Goal: Task Accomplishment & Management: Complete application form

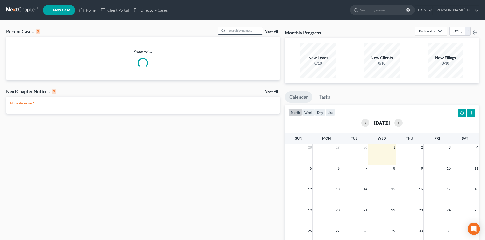
click at [246, 34] on input "search" at bounding box center [245, 30] width 36 height 7
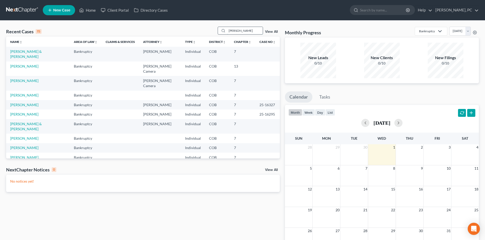
type input "[PERSON_NAME]"
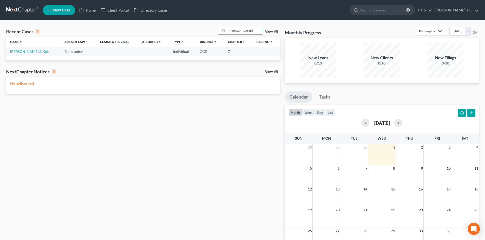
click at [23, 52] on link "[PERSON_NAME] & Kelsi" at bounding box center [30, 51] width 40 height 4
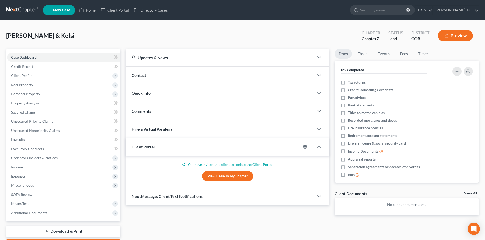
click at [224, 175] on link "View Case in MyChapter" at bounding box center [227, 176] width 51 height 10
click at [91, 9] on link "Home" at bounding box center [88, 10] width 22 height 9
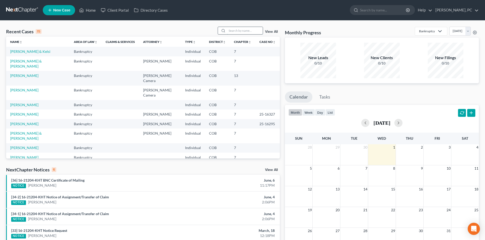
click at [238, 32] on input "search" at bounding box center [245, 30] width 36 height 7
type input "lopez"
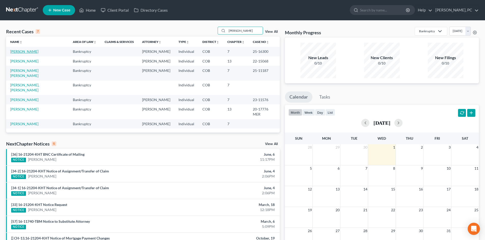
click at [21, 52] on link "[PERSON_NAME]" at bounding box center [24, 51] width 28 height 4
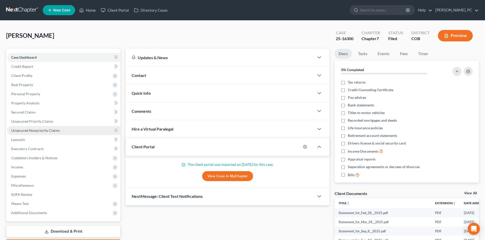
click at [32, 132] on span "Unsecured Nonpriority Claims" at bounding box center [35, 130] width 49 height 4
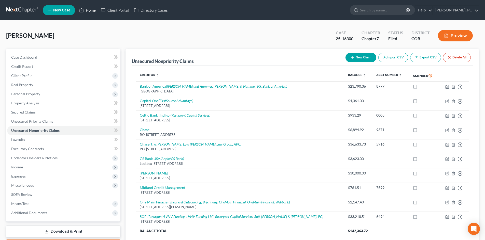
click at [89, 11] on link "Home" at bounding box center [88, 10] width 22 height 9
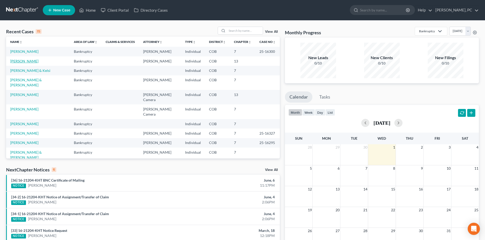
click at [20, 62] on link "[PERSON_NAME]" at bounding box center [24, 61] width 28 height 4
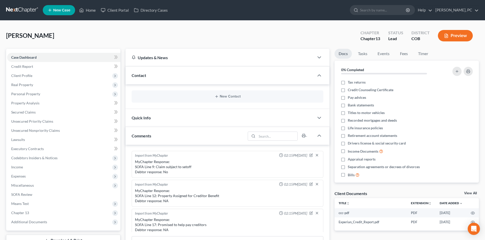
scroll to position [91, 0]
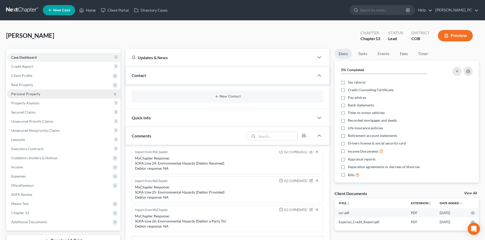
click at [24, 94] on span "Personal Property" at bounding box center [25, 94] width 29 height 4
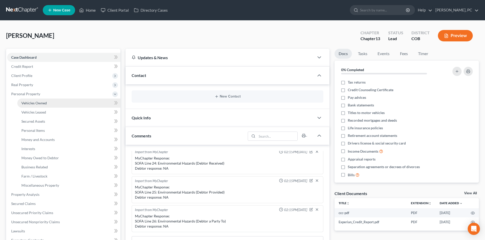
click at [32, 103] on span "Vehicles Owned" at bounding box center [33, 103] width 25 height 4
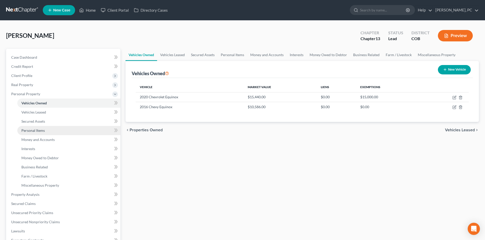
click at [35, 130] on span "Personal Items" at bounding box center [32, 130] width 23 height 4
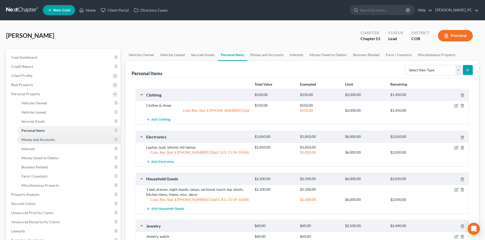
click at [46, 138] on span "Money and Accounts" at bounding box center [37, 140] width 33 height 4
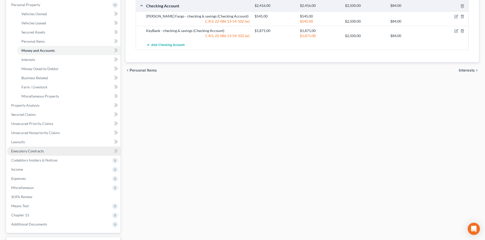
scroll to position [102, 0]
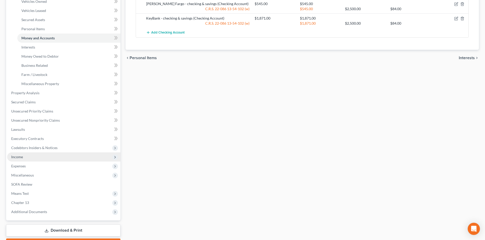
click at [21, 156] on span "Income" at bounding box center [17, 157] width 12 height 4
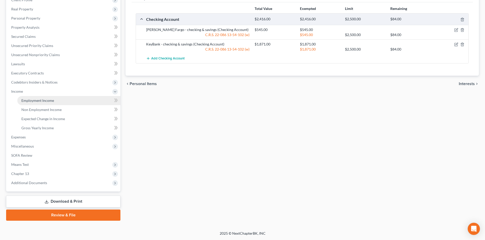
click at [40, 100] on span "Employment Income" at bounding box center [37, 100] width 33 height 4
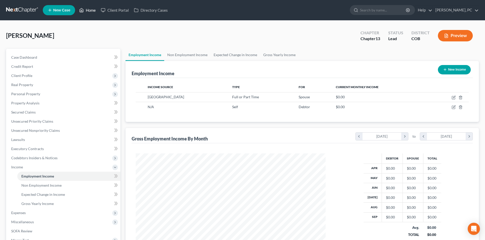
click at [93, 8] on link "Home" at bounding box center [88, 10] width 22 height 9
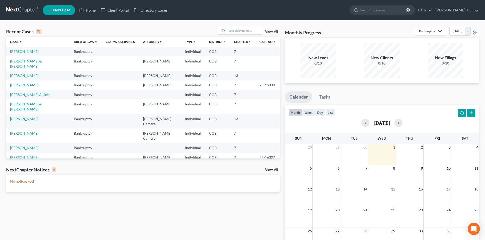
click at [23, 102] on link "[PERSON_NAME] & [PERSON_NAME]" at bounding box center [26, 106] width 32 height 9
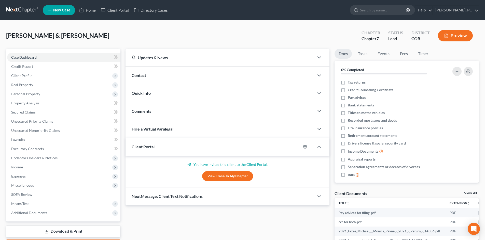
click at [123, 104] on div "Updates & News × Colorado District Notes: Take a look at NextChapter's District…" at bounding box center [227, 178] width 209 height 259
click at [27, 94] on span "Personal Property" at bounding box center [25, 94] width 29 height 4
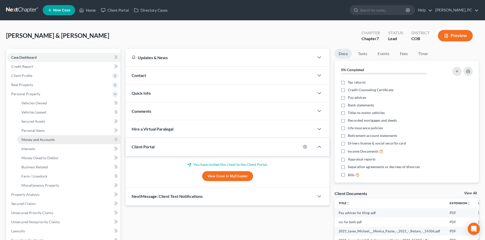
click at [34, 140] on span "Money and Accounts" at bounding box center [37, 140] width 33 height 4
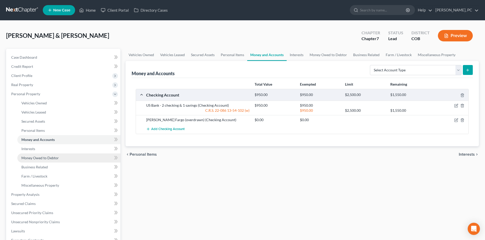
click at [44, 159] on span "Money Owed to Debtor" at bounding box center [39, 158] width 37 height 4
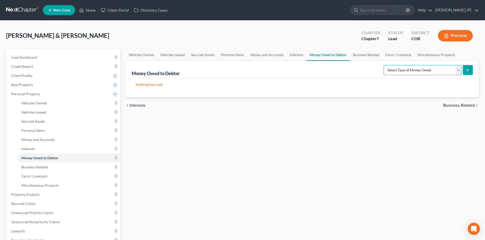
click at [408, 73] on select "Select Type of Money Owed Accounts Receivable Alimony Child Support Claims Agai…" at bounding box center [422, 70] width 78 height 10
drag, startPoint x: 352, startPoint y: 112, endPoint x: 348, endPoint y: 113, distance: 3.9
click at [352, 112] on div "chevron_left Interests Business Related chevron_right" at bounding box center [301, 105] width 353 height 16
click at [36, 146] on link "Interests" at bounding box center [68, 148] width 103 height 9
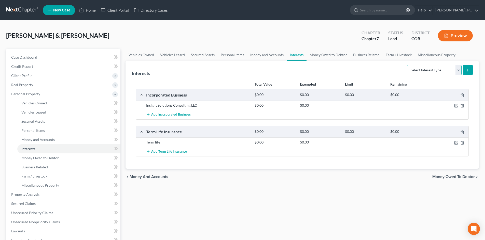
click at [423, 72] on select "Select Interest Type 401K Annuity Bond Education IRA Government Bond Government…" at bounding box center [433, 70] width 55 height 10
click at [369, 67] on div "Interests Select Interest Type 401K Annuity Bond Education IRA Government Bond …" at bounding box center [302, 69] width 341 height 17
click at [37, 157] on span "Money Owed to Debtor" at bounding box center [39, 158] width 37 height 4
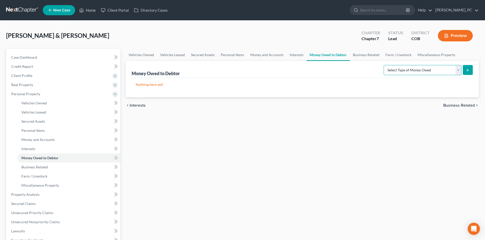
click at [395, 72] on select "Select Type of Money Owed Accounts Receivable Alimony Child Support Claims Agai…" at bounding box center [422, 70] width 78 height 10
select select "other_contingent_and_unliquidated_claims"
click at [384, 65] on select "Select Type of Money Owed Accounts Receivable Alimony Child Support Claims Agai…" at bounding box center [422, 70] width 78 height 10
click at [468, 72] on button "submit" at bounding box center [467, 70] width 10 height 10
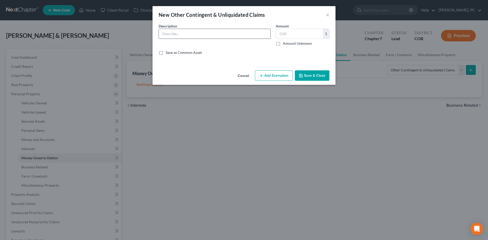
click at [184, 36] on input "text" at bounding box center [215, 34] width 112 height 10
type input "Unemployment - weekly"
type input "800"
click at [277, 73] on button "Add Exemption" at bounding box center [274, 75] width 38 height 11
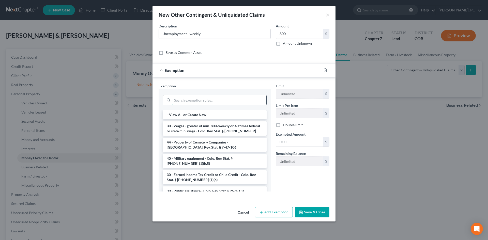
click at [197, 103] on input "search" at bounding box center [219, 100] width 94 height 10
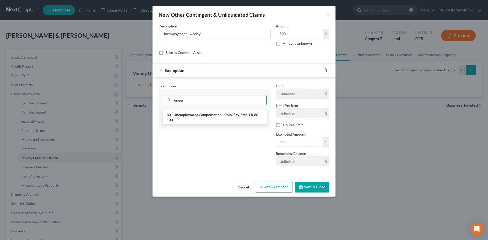
type input "unem"
click at [212, 122] on li "30 - Unemployment Compensation - Colo. Rev. Stat. § 8-80-103" at bounding box center [215, 117] width 104 height 14
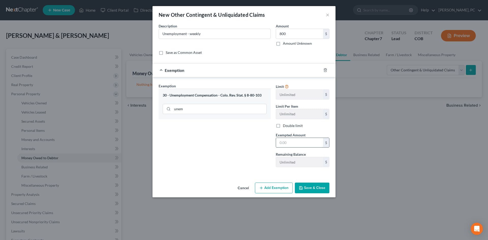
click at [295, 144] on input "text" at bounding box center [299, 143] width 47 height 10
type input "800"
click at [306, 190] on button "Save & Close" at bounding box center [312, 188] width 35 height 11
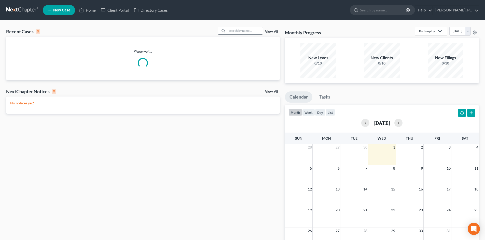
click at [246, 31] on input "search" at bounding box center [245, 30] width 36 height 7
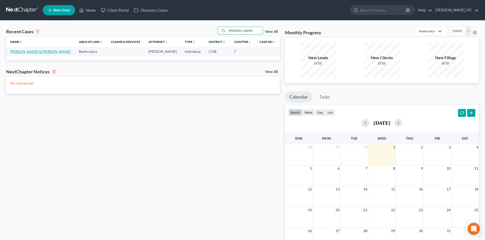
type input "[PERSON_NAME]"
click at [30, 50] on link "[PERSON_NAME] & [PERSON_NAME]" at bounding box center [40, 51] width 61 height 4
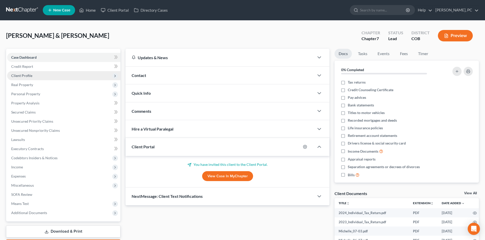
click at [18, 75] on span "Client Profile" at bounding box center [21, 76] width 21 height 4
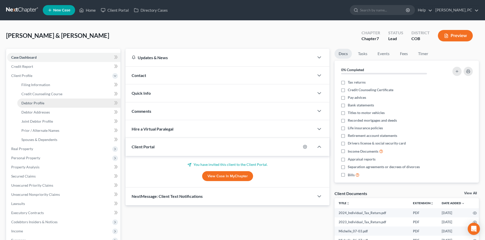
click at [32, 101] on span "Debtor Profile" at bounding box center [32, 103] width 23 height 4
select select "1"
select select "5"
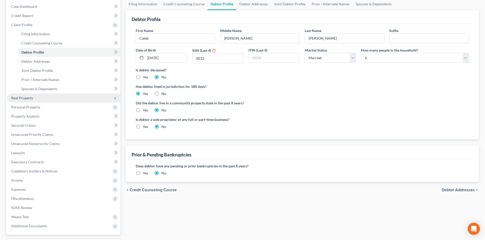
click at [27, 97] on span "Real Property" at bounding box center [22, 98] width 22 height 4
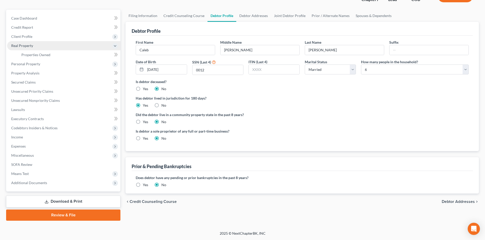
scroll to position [39, 0]
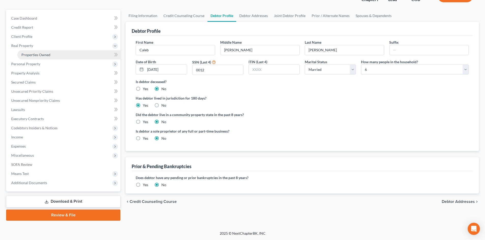
click at [32, 56] on span "Properties Owned" at bounding box center [35, 55] width 29 height 4
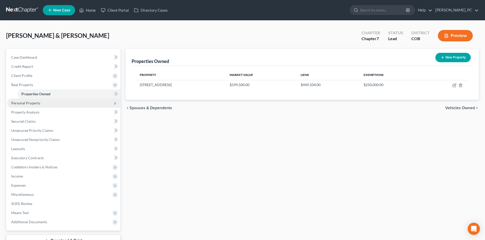
click at [32, 103] on span "Personal Property" at bounding box center [25, 103] width 29 height 4
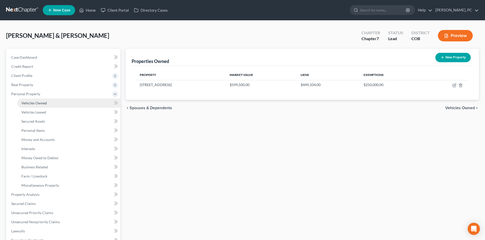
click at [35, 104] on span "Vehicles Owned" at bounding box center [33, 103] width 25 height 4
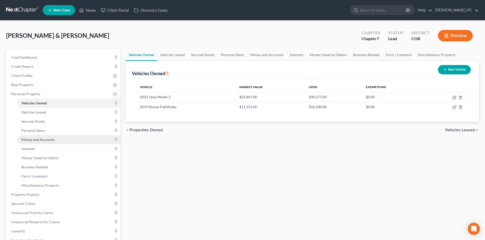
click at [40, 141] on span "Money and Accounts" at bounding box center [37, 140] width 33 height 4
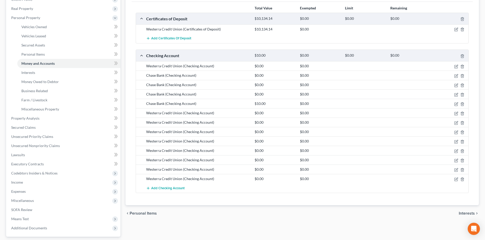
scroll to position [122, 0]
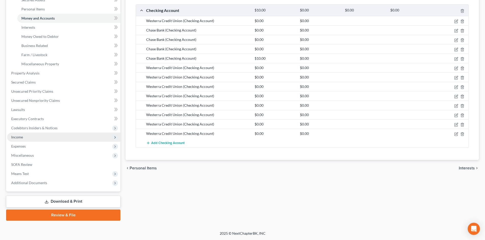
click at [17, 138] on span "Income" at bounding box center [17, 137] width 12 height 4
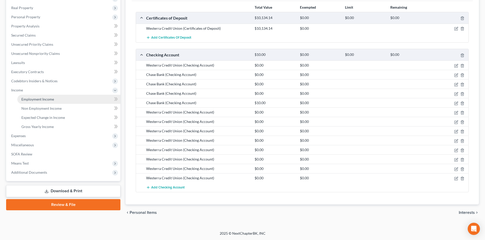
click at [23, 99] on span "Employment Income" at bounding box center [37, 99] width 33 height 4
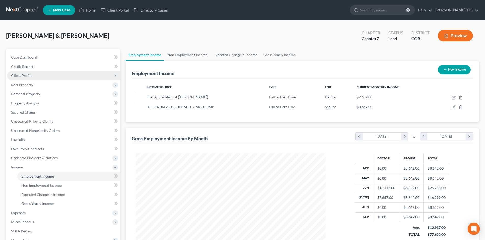
click at [24, 74] on span "Client Profile" at bounding box center [21, 76] width 21 height 4
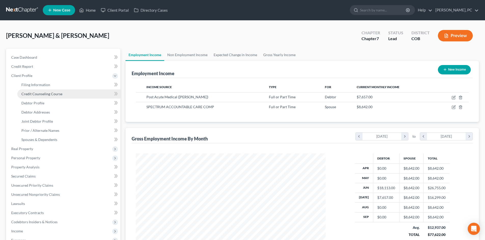
click at [38, 96] on link "Credit Counseling Course" at bounding box center [68, 94] width 103 height 9
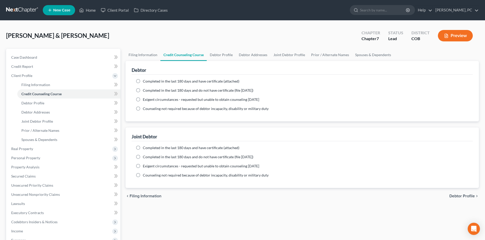
click at [143, 81] on label "Completed in the last 180 days and have certificate (attached)" at bounding box center [191, 81] width 96 height 5
click at [145, 81] on input "Completed in the last 180 days and have certificate (attached)" at bounding box center [146, 80] width 3 height 3
radio input "true"
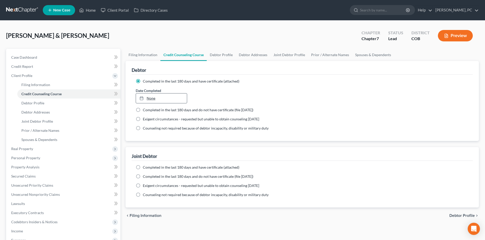
click at [153, 97] on link "None" at bounding box center [161, 99] width 51 height 10
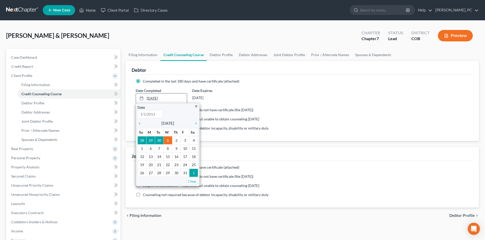
type input "[DATE]"
click at [141, 125] on icon "chevron_left" at bounding box center [140, 124] width 7 height 4
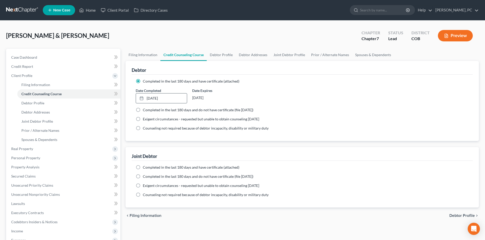
drag, startPoint x: 139, startPoint y: 167, endPoint x: 152, endPoint y: 163, distance: 14.1
click at [143, 167] on label "Completed in the last 180 days and have certificate (attached)" at bounding box center [191, 167] width 96 height 5
click at [145, 167] on input "Completed in the last 180 days and have certificate (attached)" at bounding box center [146, 166] width 3 height 3
radio input "true"
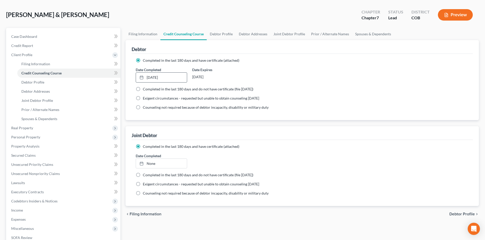
scroll to position [51, 0]
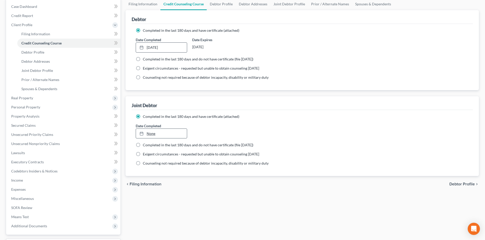
type input "[DATE]"
click at [152, 135] on link "[DATE]" at bounding box center [161, 134] width 51 height 10
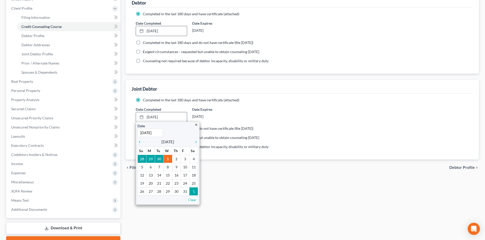
scroll to position [76, 0]
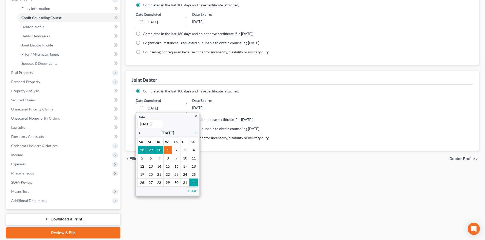
click at [138, 132] on icon "chevron_left" at bounding box center [140, 133] width 7 height 4
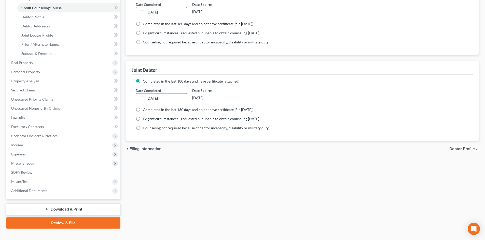
scroll to position [94, 0]
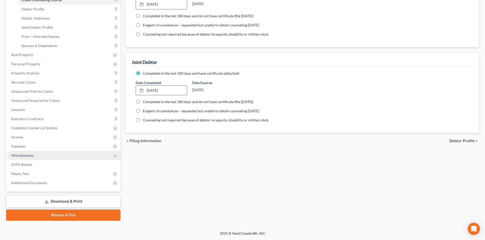
click at [25, 153] on span "Miscellaneous" at bounding box center [63, 155] width 113 height 9
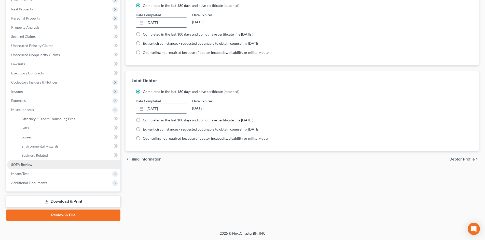
scroll to position [76, 0]
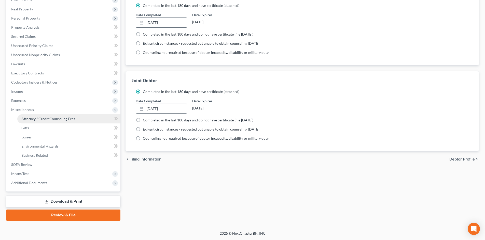
click at [50, 120] on span "Attorney / Credit Counseling Fees" at bounding box center [48, 119] width 54 height 4
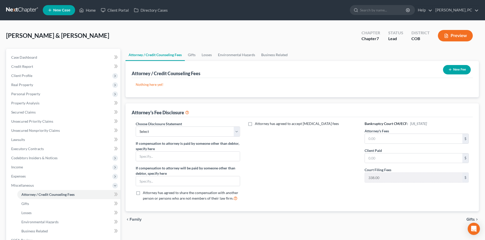
click at [455, 70] on button "New Fee" at bounding box center [457, 69] width 28 height 9
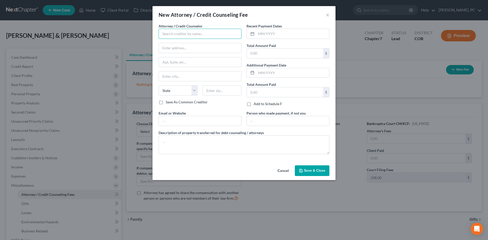
click at [198, 32] on input "text" at bounding box center [200, 34] width 83 height 10
type input "Summit Financial Education"
click at [271, 36] on input "text" at bounding box center [292, 34] width 73 height 10
type input "09/2025"
click at [257, 56] on input "text" at bounding box center [285, 54] width 76 height 10
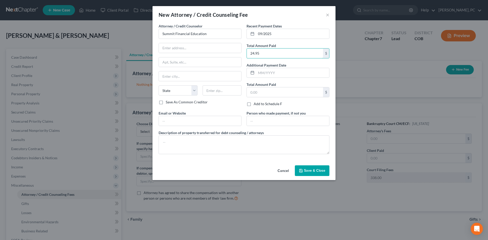
type input "24.95"
click at [307, 172] on span "Save & Close" at bounding box center [314, 171] width 21 height 4
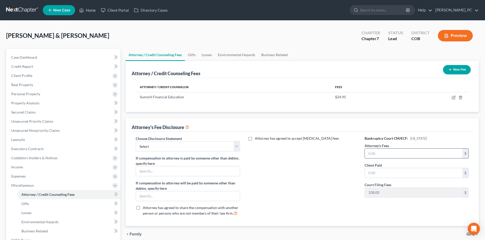
click at [375, 156] on input "text" at bounding box center [413, 154] width 97 height 10
type input "2,500"
click at [375, 174] on input "text" at bounding box center [413, 173] width 97 height 10
type input "2,500"
click at [191, 148] on select "Select Disclosure" at bounding box center [188, 146] width 104 height 10
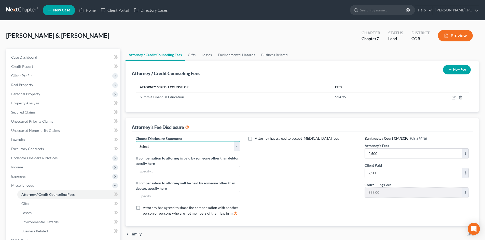
select select "0"
click at [136, 141] on select "Select Disclosure" at bounding box center [188, 146] width 104 height 10
click at [452, 70] on button "New Fee" at bounding box center [457, 69] width 28 height 9
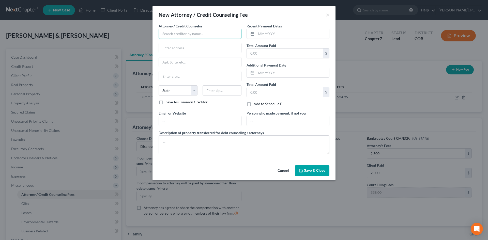
click at [191, 36] on input "text" at bounding box center [200, 34] width 83 height 10
type input "[PERSON_NAME] PC"
click at [257, 36] on input "text" at bounding box center [292, 34] width 73 height 10
type input "10/2025"
click at [265, 51] on input "text" at bounding box center [285, 54] width 76 height 10
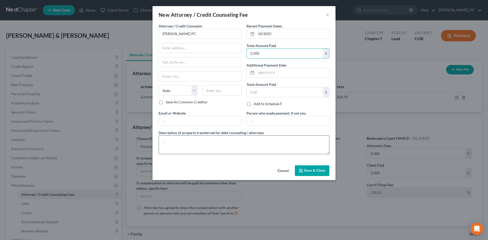
type input "2,500"
click at [208, 141] on textarea at bounding box center [244, 145] width 171 height 19
type textarea "$2,500 plus filing fee"
click at [310, 170] on span "Save & Close" at bounding box center [314, 171] width 21 height 4
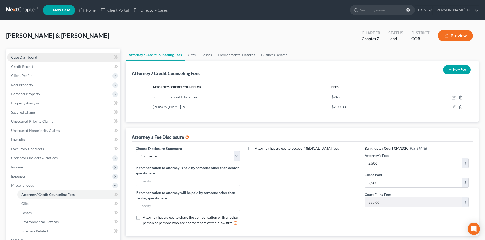
click at [21, 55] on span "Case Dashboard" at bounding box center [24, 57] width 26 height 4
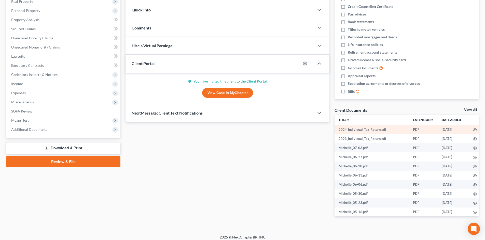
scroll to position [87, 0]
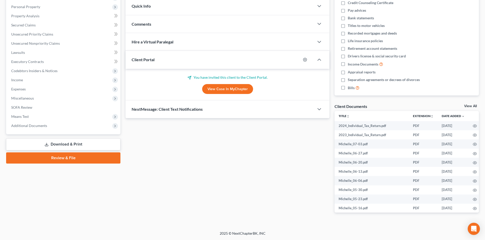
click at [470, 106] on link "View All" at bounding box center [470, 107] width 13 height 4
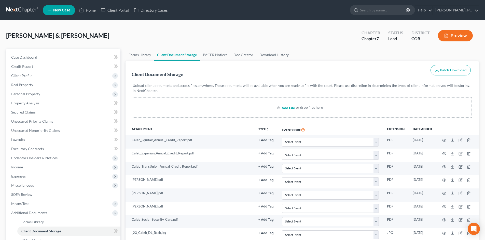
click at [290, 108] on input "file" at bounding box center [287, 107] width 12 height 9
type input "C:\fakepath\ccc for both.pdf"
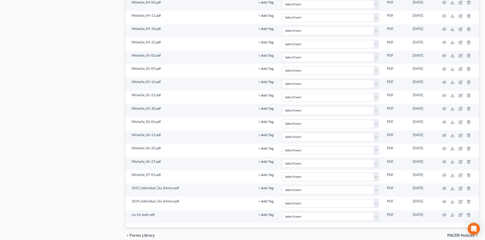
scroll to position [559, 0]
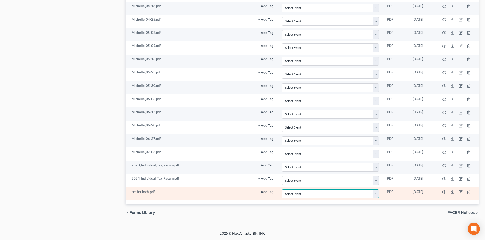
click at [315, 195] on select "Select Event 1009-1.1 Notice of Amendments 20 Largest Unsecured Creditors Amend…" at bounding box center [330, 194] width 97 height 9
select select "5"
click at [282, 190] on select "Select Event 1009-1.1 Notice of Amendments 20 Largest Unsecured Creditors Amend…" at bounding box center [330, 194] width 97 height 9
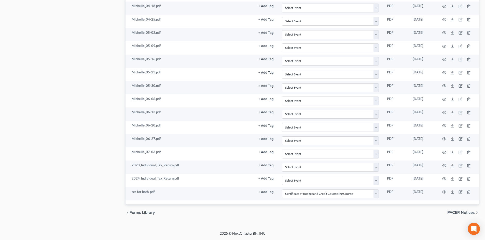
click at [233, 216] on div "chevron_left Forms Library PACER Notices chevron_right" at bounding box center [301, 213] width 353 height 16
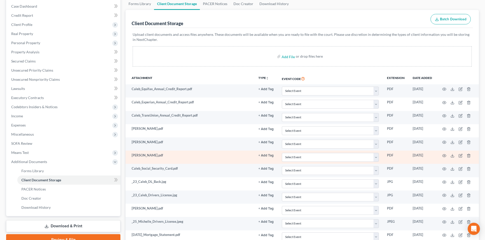
scroll to position [0, 0]
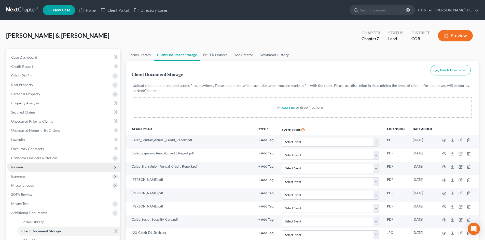
click at [19, 167] on span "Income" at bounding box center [17, 167] width 12 height 4
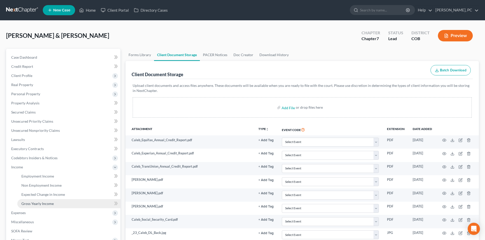
click at [43, 203] on span "Gross Yearly Income" at bounding box center [37, 204] width 32 height 4
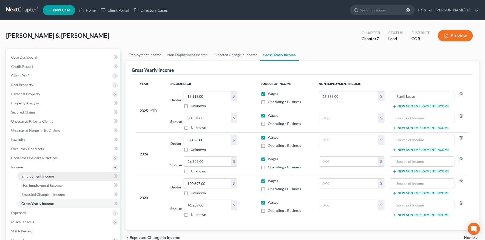
click at [42, 174] on link "Employment Income" at bounding box center [68, 176] width 103 height 9
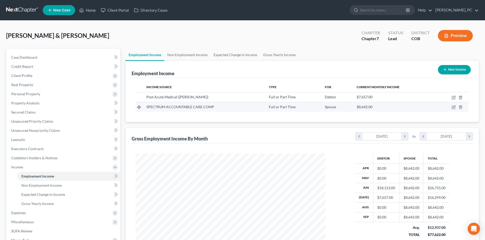
scroll to position [95, 200]
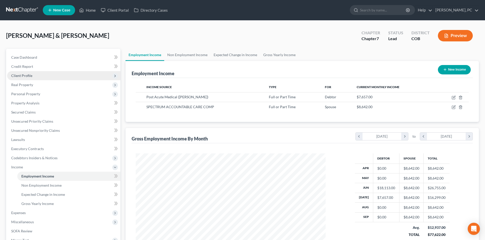
click at [25, 75] on span "Client Profile" at bounding box center [21, 76] width 21 height 4
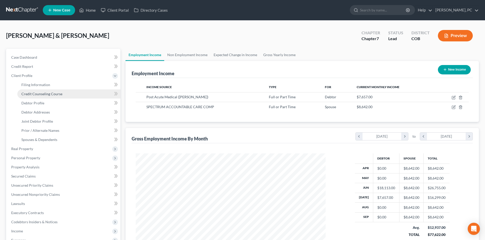
click at [42, 93] on span "Credit Counseling Course" at bounding box center [41, 94] width 41 height 4
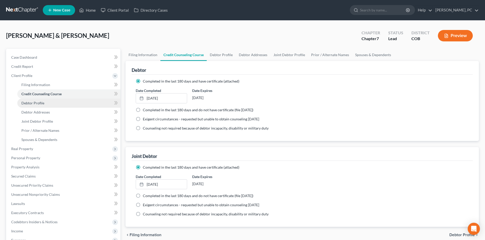
click at [35, 101] on span "Debtor Profile" at bounding box center [32, 103] width 23 height 4
select select "1"
select select "5"
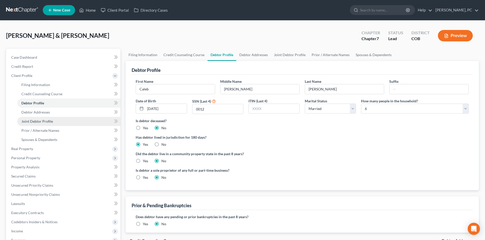
click at [43, 121] on span "Joint Debtor Profile" at bounding box center [37, 121] width 32 height 4
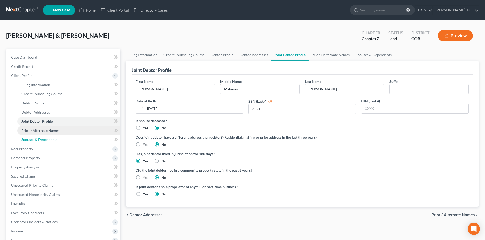
click at [45, 140] on span "Spouses & Dependents" at bounding box center [39, 140] width 36 height 4
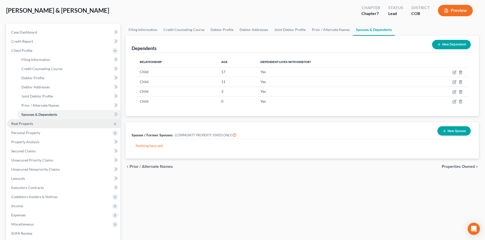
scroll to position [25, 0]
click at [29, 123] on span "Real Property" at bounding box center [22, 123] width 22 height 4
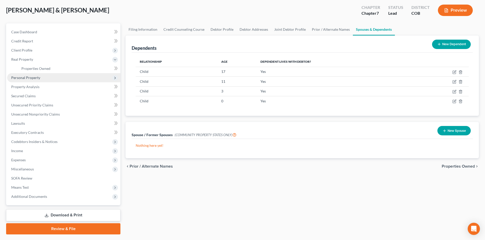
click at [38, 78] on span "Personal Property" at bounding box center [25, 78] width 29 height 4
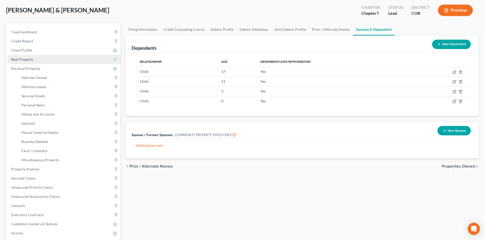
click at [32, 61] on span "Real Property" at bounding box center [22, 59] width 22 height 4
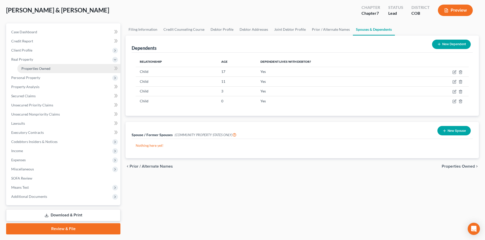
click at [36, 68] on span "Properties Owned" at bounding box center [35, 68] width 29 height 4
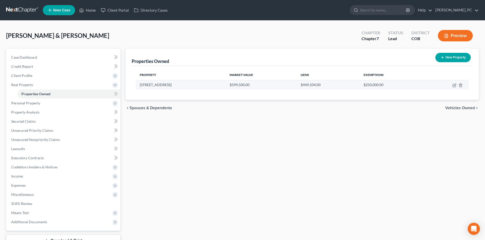
drag, startPoint x: 139, startPoint y: 85, endPoint x: 176, endPoint y: 86, distance: 37.2
click at [176, 86] on td "[STREET_ADDRESS]" at bounding box center [181, 85] width 90 height 10
click at [31, 103] on span "Personal Property" at bounding box center [25, 103] width 29 height 4
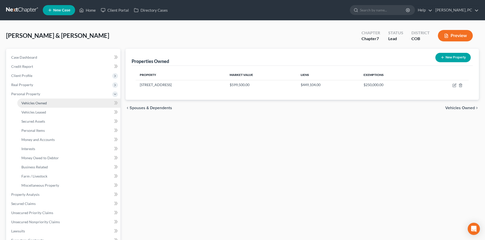
click at [36, 103] on span "Vehicles Owned" at bounding box center [33, 103] width 25 height 4
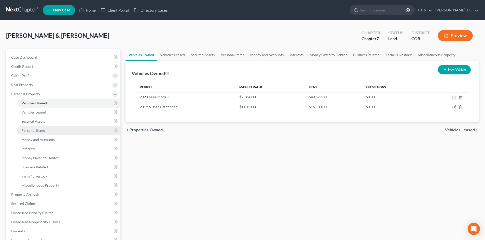
click at [37, 131] on span "Personal Items" at bounding box center [32, 130] width 23 height 4
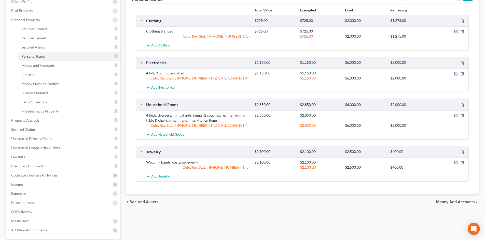
scroll to position [76, 0]
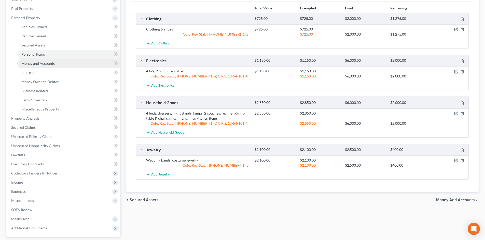
click at [35, 63] on span "Money and Accounts" at bounding box center [37, 63] width 33 height 4
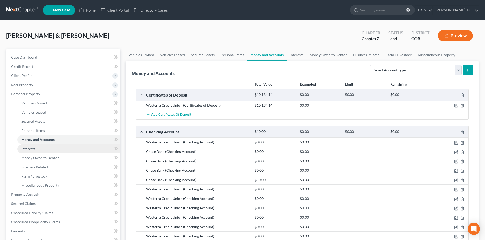
click at [28, 146] on link "Interests" at bounding box center [68, 148] width 103 height 9
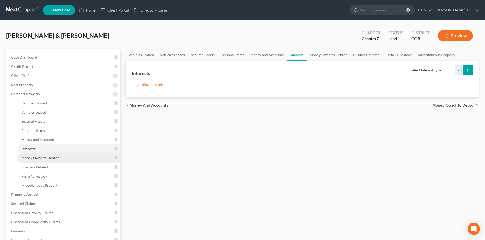
click at [35, 158] on span "Money Owed to Debtor" at bounding box center [39, 158] width 37 height 4
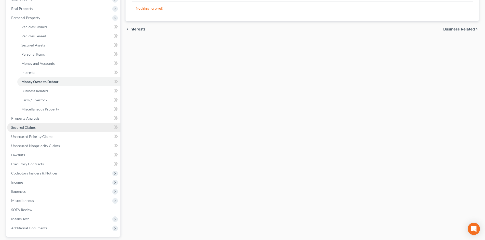
click at [21, 130] on link "Secured Claims" at bounding box center [63, 127] width 113 height 9
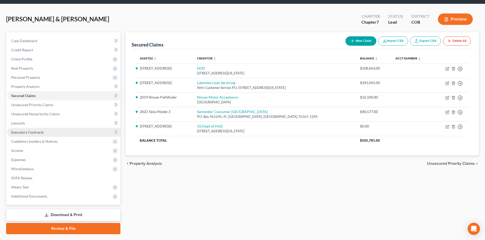
scroll to position [25, 0]
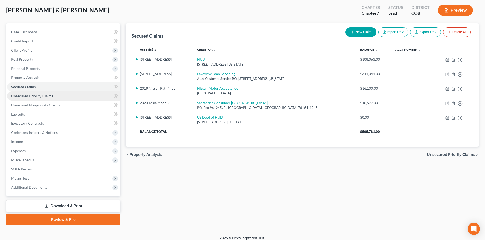
click at [30, 95] on span "Unsecured Priority Claims" at bounding box center [32, 96] width 42 height 4
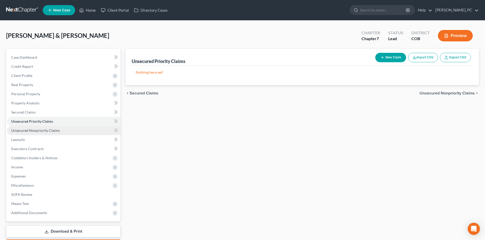
click at [35, 132] on span "Unsecured Nonpriority Claims" at bounding box center [35, 130] width 49 height 4
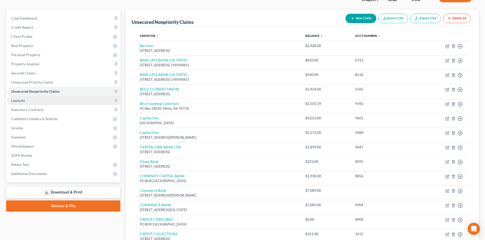
click at [23, 98] on span "Lawsuits" at bounding box center [18, 100] width 14 height 4
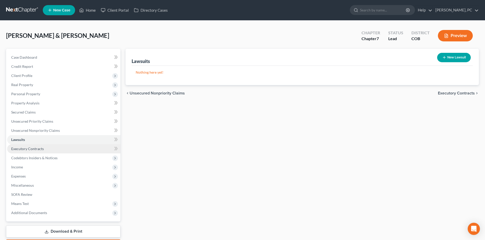
click at [34, 148] on span "Executory Contracts" at bounding box center [27, 149] width 33 height 4
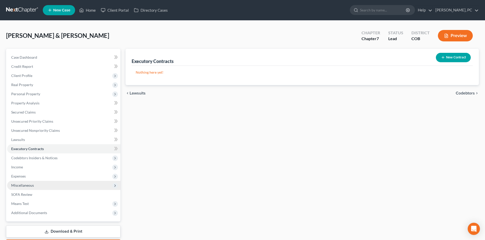
click at [20, 187] on span "Miscellaneous" at bounding box center [22, 185] width 23 height 4
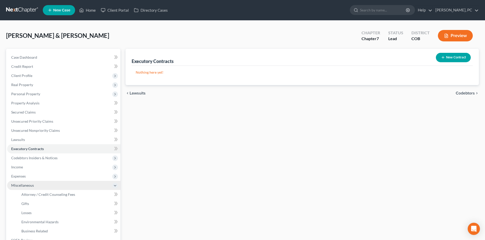
click at [20, 185] on span "Miscellaneous" at bounding box center [22, 185] width 23 height 4
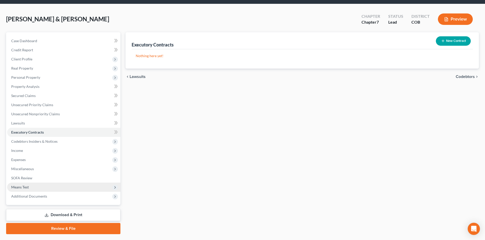
scroll to position [25, 0]
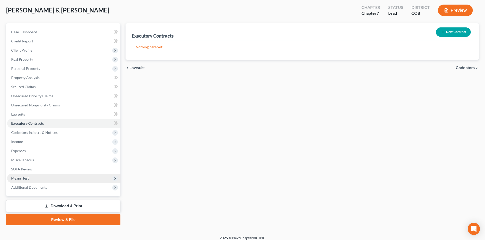
click at [15, 178] on span "Means Test" at bounding box center [20, 178] width 18 height 4
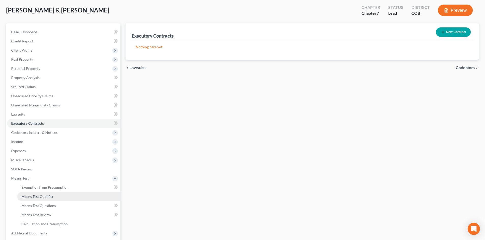
click at [39, 195] on span "Means Test Qualifier" at bounding box center [37, 197] width 32 height 4
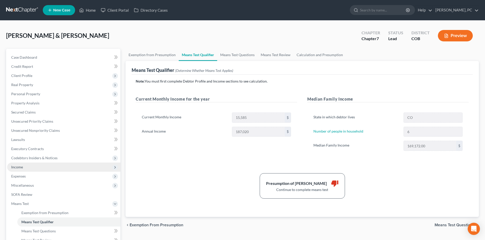
click at [19, 168] on span "Income" at bounding box center [17, 167] width 12 height 4
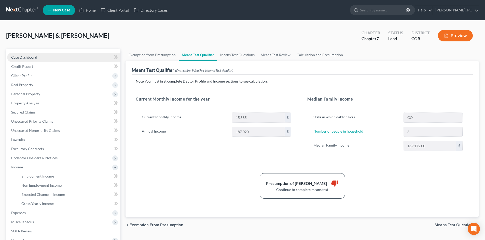
click at [30, 56] on span "Case Dashboard" at bounding box center [24, 57] width 26 height 4
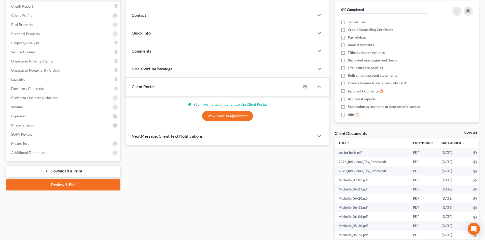
scroll to position [76, 0]
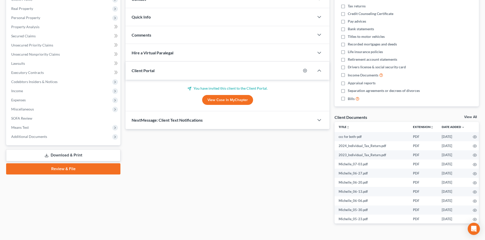
click at [223, 99] on link "View Case in MyChapter" at bounding box center [227, 100] width 51 height 10
click at [19, 89] on span "Income" at bounding box center [17, 91] width 12 height 4
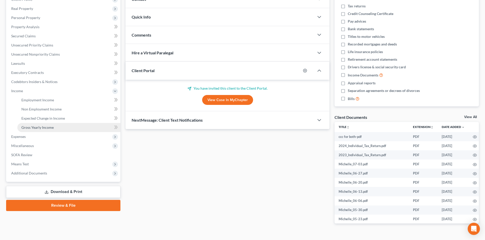
click at [33, 127] on span "Gross Yearly Income" at bounding box center [37, 127] width 32 height 4
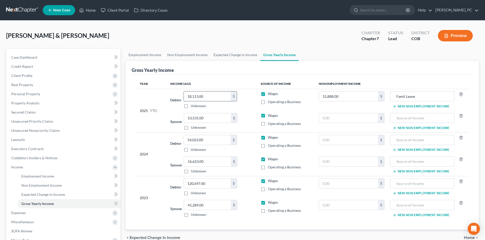
click at [207, 97] on input "18,113.00" at bounding box center [207, 97] width 47 height 10
type input "42,606"
click at [159, 118] on div "2025 YTD" at bounding box center [151, 110] width 22 height 39
drag, startPoint x: 418, startPoint y: 99, endPoint x: 395, endPoint y: 96, distance: 22.8
click at [395, 96] on input "Famli Leave" at bounding box center [421, 97] width 59 height 10
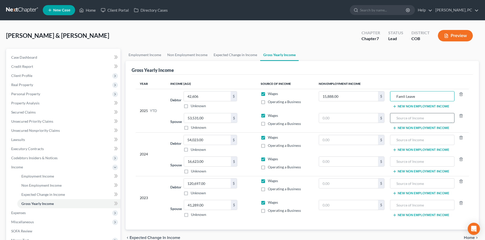
click at [404, 119] on input "text" at bounding box center [421, 118] width 59 height 10
paste input "Famli Leave"
type input "Famli Leave"
click at [353, 119] on input "text" at bounding box center [348, 118] width 59 height 10
click at [330, 97] on input "15,888.00" at bounding box center [348, 97] width 59 height 10
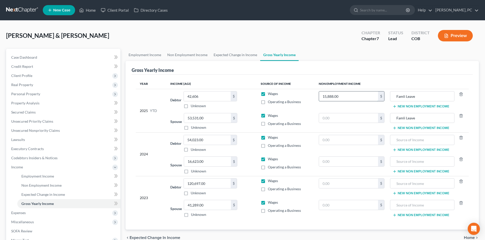
click at [343, 96] on input "15,888.00" at bounding box center [348, 97] width 59 height 10
drag, startPoint x: 347, startPoint y: 97, endPoint x: 300, endPoint y: 94, distance: 47.1
click at [300, 94] on tr "2025 YTD Debtor 42,606.00 $ Unknown Balance Undetermined 42,606 $ Unknown Wages…" at bounding box center [302, 100] width 333 height 22
type input "15,891"
click at [326, 118] on input "text" at bounding box center [348, 118] width 59 height 10
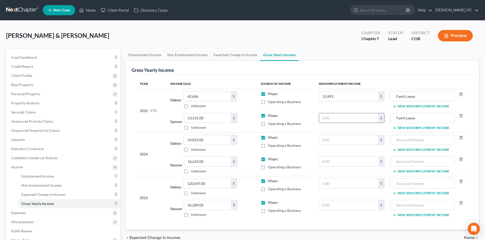
click at [329, 118] on input "text" at bounding box center [348, 118] width 59 height 10
type input "13,381"
click at [245, 106] on div "Debtor 42,606.00 $ Unknown Balance Undetermined 42,606 $ Unknown" at bounding box center [211, 99] width 82 height 17
click at [32, 175] on span "Employment Income" at bounding box center [37, 176] width 33 height 4
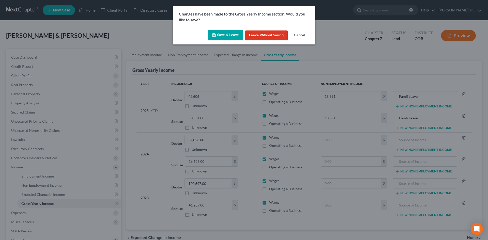
click at [213, 31] on button "Save & Leave" at bounding box center [225, 35] width 35 height 11
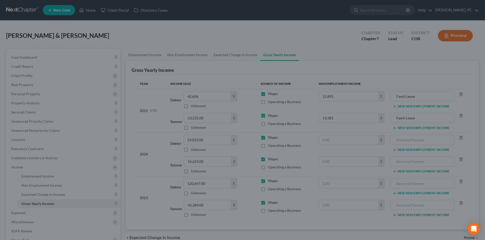
type input "15,891.00"
type input "13,381.00"
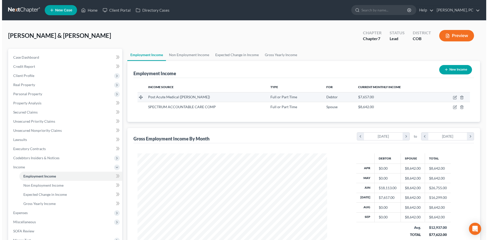
scroll to position [95, 200]
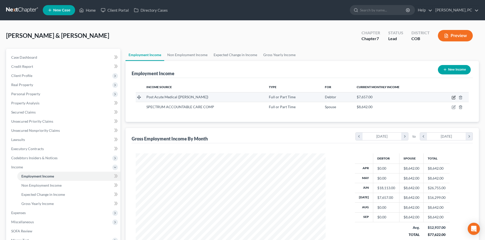
click at [452, 98] on icon "button" at bounding box center [453, 98] width 4 height 4
select select "0"
select select "5"
select select "0"
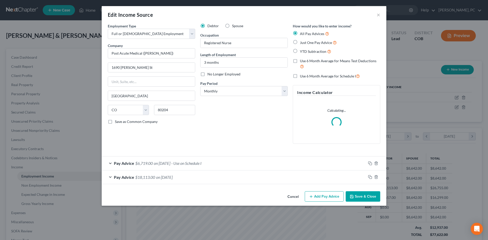
scroll to position [96, 202]
click at [143, 178] on span "$18,113.00" at bounding box center [145, 177] width 20 height 5
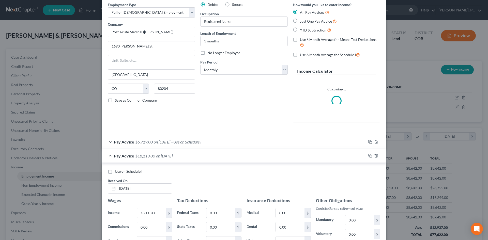
scroll to position [51, 0]
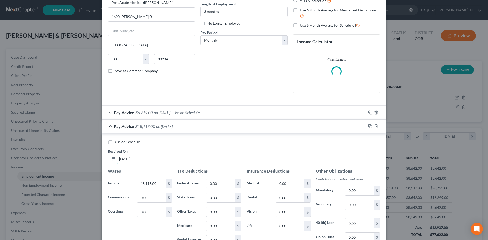
click at [144, 161] on input "[DATE]" at bounding box center [145, 159] width 54 height 10
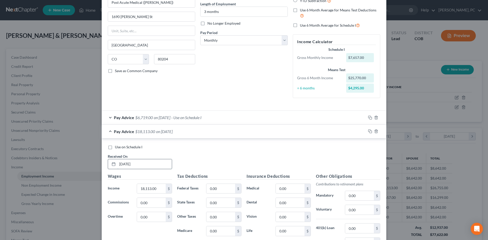
click at [142, 162] on input "[DATE]" at bounding box center [145, 164] width 54 height 10
click at [122, 163] on input "[DATE]" at bounding box center [145, 164] width 54 height 10
type input "[DATE]"
click at [158, 190] on input "18,113.00" at bounding box center [151, 189] width 29 height 10
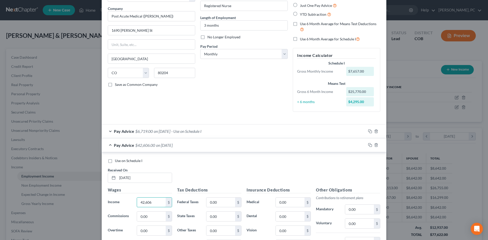
scroll to position [0, 0]
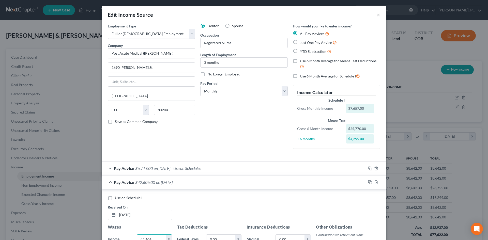
type input "42,606"
click at [141, 167] on span "$6,719.00" at bounding box center [144, 168] width 18 height 5
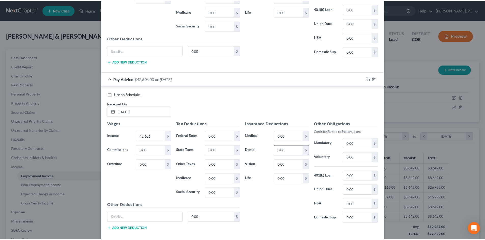
scroll to position [283, 0]
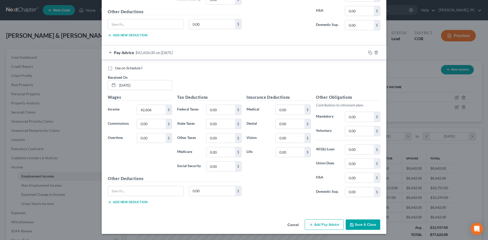
click at [357, 225] on button "Save & Close" at bounding box center [363, 225] width 35 height 11
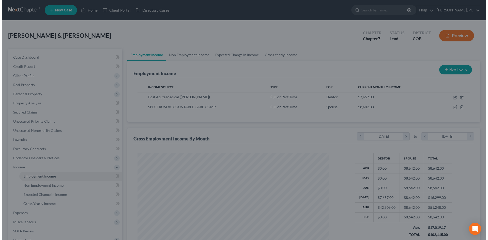
scroll to position [254276, 254171]
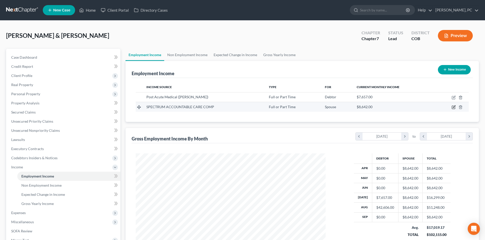
click at [453, 108] on icon "button" at bounding box center [453, 107] width 4 height 4
select select "0"
select select "31"
select select "0"
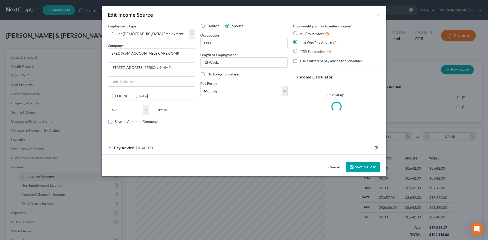
scroll to position [96, 202]
click at [144, 147] on span "$8,043.00" at bounding box center [144, 148] width 18 height 5
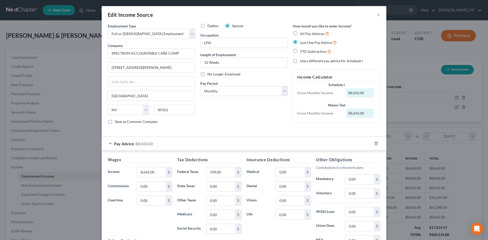
click at [300, 33] on label "All Pay Advices" at bounding box center [314, 34] width 29 height 6
click at [302, 33] on input "All Pay Advices" at bounding box center [303, 32] width 3 height 3
radio input "true"
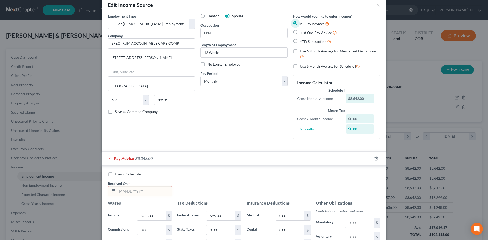
scroll to position [0, 0]
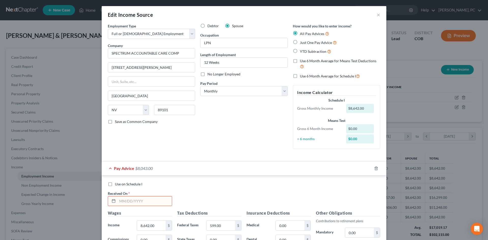
click at [300, 43] on label "Just One Pay Advice" at bounding box center [318, 43] width 37 height 6
click at [302, 43] on input "Just One Pay Advice" at bounding box center [303, 41] width 3 height 3
radio input "true"
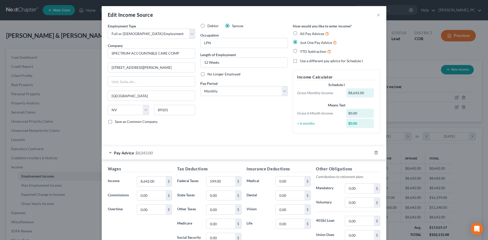
click at [208, 75] on label "No Longer Employed" at bounding box center [224, 74] width 33 height 5
click at [210, 75] on input "No Longer Employed" at bounding box center [211, 73] width 3 height 3
checkbox input "true"
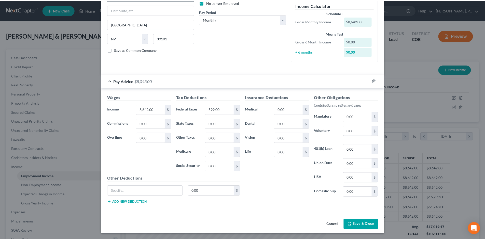
scroll to position [63, 0]
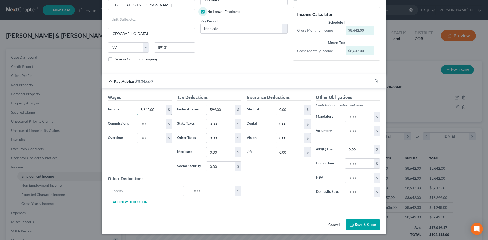
click at [156, 109] on input "8,642.00" at bounding box center [151, 110] width 29 height 10
type input "4,664"
click at [363, 225] on button "Save & Close" at bounding box center [363, 225] width 35 height 11
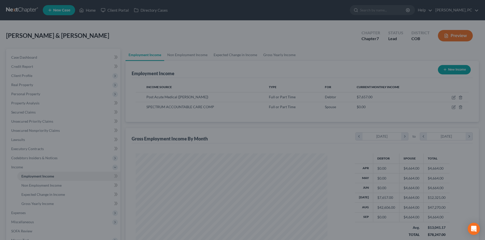
scroll to position [254276, 254171]
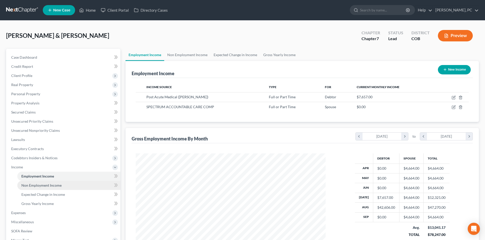
click at [54, 185] on span "Non Employment Income" at bounding box center [41, 185] width 40 height 4
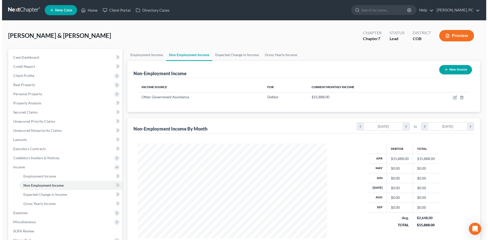
scroll to position [95, 200]
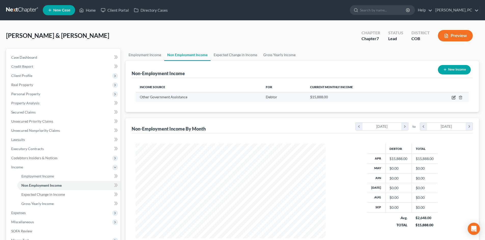
click at [452, 97] on icon "button" at bounding box center [453, 97] width 3 height 3
select select "5"
select select "0"
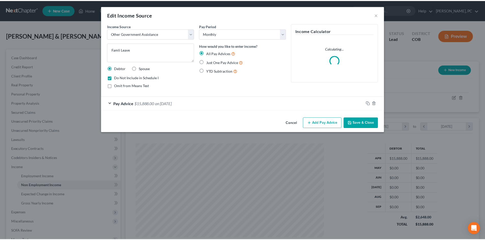
scroll to position [96, 202]
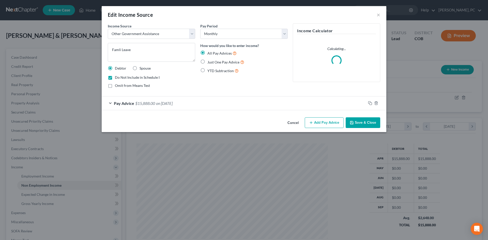
click at [366, 123] on button "Save & Close" at bounding box center [363, 123] width 35 height 11
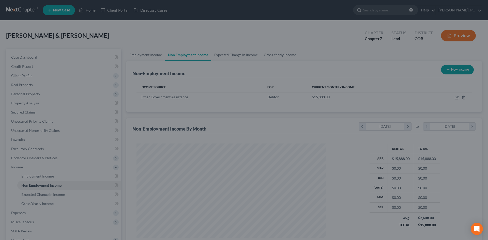
scroll to position [254276, 254171]
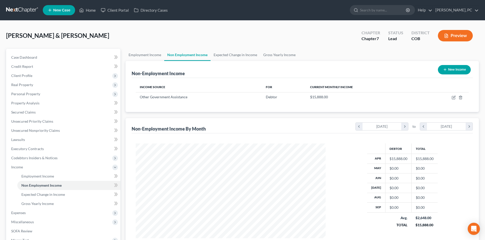
click at [450, 71] on button "New Income" at bounding box center [454, 69] width 33 height 9
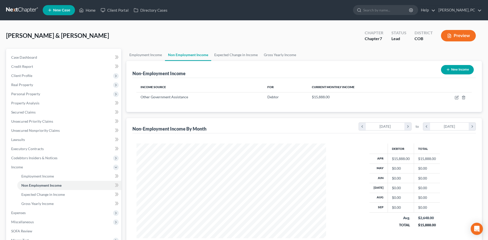
select select "0"
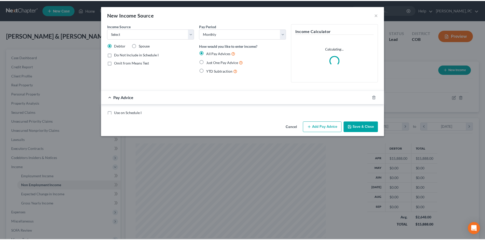
scroll to position [96, 202]
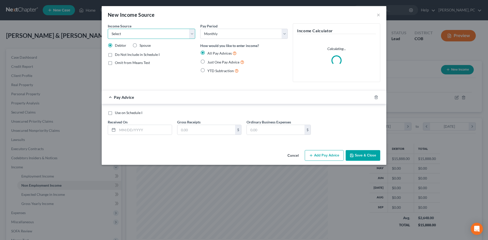
click at [137, 34] on select "Select Unemployment Disability (from employer) Pension Retirement Social Securi…" at bounding box center [152, 34] width 88 height 10
select select "5"
click at [108, 29] on select "Select Unemployment Disability (from employer) Pension Retirement Social Securi…" at bounding box center [152, 34] width 88 height 10
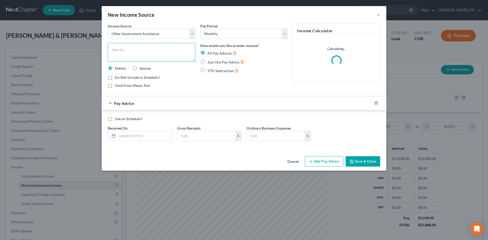
click at [130, 46] on textarea at bounding box center [152, 52] width 88 height 19
type textarea "FAMLI Leave"
click at [208, 62] on label "Just One Pay Advice" at bounding box center [226, 62] width 37 height 6
click at [210, 62] on input "Just One Pay Advice" at bounding box center [211, 60] width 3 height 3
radio input "true"
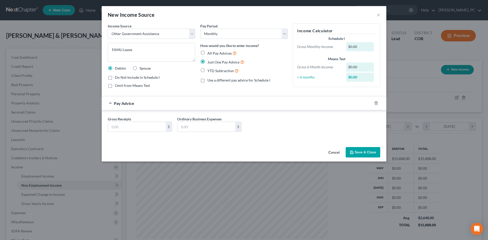
click at [115, 78] on label "Do Not Include in Schedule I" at bounding box center [137, 77] width 45 height 5
click at [117, 78] on input "Do Not Include in Schedule I" at bounding box center [118, 76] width 3 height 3
checkbox input "true"
click at [147, 126] on input "text" at bounding box center [137, 127] width 58 height 10
type input "0"
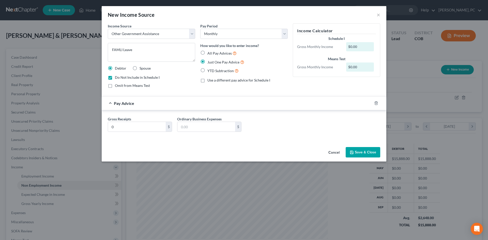
click at [140, 69] on label "Spouse" at bounding box center [145, 68] width 11 height 5
click at [142, 69] on input "Spouse" at bounding box center [143, 67] width 3 height 3
radio input "true"
click at [115, 76] on label "Do Not Include in Schedule I" at bounding box center [137, 77] width 45 height 5
click at [117, 76] on input "Do Not Include in Schedule I" at bounding box center [118, 76] width 3 height 3
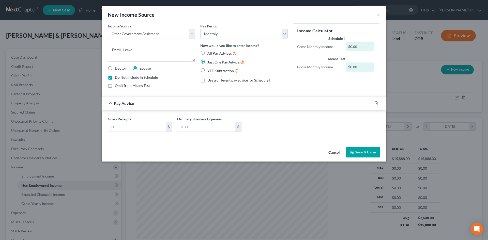
checkbox input "false"
click at [356, 152] on button "Save & Close" at bounding box center [363, 152] width 35 height 11
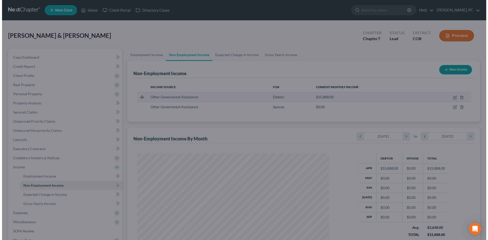
scroll to position [254276, 254171]
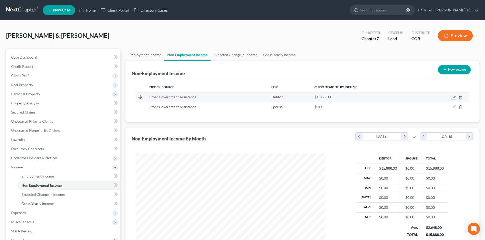
click at [453, 96] on icon "button" at bounding box center [453, 97] width 3 height 3
select select "5"
select select "0"
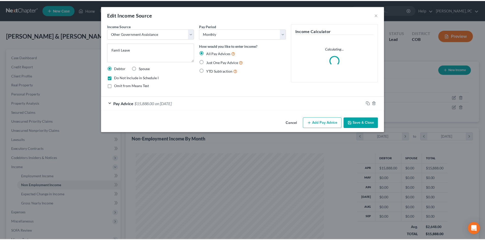
scroll to position [96, 202]
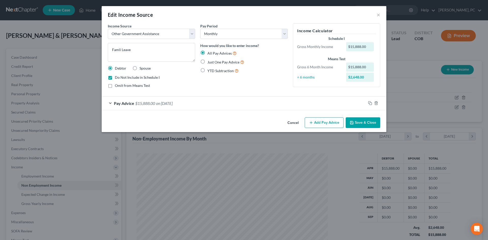
click at [208, 62] on label "Just One Pay Advice" at bounding box center [226, 62] width 37 height 6
click at [210, 62] on input "Just One Pay Advice" at bounding box center [211, 60] width 3 height 3
radio input "true"
click at [359, 121] on button "Save & Close" at bounding box center [363, 123] width 35 height 11
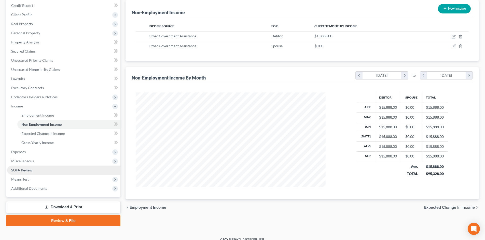
scroll to position [67, 0]
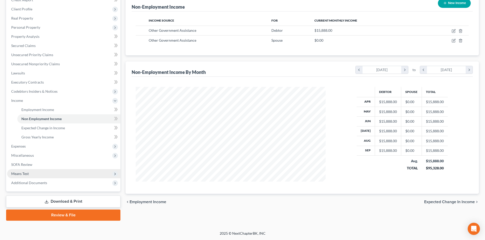
click at [22, 174] on span "Means Test" at bounding box center [20, 174] width 18 height 4
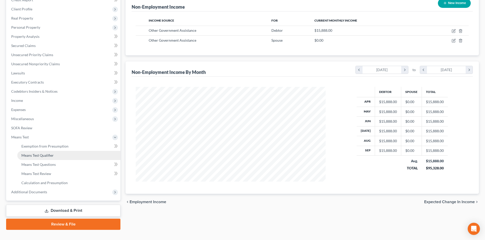
click at [44, 156] on span "Means Test Qualifier" at bounding box center [37, 155] width 32 height 4
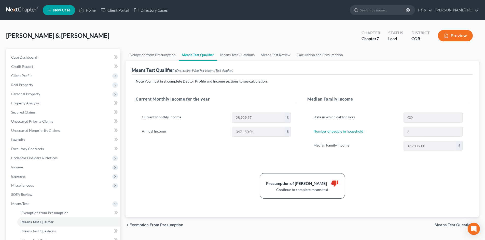
click at [458, 34] on button "Preview" at bounding box center [455, 35] width 35 height 11
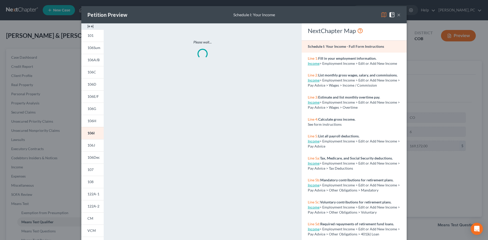
click at [398, 15] on button "×" at bounding box center [399, 15] width 4 height 6
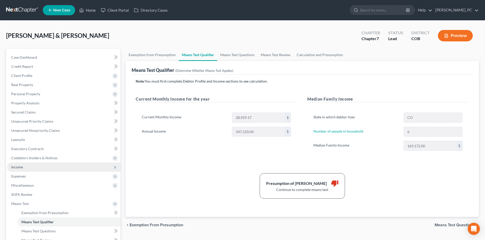
click at [19, 166] on span "Income" at bounding box center [17, 167] width 12 height 4
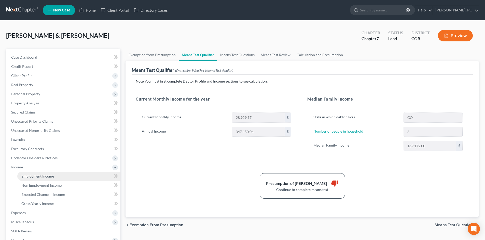
click at [35, 175] on span "Employment Income" at bounding box center [37, 176] width 33 height 4
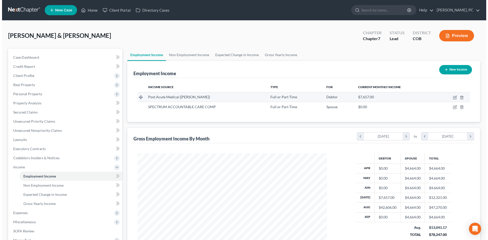
scroll to position [95, 200]
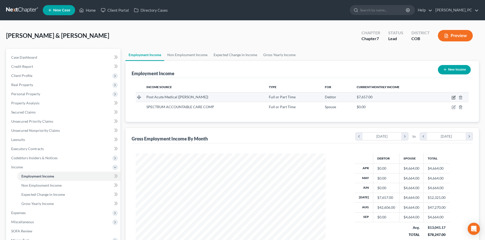
click at [453, 98] on icon "button" at bounding box center [453, 98] width 4 height 4
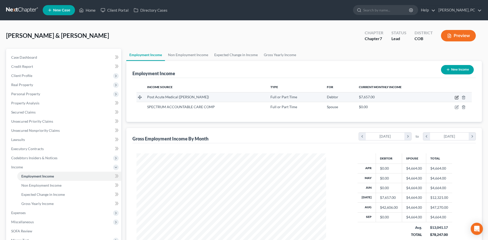
select select "0"
select select "5"
select select "0"
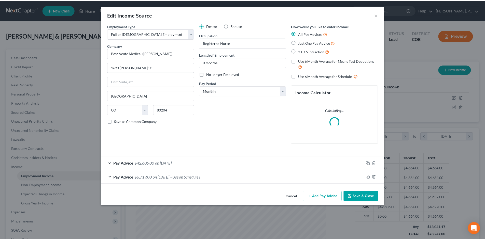
scroll to position [96, 202]
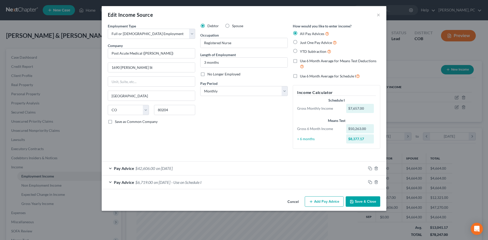
click at [354, 202] on icon "button" at bounding box center [352, 202] width 4 height 4
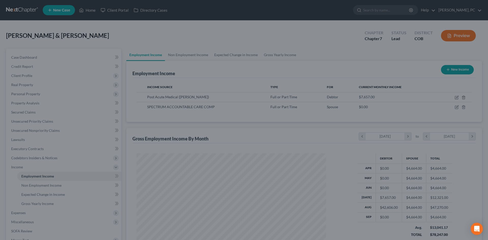
scroll to position [254276, 254171]
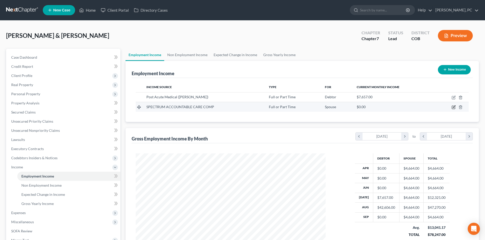
click at [452, 107] on icon "button" at bounding box center [453, 107] width 4 height 4
select select "0"
select select "31"
select select "0"
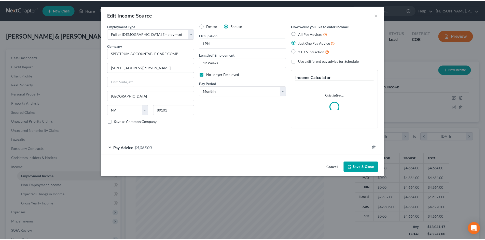
scroll to position [96, 202]
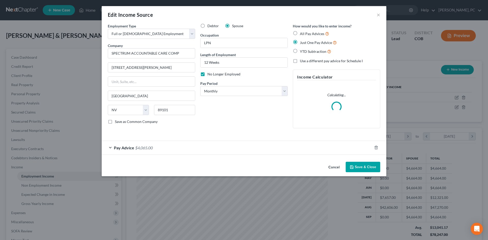
click at [362, 166] on button "Save & Close" at bounding box center [363, 167] width 35 height 11
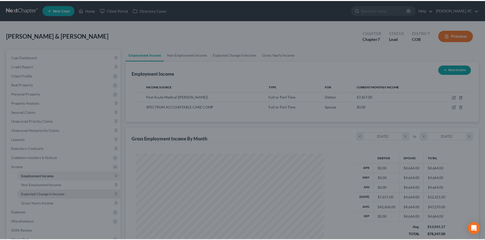
scroll to position [254276, 254171]
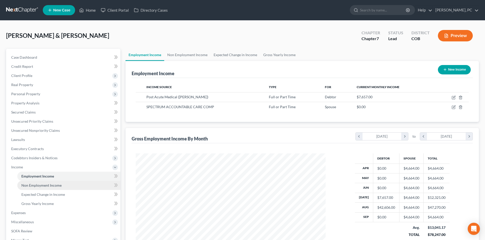
click at [31, 188] on link "Non Employment Income" at bounding box center [68, 185] width 103 height 9
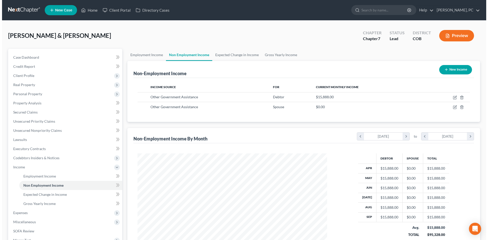
scroll to position [95, 200]
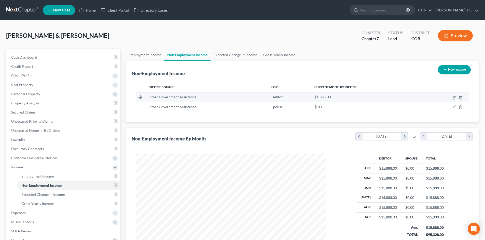
click at [454, 98] on icon "button" at bounding box center [454, 97] width 2 height 2
select select "5"
select select "0"
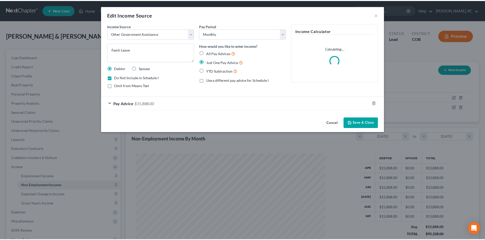
scroll to position [96, 202]
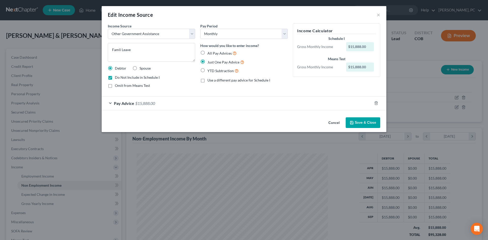
click at [357, 121] on button "Save & Close" at bounding box center [363, 123] width 35 height 11
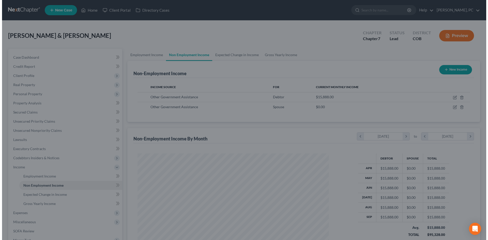
scroll to position [254276, 254171]
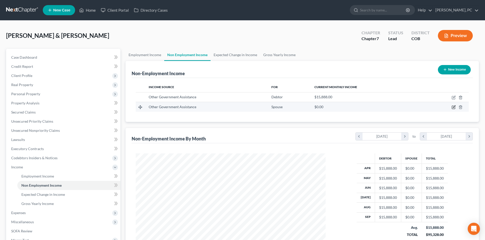
click at [452, 107] on icon "button" at bounding box center [453, 107] width 4 height 4
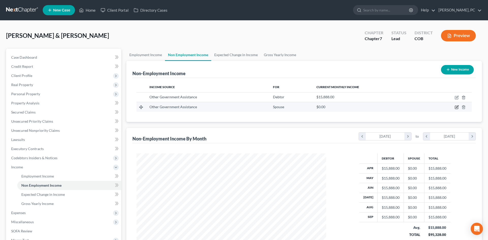
select select "5"
select select "0"
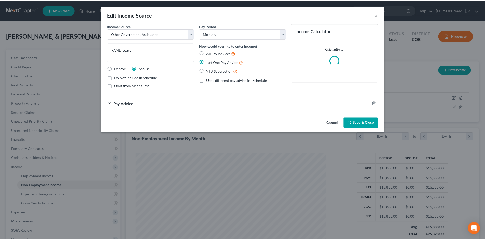
scroll to position [96, 202]
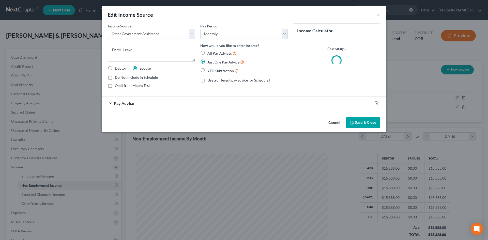
click at [131, 103] on span "Pay Advice" at bounding box center [124, 103] width 20 height 5
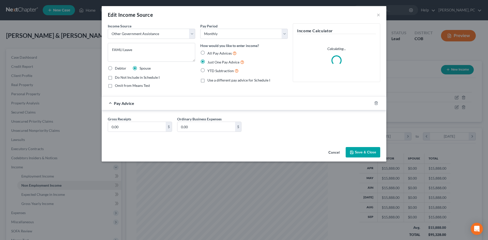
click at [208, 52] on label "All Pay Advices" at bounding box center [222, 53] width 29 height 6
click at [210, 52] on input "All Pay Advices" at bounding box center [211, 51] width 3 height 3
radio input "true"
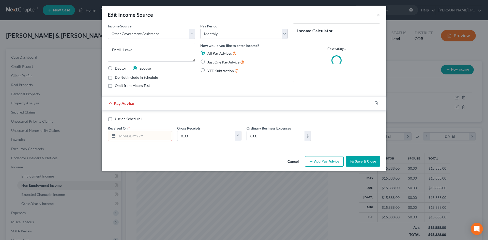
click at [314, 161] on button "Add Pay Advice" at bounding box center [324, 161] width 39 height 11
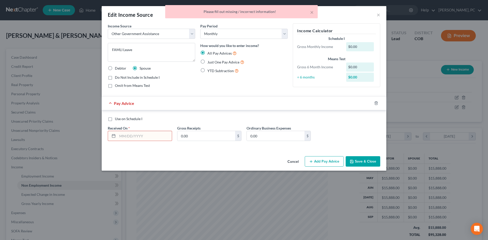
click at [127, 137] on input "text" at bounding box center [145, 136] width 54 height 10
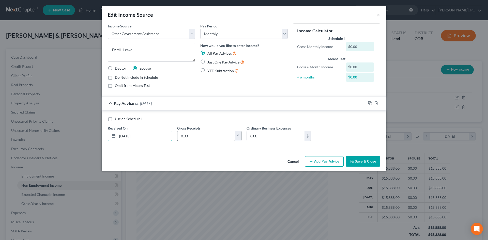
type input "[DATE]"
click at [185, 136] on input "0.00" at bounding box center [207, 136] width 58 height 10
type input "13,381"
click at [313, 160] on icon "button" at bounding box center [311, 162] width 4 height 4
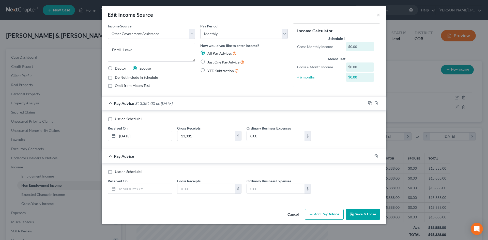
click at [115, 174] on label "Use on Schedule I" at bounding box center [128, 171] width 27 height 5
click at [117, 173] on input "Use on Schedule I" at bounding box center [118, 170] width 3 height 3
checkbox input "true"
click at [132, 190] on input "text" at bounding box center [145, 189] width 54 height 10
type input "[DATE]"
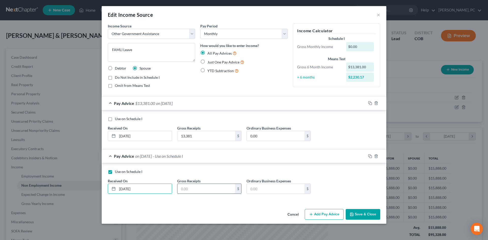
click at [186, 189] on input "text" at bounding box center [207, 189] width 58 height 10
click at [377, 155] on icon "button" at bounding box center [376, 156] width 2 height 3
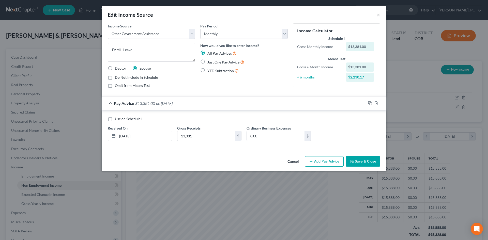
click at [115, 77] on label "Do Not Include in Schedule I" at bounding box center [137, 77] width 45 height 5
click at [117, 77] on input "Do Not Include in Schedule I" at bounding box center [118, 76] width 3 height 3
checkbox input "true"
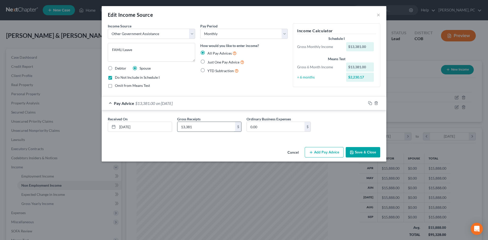
click at [196, 126] on input "13,381" at bounding box center [207, 127] width 58 height 10
type input "2,230"
click at [358, 155] on button "Save & Close" at bounding box center [363, 152] width 35 height 11
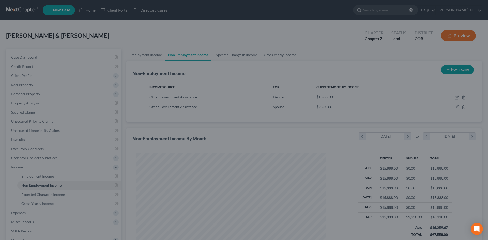
scroll to position [254276, 254171]
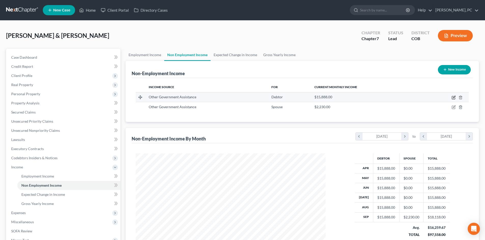
click at [453, 97] on icon "button" at bounding box center [454, 97] width 2 height 2
select select "5"
select select "0"
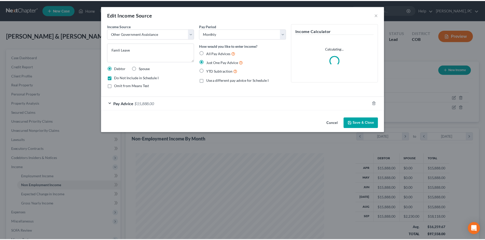
scroll to position [96, 202]
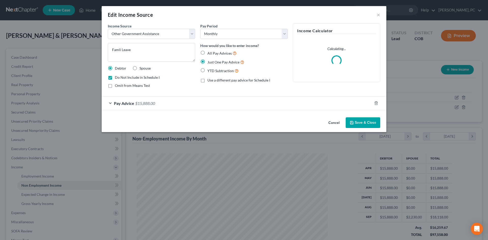
click at [151, 102] on span "$15,888.00" at bounding box center [145, 103] width 20 height 5
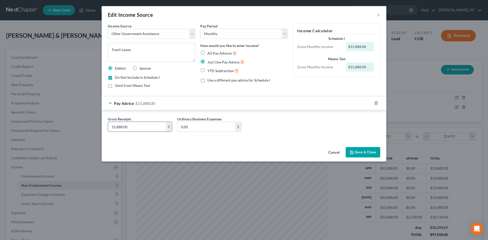
click at [129, 125] on input "15,888.00" at bounding box center [137, 127] width 58 height 10
click at [126, 127] on input "2,648" at bounding box center [137, 127] width 58 height 10
drag, startPoint x: 108, startPoint y: 126, endPoint x: 103, endPoint y: 124, distance: 5.8
click at [105, 125] on div "Gross Receipts 2,648 $ Ordinary Business Expenses 0.00 $" at bounding box center [244, 125] width 285 height 30
type input "441"
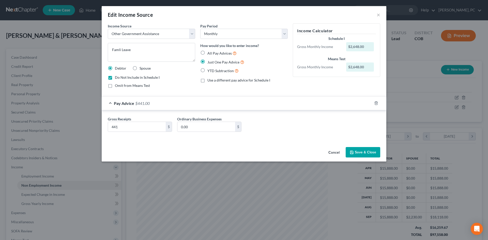
click at [359, 156] on button "Save & Close" at bounding box center [363, 152] width 35 height 11
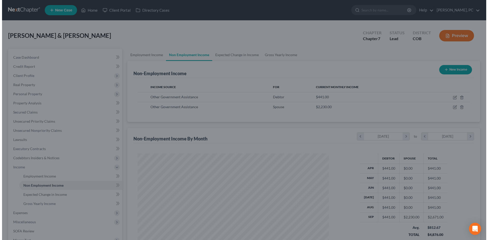
scroll to position [254276, 254171]
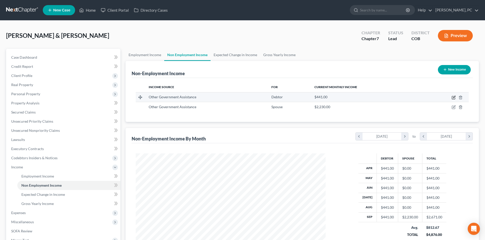
click at [452, 98] on icon "button" at bounding box center [453, 98] width 4 height 4
select select "5"
select select "0"
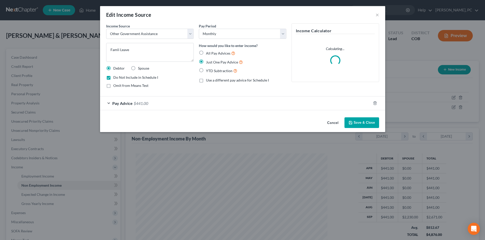
scroll to position [96, 202]
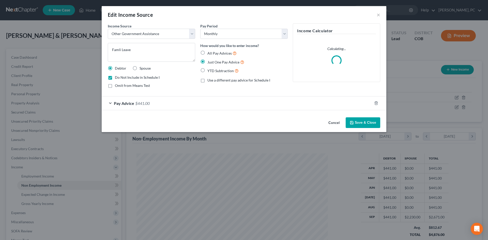
click at [371, 123] on button "Save & Close" at bounding box center [363, 123] width 35 height 11
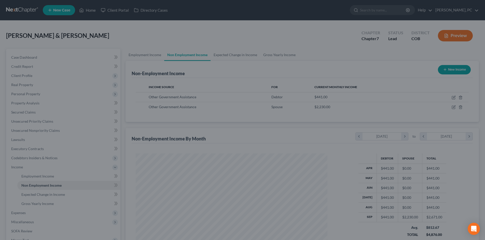
scroll to position [95, 200]
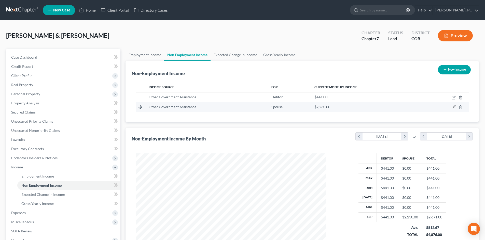
click at [452, 107] on icon "button" at bounding box center [453, 107] width 3 height 3
select select "5"
select select "0"
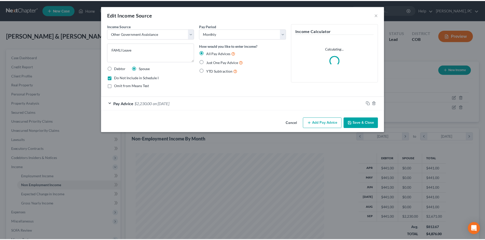
scroll to position [96, 202]
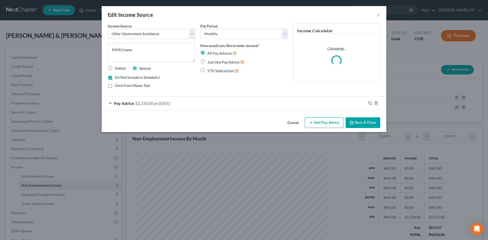
click at [357, 122] on button "Save & Close" at bounding box center [363, 123] width 35 height 11
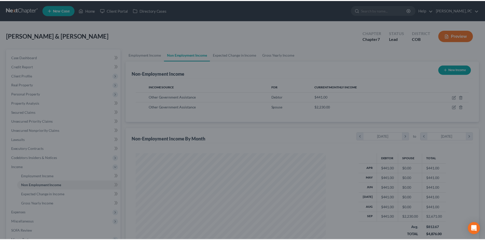
scroll to position [254276, 254171]
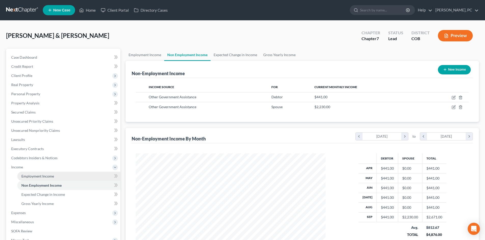
click at [38, 174] on link "Employment Income" at bounding box center [68, 176] width 103 height 9
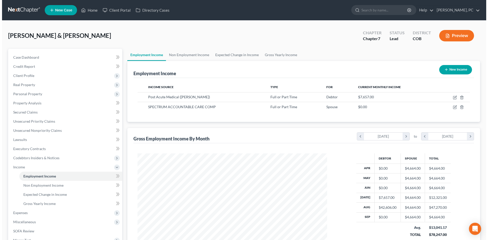
scroll to position [95, 200]
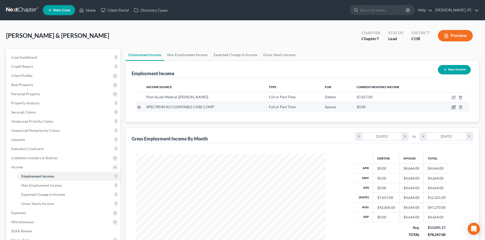
click at [453, 108] on icon "button" at bounding box center [454, 107] width 2 height 2
select select "0"
select select "31"
select select "0"
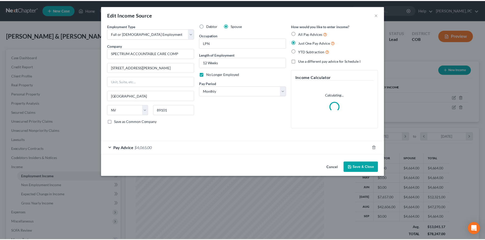
scroll to position [96, 202]
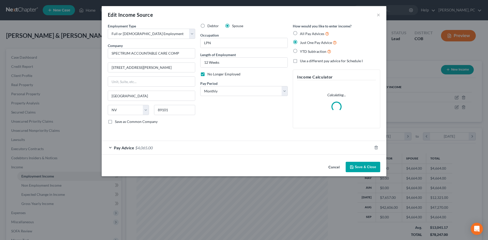
click at [366, 169] on div "Cancel Save & Close" at bounding box center [244, 168] width 285 height 17
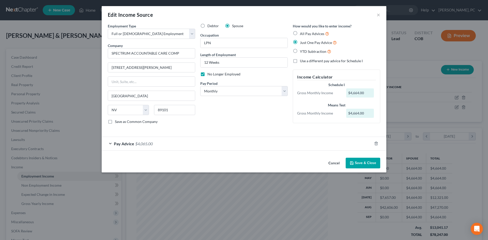
click at [362, 164] on button "Save & Close" at bounding box center [363, 163] width 35 height 11
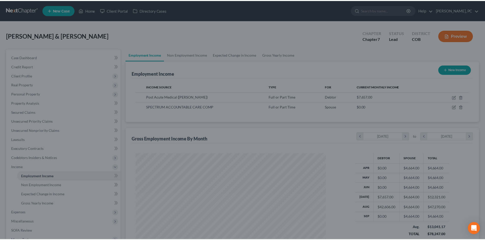
scroll to position [254276, 254171]
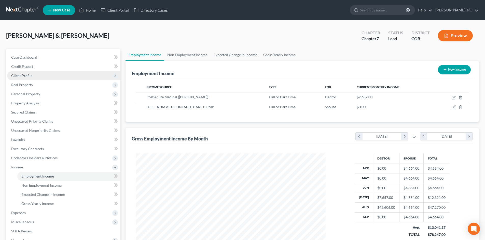
click at [26, 76] on span "Client Profile" at bounding box center [21, 76] width 21 height 4
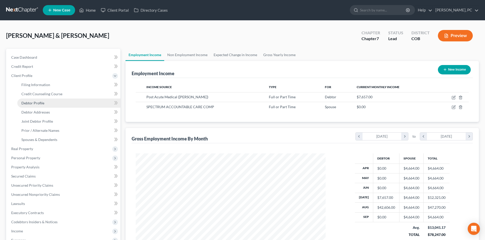
click at [36, 101] on span "Debtor Profile" at bounding box center [32, 103] width 23 height 4
select select "1"
select select "5"
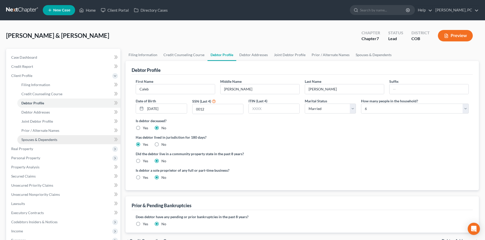
click at [47, 138] on span "Spouses & Dependents" at bounding box center [39, 140] width 36 height 4
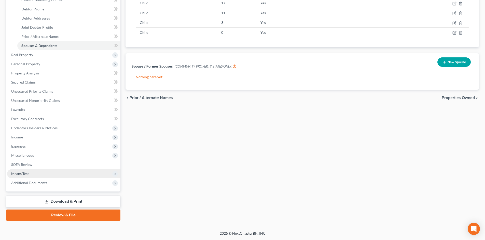
click at [18, 174] on span "Means Test" at bounding box center [20, 174] width 18 height 4
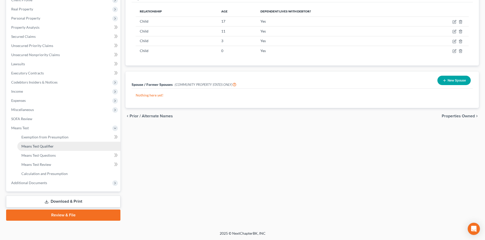
click at [42, 148] on span "Means Test Qualifier" at bounding box center [37, 146] width 32 height 4
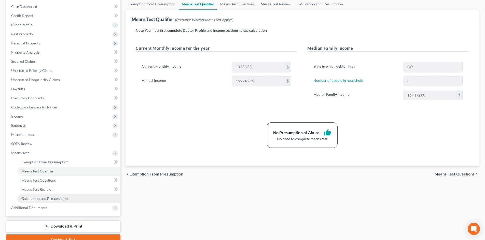
click at [44, 197] on span "Calculation and Presumption" at bounding box center [44, 199] width 46 height 4
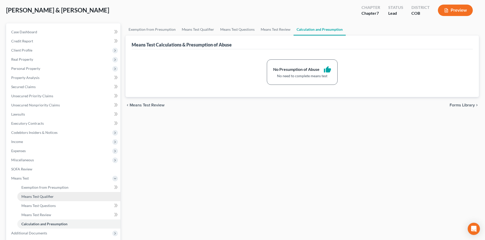
click at [47, 195] on span "Means Test Qualifier" at bounding box center [37, 197] width 32 height 4
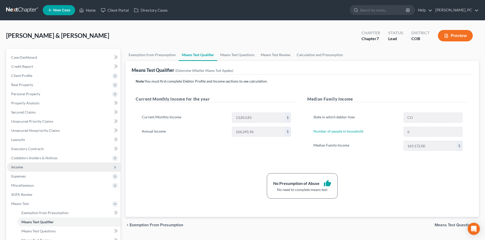
click at [16, 166] on span "Income" at bounding box center [17, 167] width 12 height 4
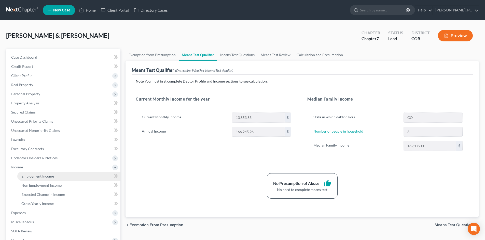
click at [32, 172] on link "Employment Income" at bounding box center [68, 176] width 103 height 9
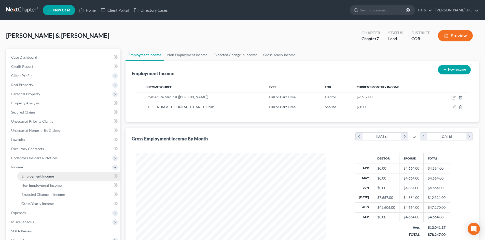
scroll to position [95, 200]
click at [49, 187] on span "Non Employment Income" at bounding box center [41, 185] width 40 height 4
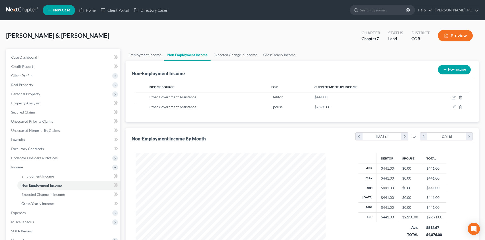
scroll to position [95, 200]
click at [55, 193] on span "Expected Change in Income" at bounding box center [42, 195] width 43 height 4
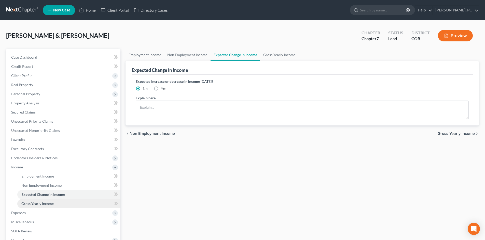
click at [46, 203] on span "Gross Yearly Income" at bounding box center [37, 204] width 32 height 4
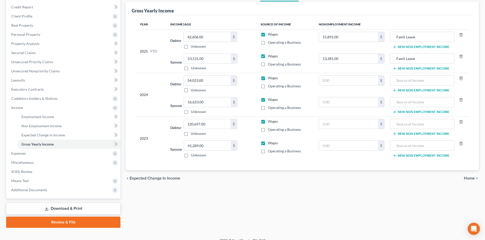
scroll to position [67, 0]
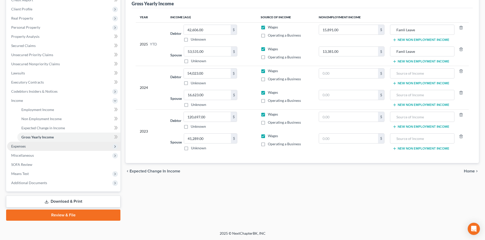
click at [17, 144] on span "Expenses" at bounding box center [18, 146] width 14 height 4
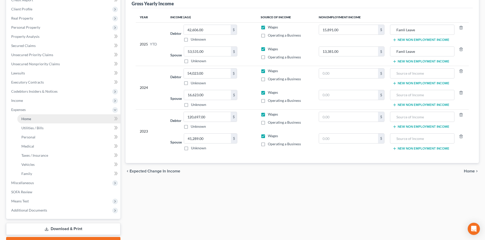
click at [27, 117] on span "Home" at bounding box center [26, 119] width 10 height 4
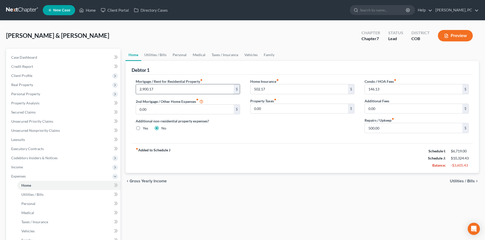
click at [157, 90] on input "2,900.17" at bounding box center [184, 89] width 97 height 10
click at [32, 112] on span "Secured Claims" at bounding box center [23, 112] width 24 height 4
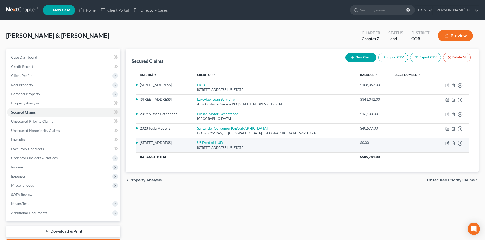
drag, startPoint x: 201, startPoint y: 142, endPoint x: 284, endPoint y: 149, distance: 83.2
click at [284, 149] on td "US Dept of HUD [STREET_ADDRESS][US_STATE]" at bounding box center [274, 145] width 163 height 14
copy td "US Dept of HUD [STREET_ADDRESS][US_STATE]"
click at [453, 144] on line "button" at bounding box center [453, 143] width 0 height 1
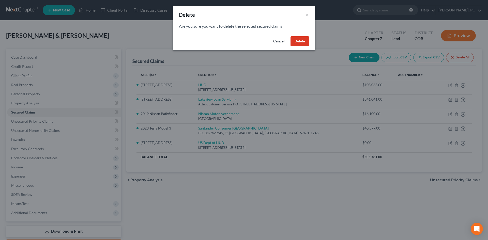
click at [291, 41] on button "Delete" at bounding box center [300, 41] width 19 height 10
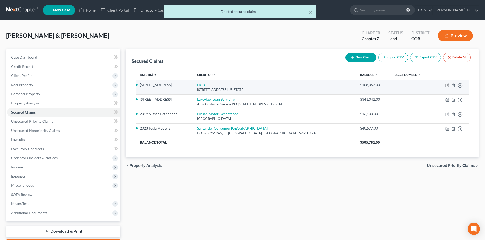
click at [445, 85] on icon "button" at bounding box center [446, 85] width 3 height 3
select select "8"
select select "2"
select select "0"
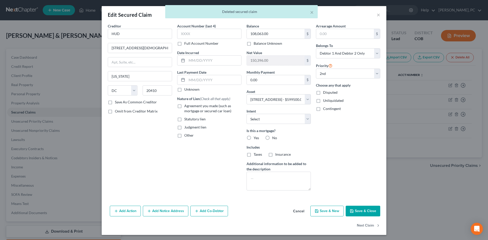
scroll to position [1, 0]
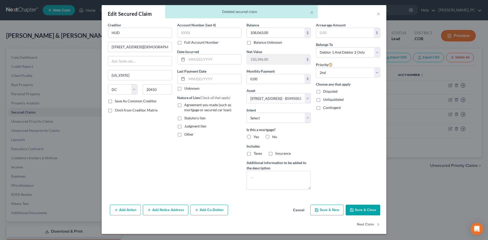
click at [184, 105] on label "Agreement you made (such as mortgage or secured car loan)" at bounding box center [212, 108] width 57 height 10
click at [186, 105] on input "Agreement you made (such as mortgage or secured car loan)" at bounding box center [187, 104] width 3 height 3
checkbox input "true"
click at [254, 136] on label "Yes" at bounding box center [256, 137] width 5 height 5
click at [256, 136] on input "Yes" at bounding box center [257, 136] width 3 height 3
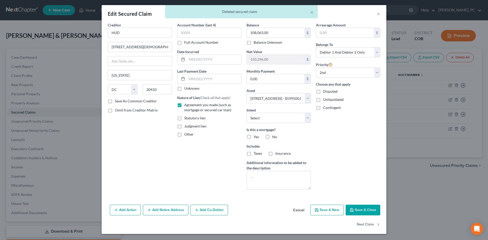
radio input "true"
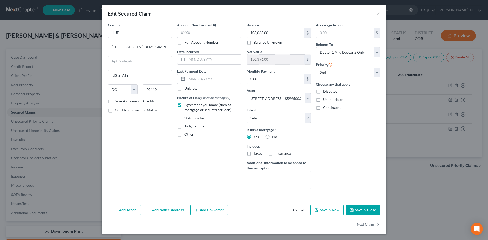
click at [162, 208] on button "Add Notice Address" at bounding box center [166, 210] width 46 height 11
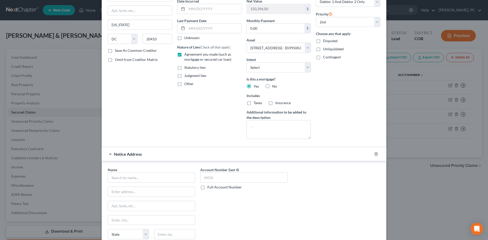
scroll to position [52, 0]
click at [132, 178] on input "text" at bounding box center [152, 177] width 88 height 10
paste input "US Dept of HUD [STREET_ADDRESS][US_STATE]"
drag, startPoint x: 136, startPoint y: 177, endPoint x: 298, endPoint y: 181, distance: 161.8
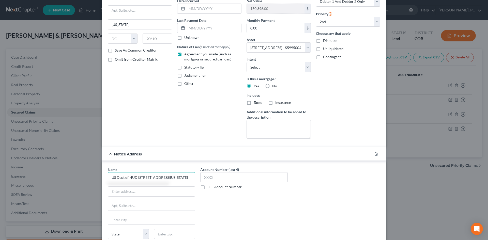
click at [298, 181] on div "Name * US Dept of HUD [GEOGRAPHIC_DATA][US_STATE][US_STATE] CA CO CT DE DC [GEO…" at bounding box center [244, 209] width 278 height 85
click at [126, 191] on input "text" at bounding box center [151, 192] width 87 height 10
type input "US Dept of HUD"
paste input "[STREET_ADDRESS][US_STATE]"
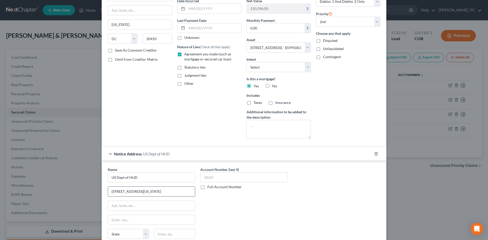
scroll to position [0, 6]
type input "[STREET_ADDRESS][US_STATE]"
click at [166, 232] on input "text" at bounding box center [174, 234] width 41 height 10
type input "73102"
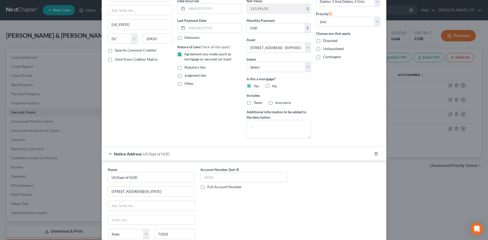
type input "[US_STATE][GEOGRAPHIC_DATA]"
select select "37"
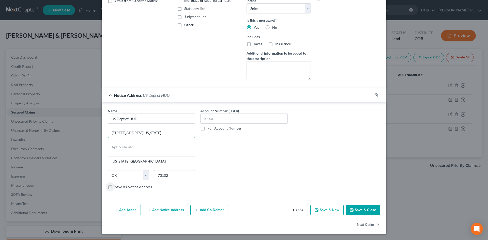
click at [157, 133] on input "[STREET_ADDRESS][US_STATE]" at bounding box center [151, 133] width 87 height 10
type input "[STREET_ADDRESS]"
click at [353, 208] on button "Save & Close" at bounding box center [363, 210] width 35 height 11
select select
select select "1"
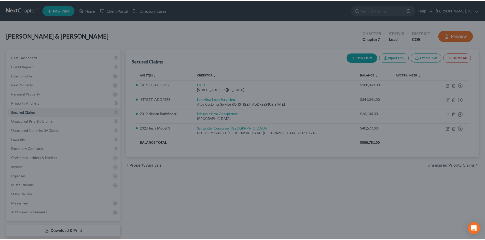
scroll to position [0, 0]
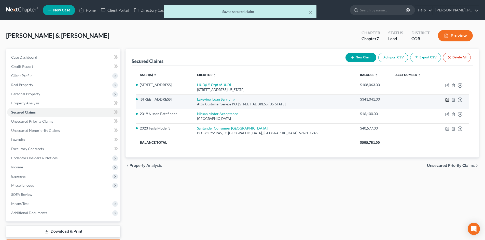
click at [447, 99] on icon "button" at bounding box center [447, 100] width 4 height 4
select select "48"
select select "2"
select select "4"
select select "2"
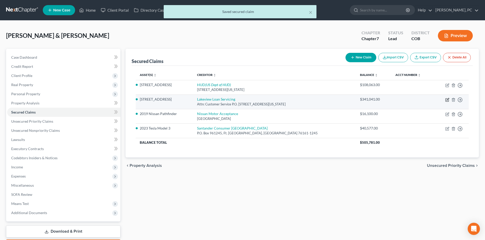
select select "0"
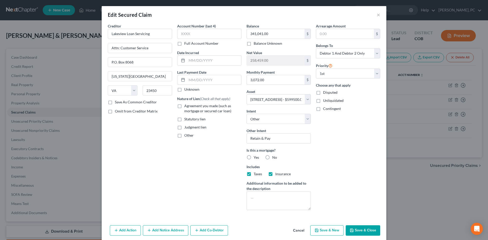
click at [184, 107] on label "Agreement you made (such as mortgage or secured car loan)" at bounding box center [212, 109] width 57 height 10
click at [186, 107] on input "Agreement you made (such as mortgage or secured car loan)" at bounding box center [187, 105] width 3 height 3
checkbox input "true"
click at [254, 158] on label "Yes" at bounding box center [256, 157] width 5 height 5
click at [256, 158] on input "Yes" at bounding box center [257, 156] width 3 height 3
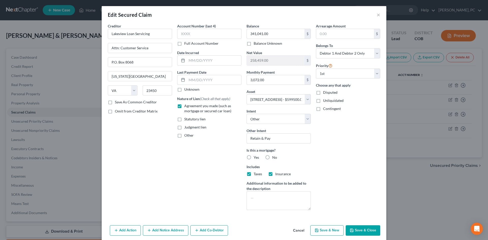
radio input "true"
click at [195, 81] on input "text" at bounding box center [214, 80] width 54 height 10
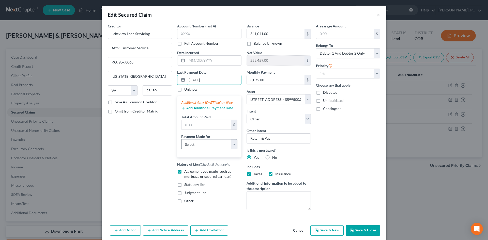
type input "[DATE]"
click at [198, 150] on select "Select Car Credit Card Loan Repayment Mortgage Other Suppliers Or Vendors" at bounding box center [209, 144] width 56 height 10
select select "3"
click at [181, 144] on select "Select Car Credit Card Loan Repayment Mortgage Other Suppliers Or Vendors" at bounding box center [209, 144] width 56 height 10
click at [194, 130] on input "text" at bounding box center [207, 125] width 50 height 10
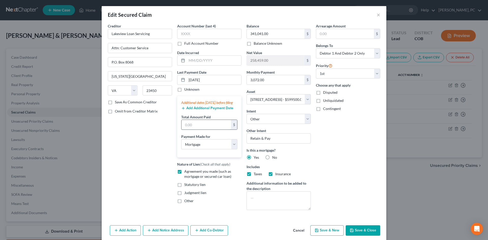
click at [194, 130] on input "text" at bounding box center [207, 125] width 50 height 10
type input "9,216"
click at [358, 226] on button "Save & Close" at bounding box center [363, 231] width 35 height 11
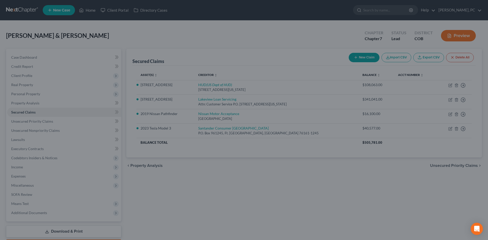
select select "2"
type input "0"
type input "9,216.00"
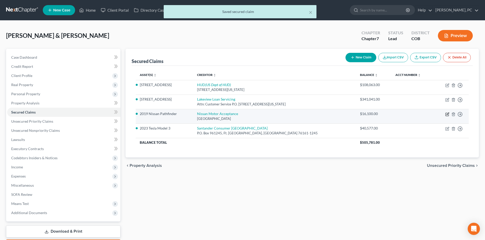
click at [448, 113] on icon "button" at bounding box center [447, 114] width 2 height 2
select select "45"
select select "4"
select select "0"
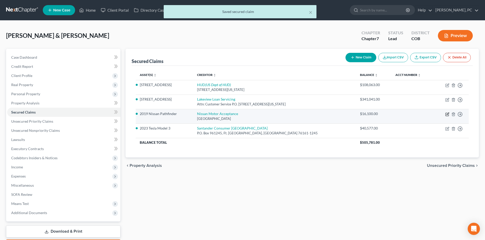
select select "0"
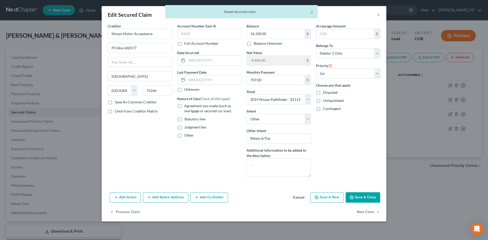
click at [184, 106] on label "Agreement you made (such as mortgage or secured car loan)" at bounding box center [212, 109] width 57 height 10
click at [186, 106] on input "Agreement you made (such as mortgage or secured car loan)" at bounding box center [187, 105] width 3 height 3
checkbox input "true"
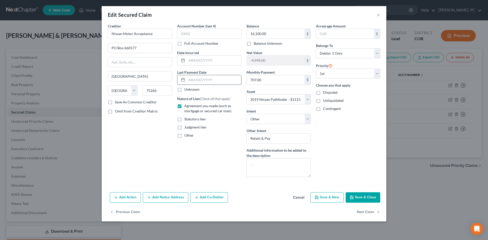
click at [202, 81] on input "text" at bounding box center [214, 80] width 54 height 10
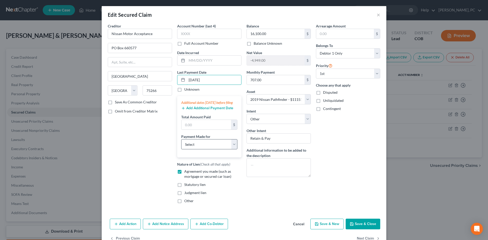
type input "[DATE]"
click at [192, 150] on select "Select Car Credit Card Loan Repayment Mortgage Other Suppliers Or Vendors" at bounding box center [209, 144] width 56 height 10
select select "0"
click at [181, 144] on select "Select Car Credit Card Loan Repayment Mortgage Other Suppliers Or Vendors" at bounding box center [209, 144] width 56 height 10
click at [197, 130] on input "text" at bounding box center [207, 125] width 50 height 10
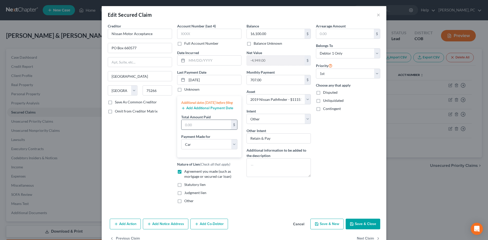
click at [197, 130] on input "text" at bounding box center [207, 125] width 50 height 10
type input "2,121"
click at [366, 230] on button "Save & Close" at bounding box center [363, 224] width 35 height 11
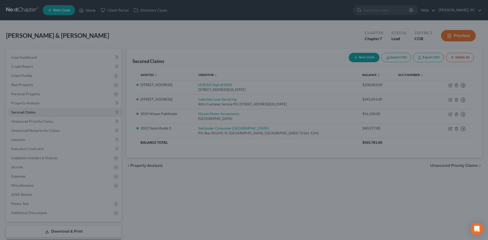
select select "4"
type input "0"
type input "2,121.00"
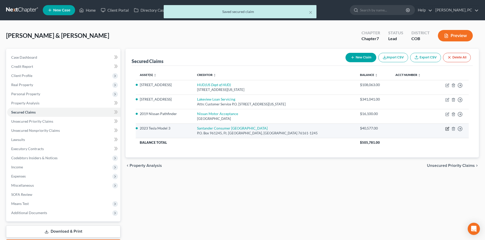
click at [446, 128] on icon "button" at bounding box center [447, 129] width 4 height 4
select select "45"
select select "3"
select select "4"
select select "0"
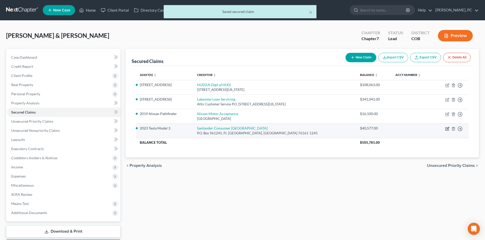
select select "0"
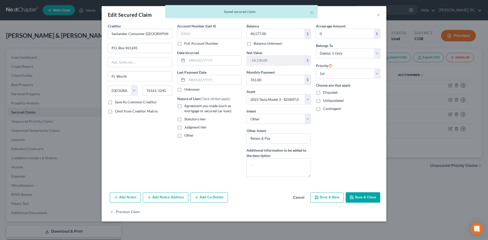
click at [184, 106] on label "Agreement you made (such as mortgage or secured car loan)" at bounding box center [212, 109] width 57 height 10
click at [186, 106] on input "Agreement you made (such as mortgage or secured car loan)" at bounding box center [187, 105] width 3 height 3
checkbox input "true"
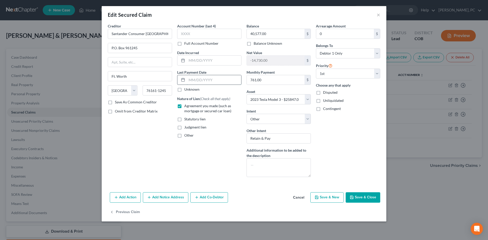
click at [203, 80] on input "text" at bounding box center [214, 80] width 54 height 10
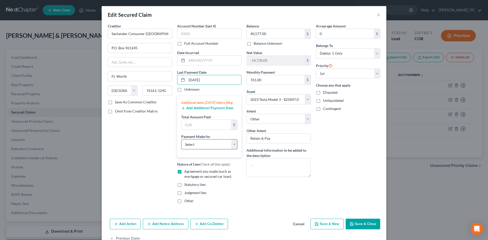
type input "[DATE]"
drag, startPoint x: 193, startPoint y: 148, endPoint x: 194, endPoint y: 154, distance: 6.2
click at [193, 148] on select "Select Car Credit Card Loan Repayment Mortgage Other Suppliers Or Vendors" at bounding box center [209, 144] width 56 height 10
select select "0"
click at [181, 144] on select "Select Car Credit Card Loan Repayment Mortgage Other Suppliers Or Vendors" at bounding box center [209, 144] width 56 height 10
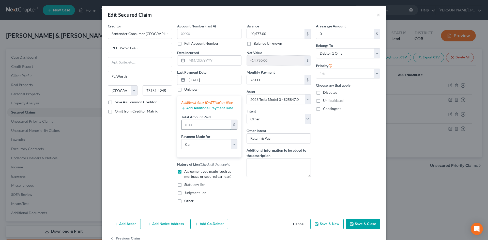
click at [195, 130] on input "text" at bounding box center [207, 125] width 50 height 10
type input "2,283"
click at [353, 230] on button "Save & Close" at bounding box center [363, 224] width 35 height 11
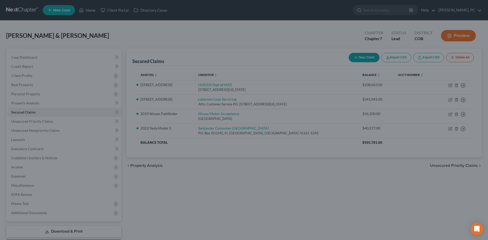
select select "3"
type input "2,283.00"
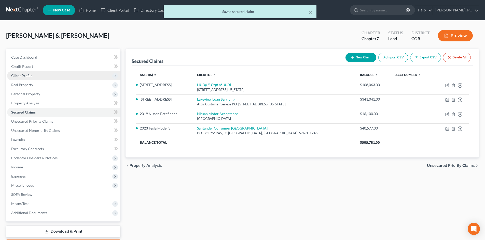
click at [26, 78] on span "Client Profile" at bounding box center [63, 75] width 113 height 9
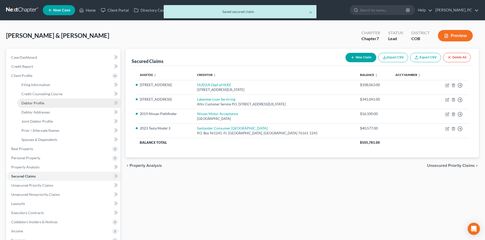
click at [38, 104] on span "Debtor Profile" at bounding box center [32, 103] width 23 height 4
select select "1"
select select "5"
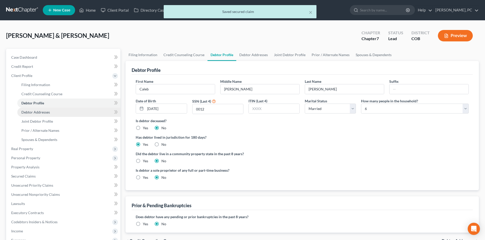
click at [37, 111] on span "Debtor Addresses" at bounding box center [35, 112] width 28 height 4
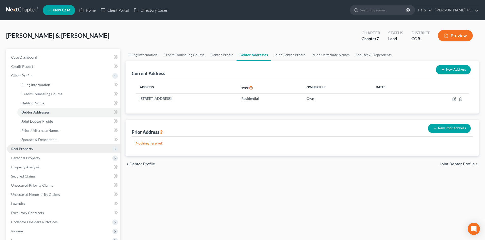
click at [28, 149] on span "Real Property" at bounding box center [22, 149] width 22 height 4
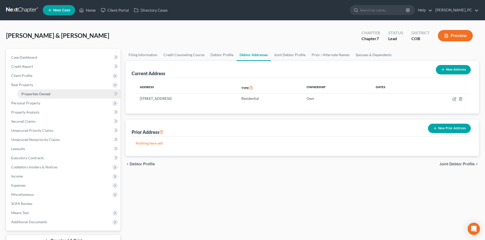
click at [40, 94] on span "Properties Owned" at bounding box center [35, 94] width 29 height 4
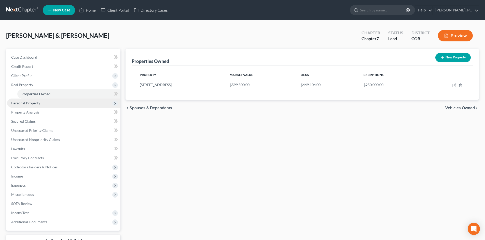
click at [34, 103] on span "Personal Property" at bounding box center [25, 103] width 29 height 4
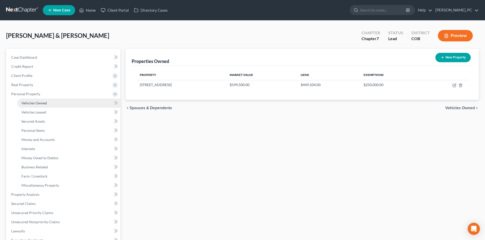
click at [37, 104] on span "Vehicles Owned" at bounding box center [33, 103] width 25 height 4
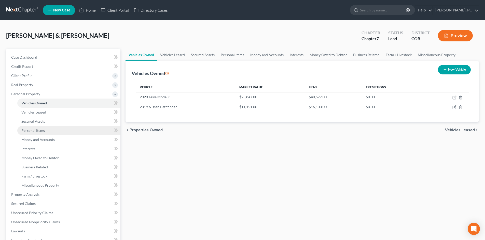
click at [32, 128] on span "Personal Items" at bounding box center [32, 130] width 23 height 4
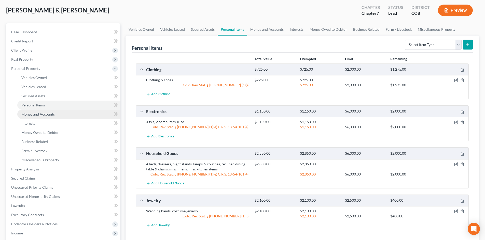
click at [32, 114] on span "Money and Accounts" at bounding box center [37, 114] width 33 height 4
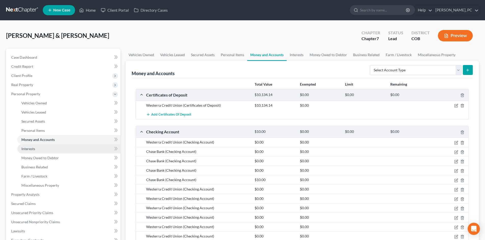
click at [27, 150] on span "Interests" at bounding box center [28, 149] width 14 height 4
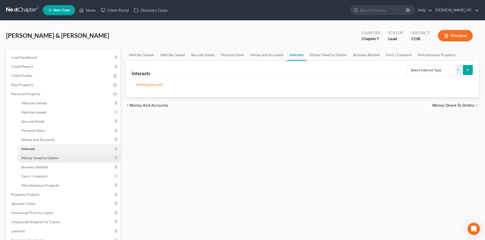
click at [37, 156] on span "Money Owed to Debtor" at bounding box center [39, 158] width 37 height 4
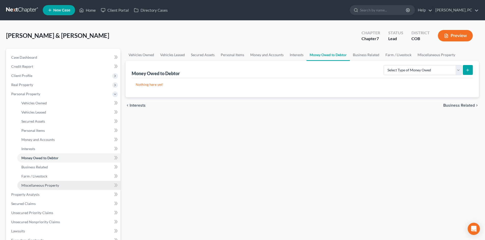
click at [39, 184] on span "Miscellaneous Property" at bounding box center [40, 185] width 38 height 4
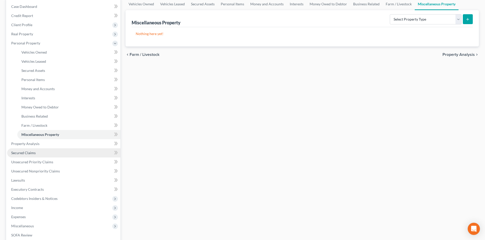
click at [24, 151] on span "Secured Claims" at bounding box center [23, 153] width 24 height 4
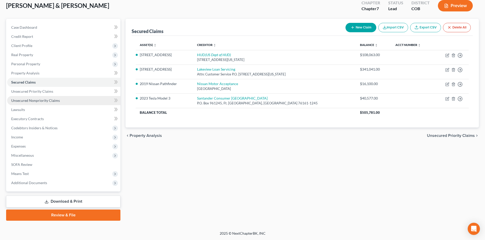
click at [41, 99] on span "Unsecured Nonpriority Claims" at bounding box center [35, 100] width 49 height 4
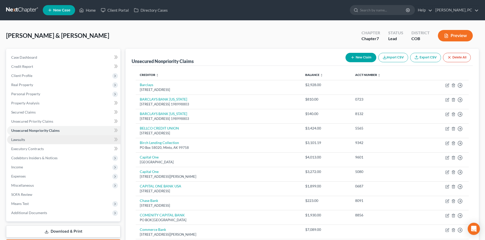
click at [23, 140] on span "Lawsuits" at bounding box center [18, 140] width 14 height 4
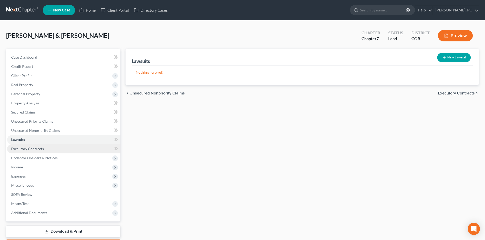
click at [26, 148] on span "Executory Contracts" at bounding box center [27, 149] width 33 height 4
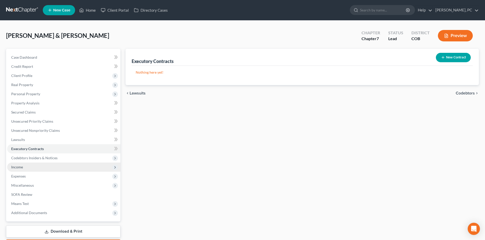
click at [13, 168] on span "Income" at bounding box center [17, 167] width 12 height 4
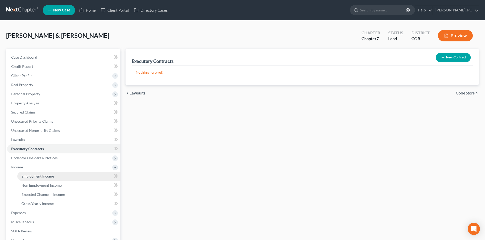
click at [33, 173] on link "Employment Income" at bounding box center [68, 176] width 103 height 9
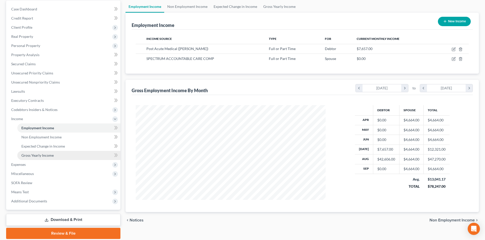
scroll to position [67, 0]
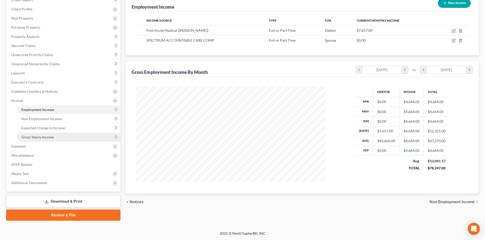
drag, startPoint x: 26, startPoint y: 143, endPoint x: 33, endPoint y: 140, distance: 7.2
click at [26, 143] on span "Expenses" at bounding box center [63, 146] width 113 height 9
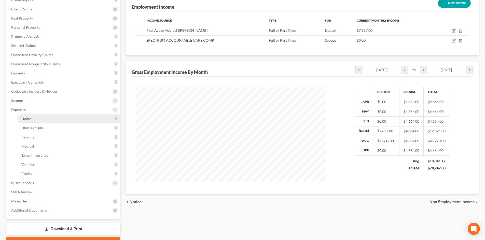
click at [32, 118] on link "Home" at bounding box center [68, 118] width 103 height 9
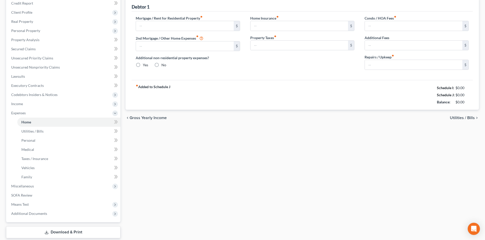
type input "2,900.17"
type input "0.00"
radio input "true"
type input "502.17"
type input "0.00"
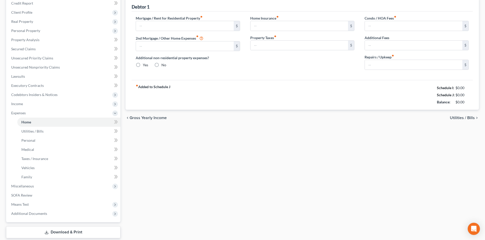
type input "146.13"
type input "0.00"
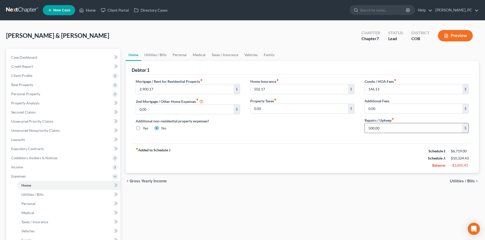
click at [387, 129] on input "500.00" at bounding box center [413, 128] width 97 height 10
type input "250"
click at [264, 90] on input "502.17" at bounding box center [298, 89] width 97 height 10
click at [263, 139] on div "Mortgage / Rent for Residential Property fiber_manual_record 2,900.17 $ 2nd Mor…" at bounding box center [302, 109] width 341 height 69
click at [154, 52] on link "Utilities / Bills" at bounding box center [155, 55] width 28 height 12
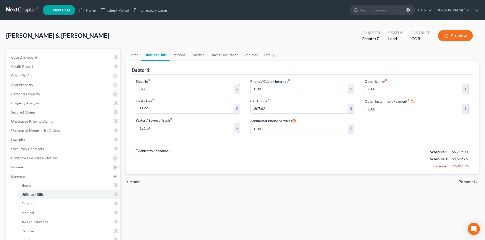
click at [150, 89] on input "0.00" at bounding box center [184, 89] width 97 height 10
type input "250"
click at [212, 148] on div "fiber_manual_record Added to Schedule J Schedule I: $6,719.00 Schedule J: $9,82…" at bounding box center [302, 159] width 341 height 30
click at [263, 88] on input "0.00" at bounding box center [298, 89] width 97 height 10
type input "90"
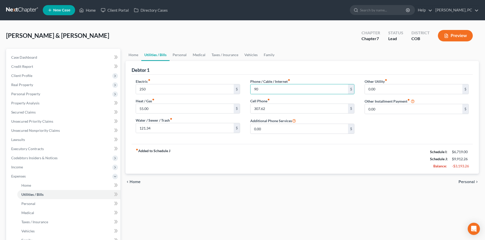
click at [291, 155] on div "fiber_manual_record Added to Schedule J Schedule I: $6,719.00 Schedule J: $9,91…" at bounding box center [302, 159] width 341 height 30
click at [181, 55] on link "Personal" at bounding box center [179, 55] width 20 height 12
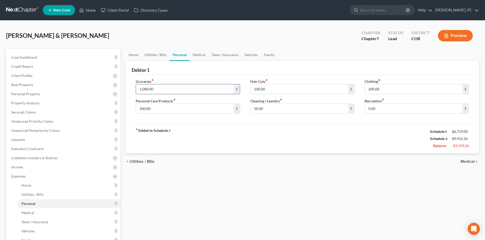
click at [158, 91] on input "1,000.00" at bounding box center [184, 89] width 97 height 10
type input "1,400"
click at [374, 111] on input "0.00" at bounding box center [413, 109] width 97 height 10
type input "100"
click at [297, 123] on div "Groceries fiber_manual_record 1,400 $ Personal Care Products fiber_manual_recor…" at bounding box center [302, 99] width 341 height 49
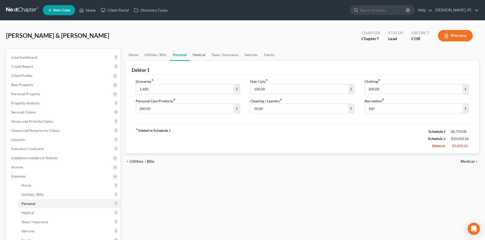
click at [195, 55] on link "Medical" at bounding box center [199, 55] width 19 height 12
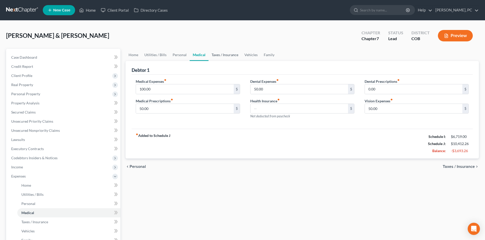
click at [224, 53] on link "Taxes / Insurance" at bounding box center [224, 55] width 33 height 12
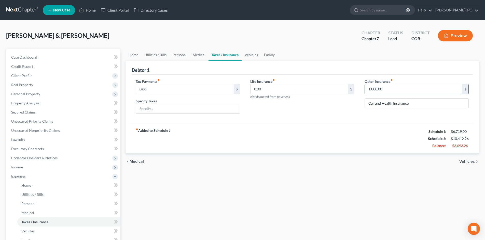
click at [392, 89] on input "1,000.00" at bounding box center [413, 89] width 97 height 10
click at [251, 53] on link "Vehicles" at bounding box center [250, 55] width 19 height 12
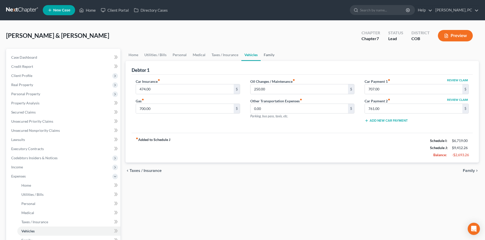
click at [270, 55] on link "Family" at bounding box center [268, 55] width 17 height 12
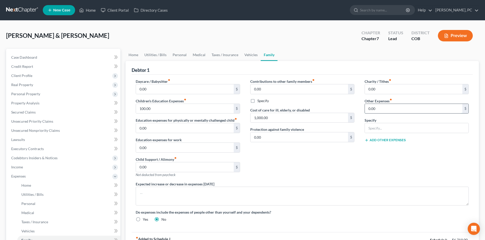
click at [376, 110] on input "0.00" at bounding box center [413, 109] width 97 height 10
type input "150"
click at [379, 127] on input "text" at bounding box center [417, 128] width 104 height 10
type input "Incidentals & Emergencies"
click at [298, 164] on div "Contributions to other family members fiber_manual_record 0.00 $ Specify Cost o…" at bounding box center [302, 130] width 114 height 103
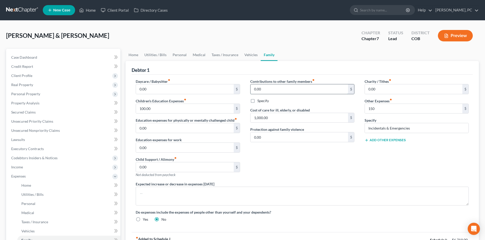
click at [261, 89] on input "0.00" at bounding box center [298, 89] width 97 height 10
type input "500"
click at [269, 112] on label "Cost of care for ill, elderly, or disabled" at bounding box center [280, 110] width 60 height 5
click at [269, 117] on input "1,000.00" at bounding box center [298, 118] width 97 height 10
click at [302, 165] on div "Contributions to other family members fiber_manual_record 500 $ Specify Cost of…" at bounding box center [302, 130] width 114 height 103
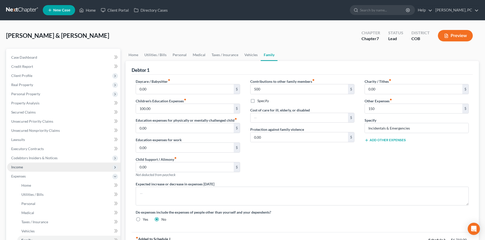
click at [21, 168] on span "Income" at bounding box center [17, 167] width 12 height 4
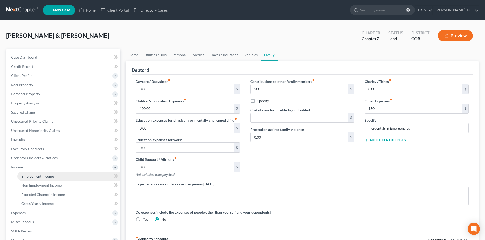
click at [45, 178] on span "Employment Income" at bounding box center [37, 176] width 33 height 4
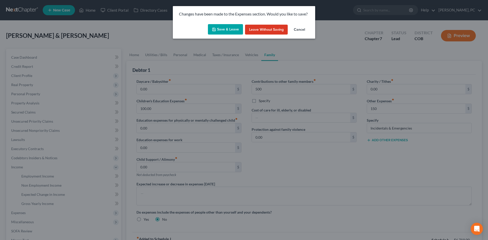
click at [233, 29] on button "Save & Leave" at bounding box center [225, 29] width 35 height 11
type input "500.00"
type input "150.00"
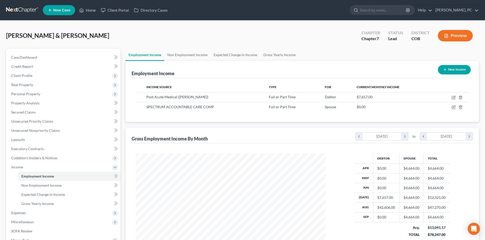
click at [449, 38] on button "Preview" at bounding box center [455, 35] width 35 height 11
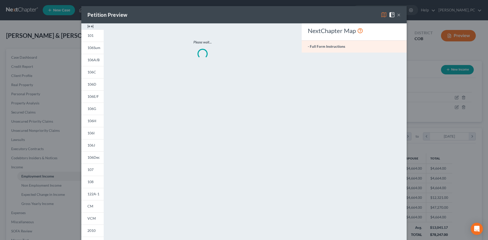
scroll to position [96, 202]
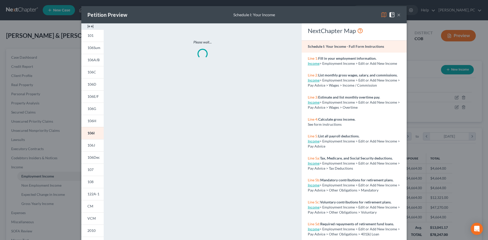
click at [88, 26] on img at bounding box center [91, 26] width 6 height 6
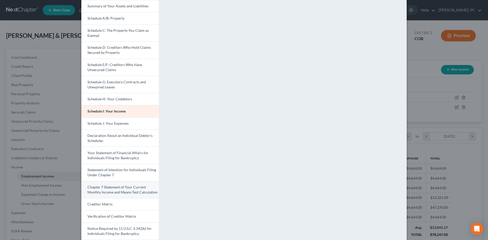
scroll to position [51, 0]
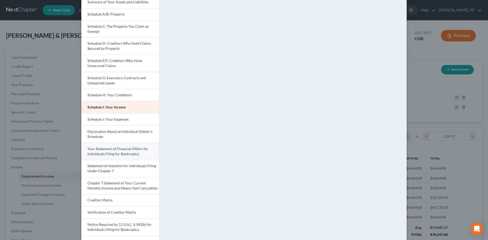
click at [99, 153] on span "Your Statement of Financial Affairs for Individuals Filing for Bankruptcy" at bounding box center [118, 151] width 61 height 9
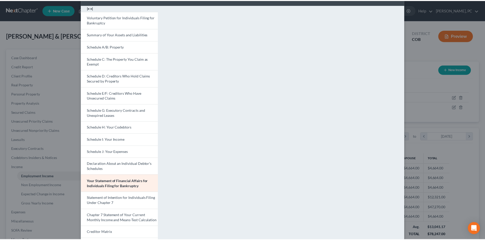
scroll to position [0, 0]
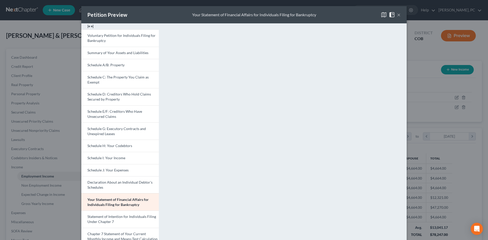
drag, startPoint x: 397, startPoint y: 13, endPoint x: 362, endPoint y: 25, distance: 37.6
click at [397, 13] on button "×" at bounding box center [399, 15] width 4 height 6
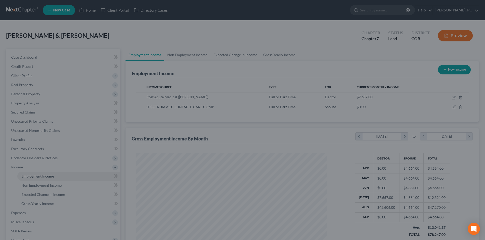
scroll to position [254276, 254171]
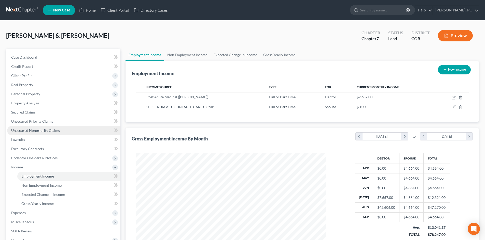
click at [30, 127] on link "Unsecured Nonpriority Claims" at bounding box center [63, 130] width 113 height 9
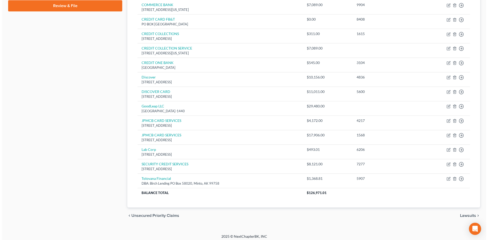
scroll to position [243, 0]
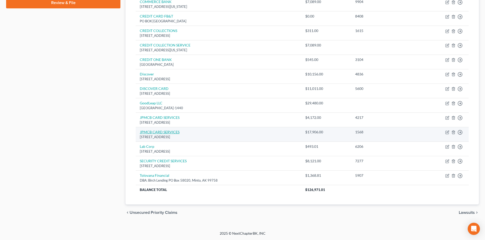
click at [171, 131] on link "JPMCB CARD SERVICES" at bounding box center [160, 132] width 40 height 4
select select "7"
select select "2"
select select "0"
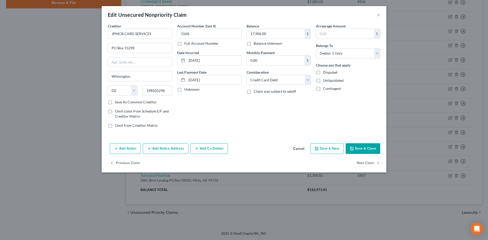
click at [174, 147] on button "Add Notice Address" at bounding box center [166, 148] width 46 height 11
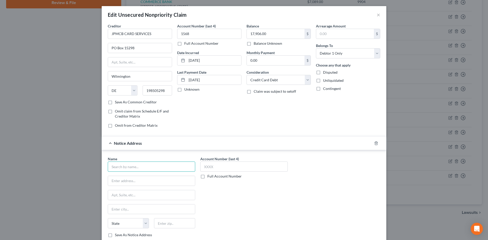
click at [133, 169] on input "text" at bounding box center [152, 167] width 88 height 10
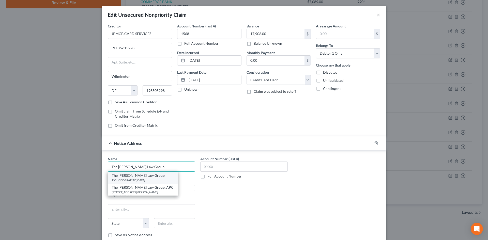
type input "The [PERSON_NAME] Law Group"
click at [137, 176] on div "The [PERSON_NAME] Law Group" at bounding box center [143, 175] width 62 height 5
type input "P.O. Box 25145"
type input "Santa [PERSON_NAME]"
select select "4"
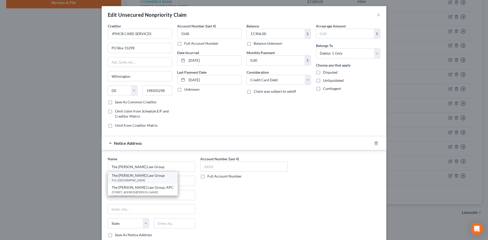
type input "92799"
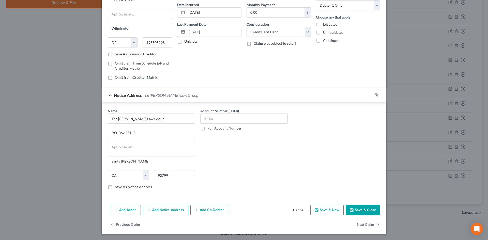
click at [173, 206] on button "Add Notice Address" at bounding box center [166, 210] width 46 height 11
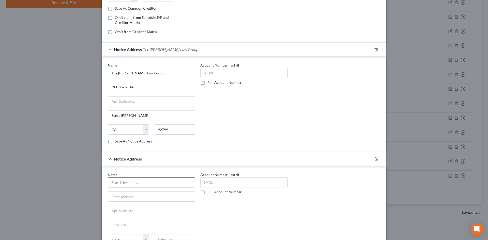
scroll to position [99, 0]
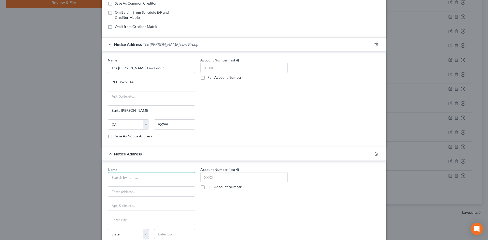
click at [144, 179] on input "text" at bounding box center [152, 177] width 88 height 10
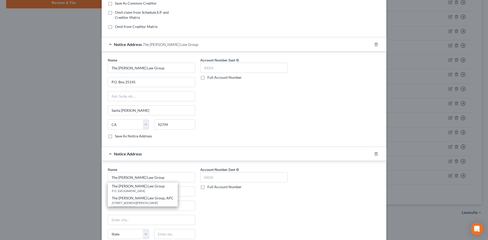
click at [131, 202] on div "[STREET_ADDRESS][PERSON_NAME]" at bounding box center [143, 203] width 62 height 4
type input "The [PERSON_NAME] Law Group, APC"
type input "[STREET_ADDRESS][PERSON_NAME]"
type input "Santa [PERSON_NAME]"
select select "4"
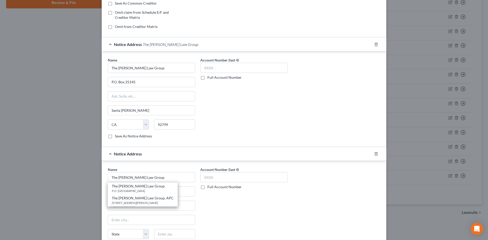
type input "92704"
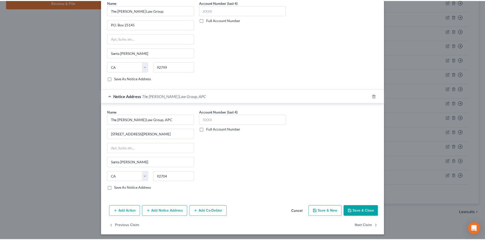
scroll to position [158, 0]
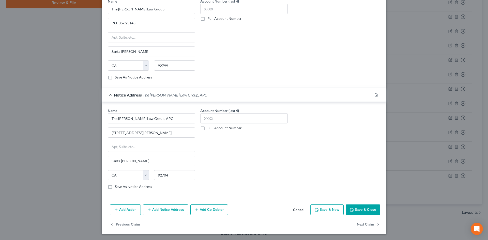
click at [360, 213] on button "Save & Close" at bounding box center [363, 210] width 35 height 11
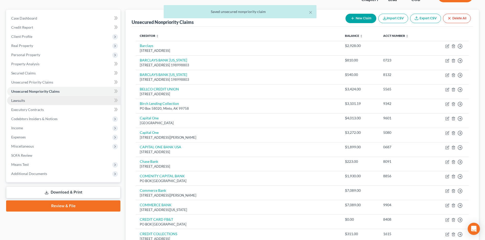
click at [24, 101] on span "Lawsuits" at bounding box center [18, 100] width 14 height 4
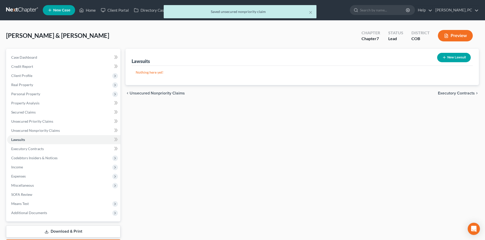
click at [451, 57] on button "New Lawsuit" at bounding box center [454, 57] width 34 height 9
select select "0"
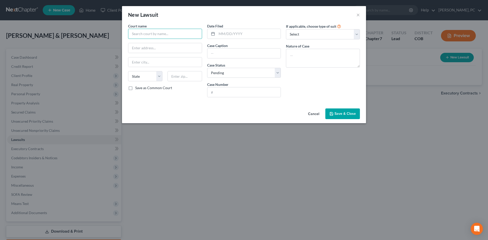
click at [142, 33] on input "text" at bounding box center [165, 34] width 74 height 10
type input "Douglas County Court"
click at [291, 58] on textarea at bounding box center [323, 58] width 74 height 19
type textarea "Civil"
click at [254, 34] on input "text" at bounding box center [249, 34] width 64 height 10
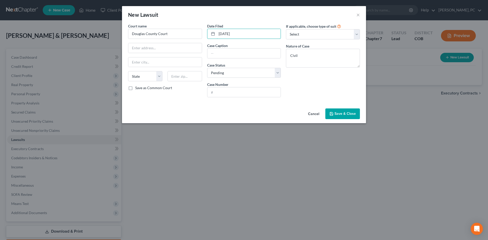
type input "[DATE]"
click at [224, 57] on input "text" at bounding box center [245, 54] width 74 height 10
paste input "Jpmorgan Chase Bank Na v. [PERSON_NAME] J"
type input "Jpmorgan Chase Bank Na v. [PERSON_NAME] J"
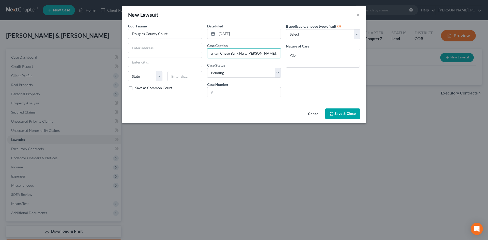
scroll to position [0, 0]
click at [245, 91] on input "text" at bounding box center [245, 93] width 74 height 10
type input "2024C34603"
click at [333, 113] on icon "button" at bounding box center [331, 113] width 3 height 3
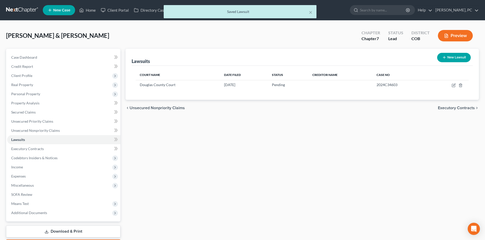
click at [449, 37] on button "Preview" at bounding box center [455, 35] width 35 height 11
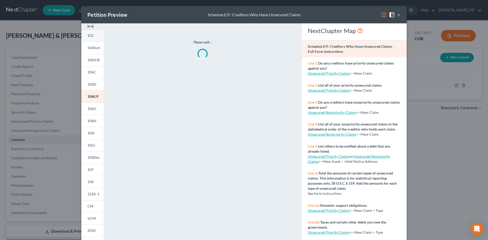
click at [88, 25] on img at bounding box center [91, 26] width 6 height 6
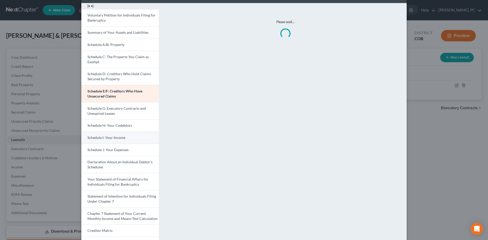
scroll to position [80, 0]
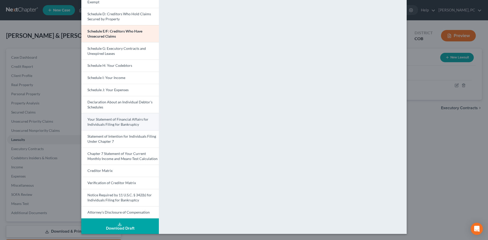
click at [103, 122] on span "Your Statement of Financial Affairs for Individuals Filing for Bankruptcy" at bounding box center [118, 121] width 61 height 9
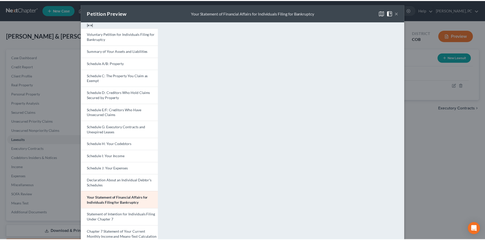
scroll to position [0, 0]
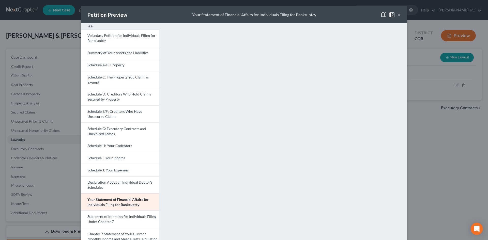
click at [398, 15] on button "×" at bounding box center [399, 15] width 4 height 6
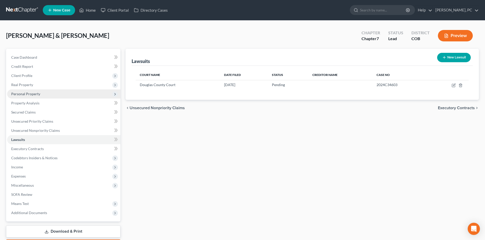
drag, startPoint x: 20, startPoint y: 90, endPoint x: 20, endPoint y: 94, distance: 4.3
click at [20, 90] on span "Personal Property" at bounding box center [63, 94] width 113 height 9
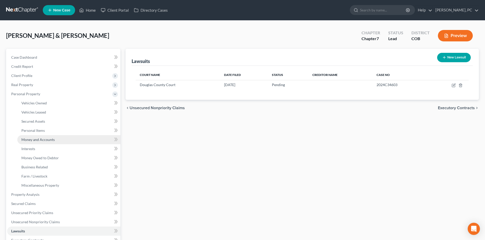
click at [34, 139] on span "Money and Accounts" at bounding box center [37, 140] width 33 height 4
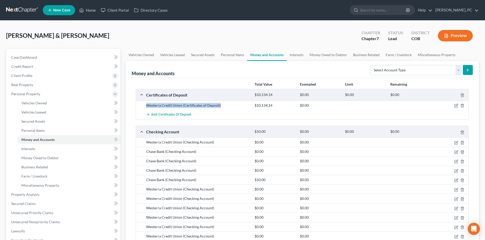
drag, startPoint x: 144, startPoint y: 106, endPoint x: 220, endPoint y: 103, distance: 76.1
click at [220, 103] on div "Westerra Credit Union (Certificates of Deposit)" at bounding box center [197, 105] width 108 height 5
click at [229, 83] on div "Total Value Exempted Limit Remaining" at bounding box center [302, 84] width 338 height 9
click at [455, 106] on icon "button" at bounding box center [456, 106] width 4 height 4
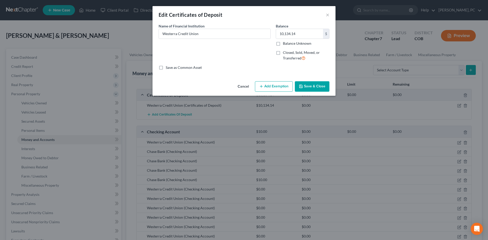
click at [283, 54] on label "Closed, Sold, Moved, or Transferred" at bounding box center [306, 55] width 47 height 11
click at [285, 53] on input "Closed, Sold, Moved, or Transferred" at bounding box center [286, 51] width 3 height 3
checkbox input "true"
select select "1"
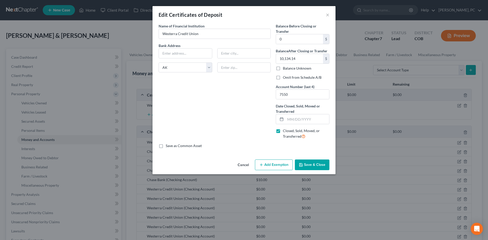
click at [283, 78] on label "Omit from Schedule A/B" at bounding box center [302, 77] width 39 height 5
click at [285, 78] on input "Omit from Schedule A/B" at bounding box center [286, 76] width 3 height 3
checkbox input "true"
click at [177, 66] on select "State [US_STATE] AK AR AZ CA CO CT DE DC [GEOGRAPHIC_DATA] [GEOGRAPHIC_DATA] GU…" at bounding box center [186, 68] width 54 height 10
select select
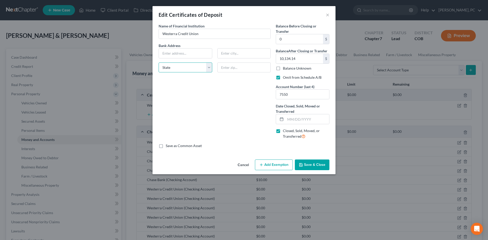
click at [159, 63] on select "State [US_STATE] AK AR AZ CA CO CT DE DC [GEOGRAPHIC_DATA] [GEOGRAPHIC_DATA] GU…" at bounding box center [186, 68] width 54 height 10
click at [313, 166] on button "Save & Close" at bounding box center [312, 165] width 35 height 11
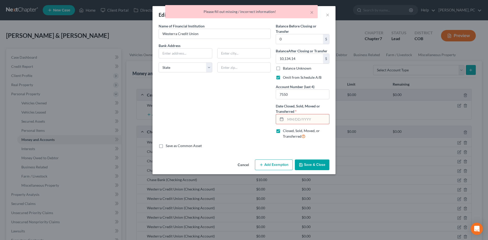
click at [292, 121] on input "text" at bounding box center [308, 119] width 44 height 10
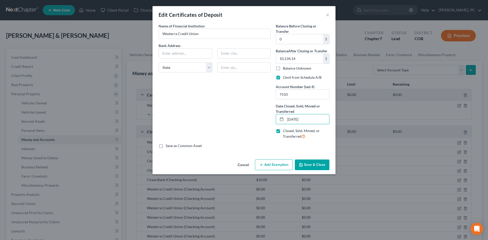
type input "[DATE]"
click at [313, 165] on button "Save & Close" at bounding box center [312, 165] width 35 height 11
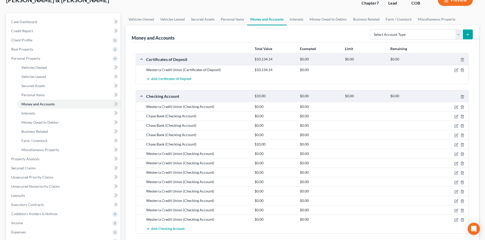
scroll to position [51, 0]
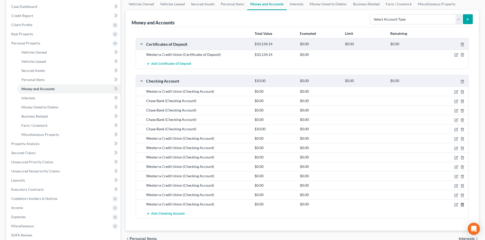
click at [462, 205] on line "button" at bounding box center [462, 205] width 0 height 1
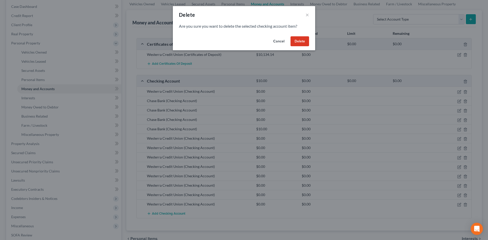
click at [300, 39] on button "Delete" at bounding box center [300, 41] width 19 height 10
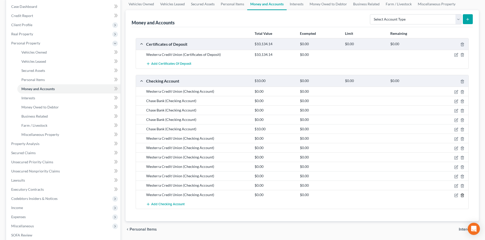
click at [462, 197] on icon "button" at bounding box center [462, 196] width 4 height 4
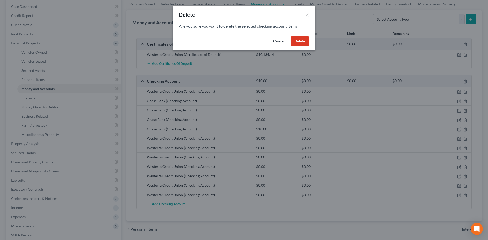
click at [301, 38] on button "Delete" at bounding box center [300, 41] width 19 height 10
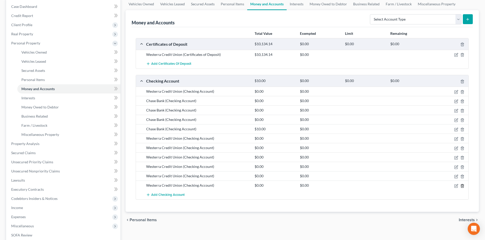
click at [462, 187] on line "button" at bounding box center [462, 186] width 0 height 1
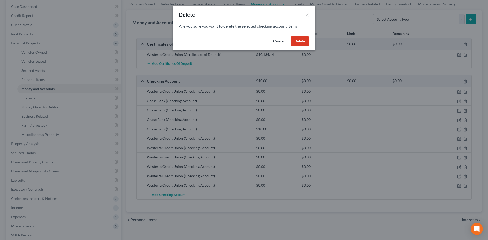
click at [302, 42] on button "Delete" at bounding box center [300, 41] width 19 height 10
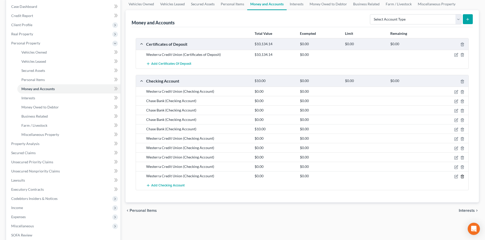
click at [461, 177] on icon "button" at bounding box center [462, 177] width 4 height 4
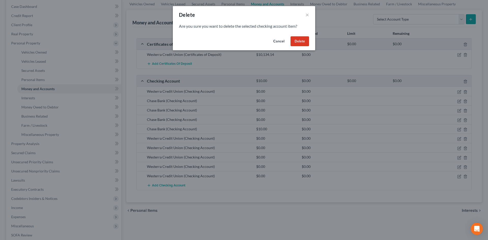
click at [298, 43] on button "Delete" at bounding box center [300, 41] width 19 height 10
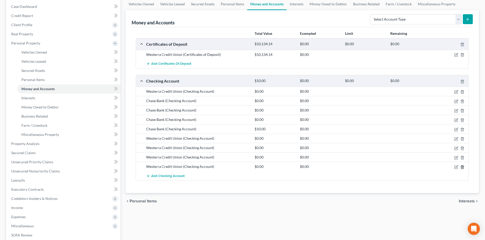
click at [462, 168] on icon "button" at bounding box center [462, 167] width 4 height 4
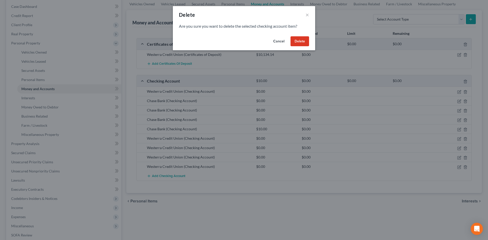
click at [299, 45] on button "Delete" at bounding box center [300, 41] width 19 height 10
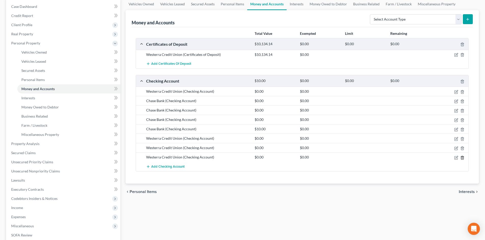
click at [463, 157] on icon "button" at bounding box center [462, 157] width 2 height 3
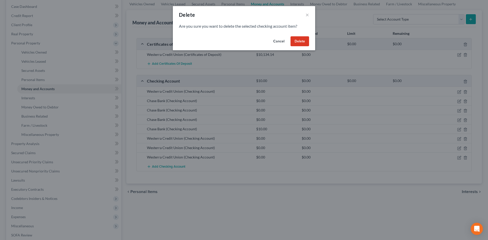
click at [298, 40] on button "Delete" at bounding box center [300, 41] width 19 height 10
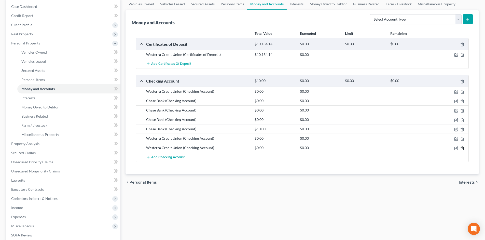
click at [462, 147] on icon "button" at bounding box center [462, 149] width 4 height 4
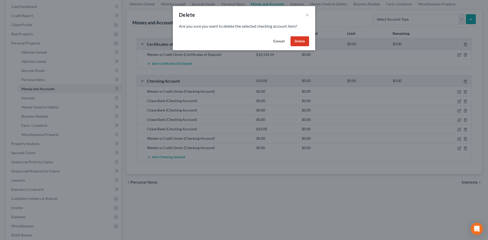
click at [303, 43] on button "Delete" at bounding box center [300, 41] width 19 height 10
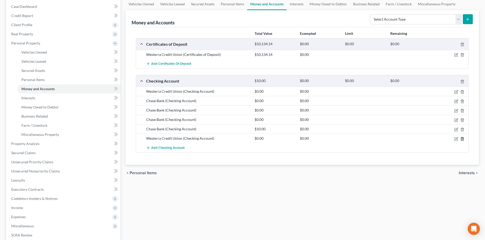
click at [462, 140] on line "button" at bounding box center [462, 139] width 0 height 1
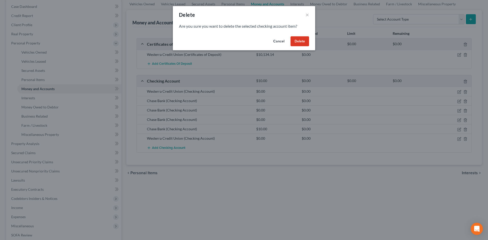
click at [299, 39] on button "Delete" at bounding box center [300, 41] width 19 height 10
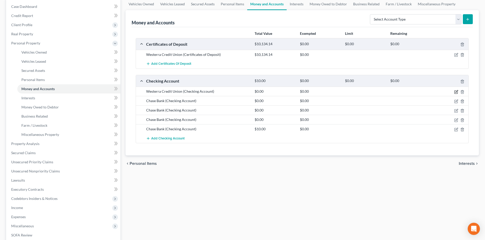
click at [454, 91] on icon "button" at bounding box center [455, 92] width 3 height 3
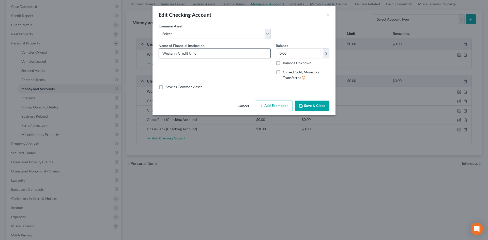
click at [204, 53] on input "Westerra Credit Union" at bounding box center [215, 54] width 112 height 10
type input "Westerra Credit Union - 9 checking accounts"
type input "1,174"
click at [280, 111] on button "Add Exemption" at bounding box center [274, 106] width 38 height 11
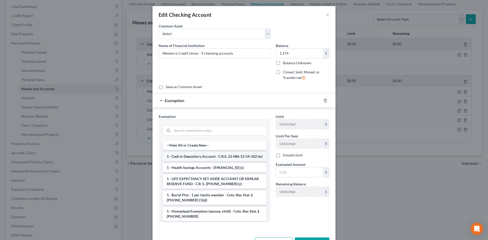
click at [200, 158] on li "1 - Cash in Depository Account - C.R.S. 22-086 13-54-102 (w)" at bounding box center [215, 156] width 104 height 9
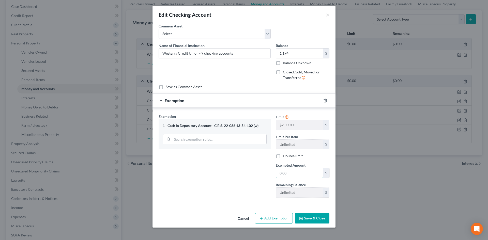
click at [304, 174] on input "text" at bounding box center [299, 173] width 47 height 10
type input "1,174"
click at [310, 217] on button "Save & Close" at bounding box center [312, 218] width 35 height 11
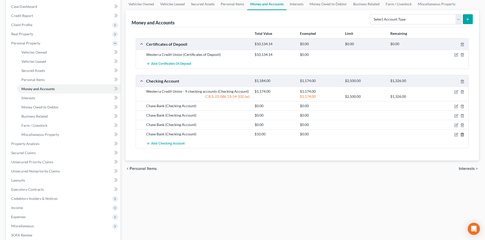
click at [462, 134] on icon "button" at bounding box center [462, 134] width 2 height 3
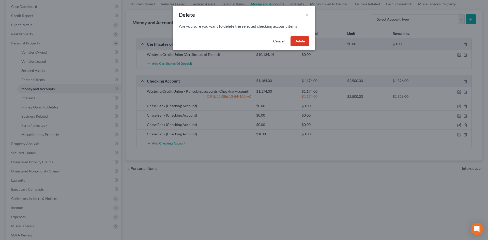
click at [303, 38] on button "Delete" at bounding box center [300, 41] width 19 height 10
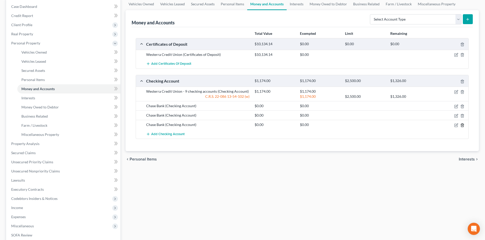
click at [462, 127] on icon "button" at bounding box center [462, 125] width 2 height 3
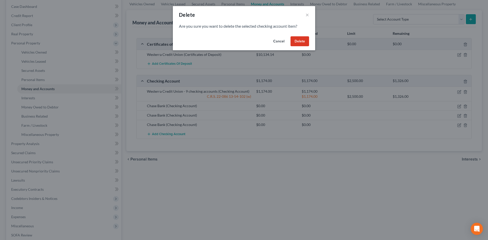
click at [305, 42] on button "Delete" at bounding box center [300, 41] width 19 height 10
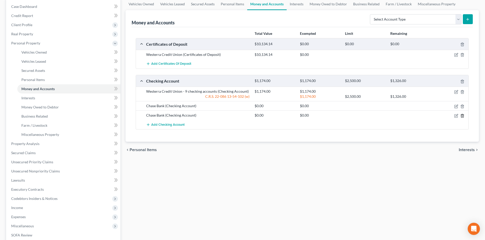
click at [461, 114] on icon "button" at bounding box center [462, 115] width 2 height 3
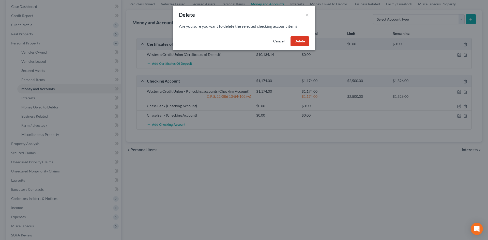
click at [294, 39] on button "Delete" at bounding box center [300, 41] width 19 height 10
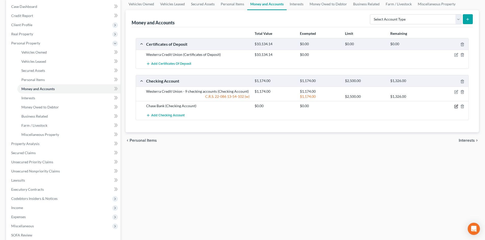
click at [454, 107] on icon "button" at bounding box center [456, 107] width 4 height 4
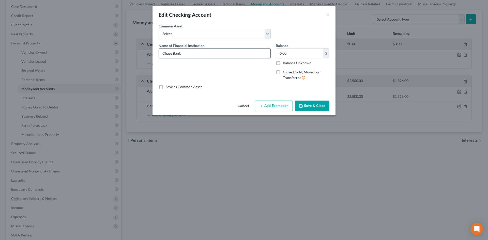
click at [231, 55] on input "Chase Bank" at bounding box center [215, 54] width 112 height 10
type input "Chase Bank - 4 checking accounts"
type input "95"
click at [272, 106] on button "Add Exemption" at bounding box center [274, 106] width 38 height 11
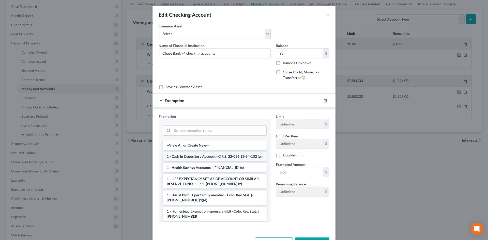
click at [203, 161] on li "1 - Cash in Depository Account - C.R.S. 22-086 13-54-102 (w)" at bounding box center [215, 156] width 104 height 9
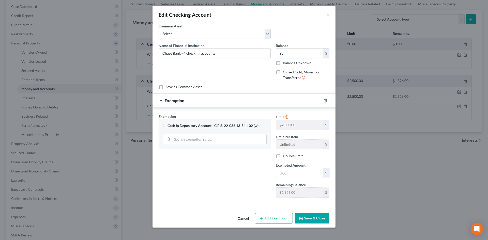
click at [301, 176] on input "text" at bounding box center [299, 173] width 47 height 10
type input "95"
click at [249, 205] on div "Exemption Set must be selected for CA. Exemption * 1 - Cash in Depository Accou…" at bounding box center [244, 157] width 183 height 98
click at [312, 220] on button "Save & Close" at bounding box center [312, 218] width 35 height 11
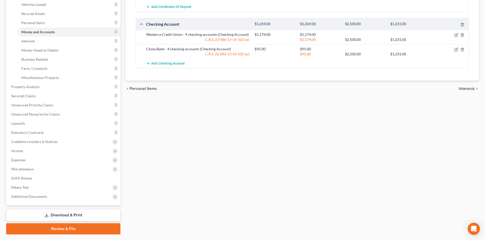
scroll to position [122, 0]
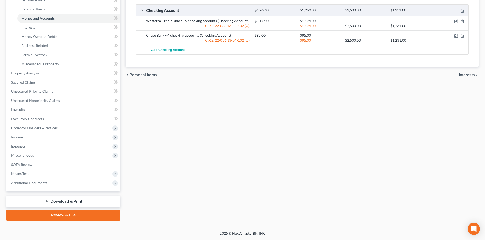
click at [57, 200] on link "Download & Print" at bounding box center [63, 202] width 114 height 12
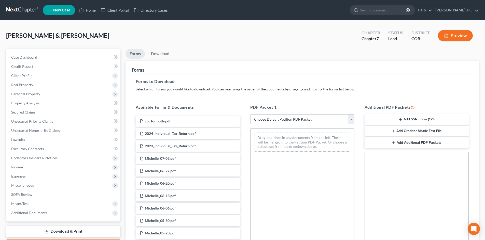
click at [263, 118] on select "Choose Default Petition PDF Packet Complete Bankruptcy Petition (all forms and …" at bounding box center [302, 119] width 104 height 10
select select "0"
click at [250, 114] on select "Choose Default Petition PDF Packet Complete Bankruptcy Petition (all forms and …" at bounding box center [302, 119] width 104 height 10
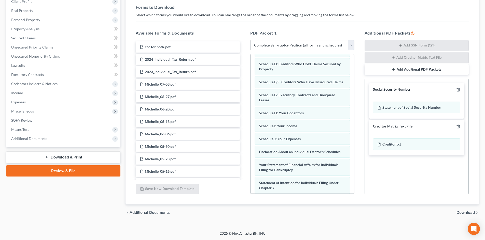
scroll to position [52, 0]
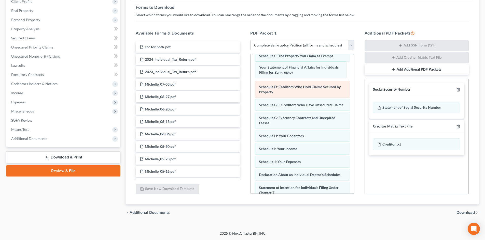
drag, startPoint x: 310, startPoint y: 176, endPoint x: 345, endPoint y: 95, distance: 88.1
click at [309, 60] on div "Your Statement of Financial Affairs for Individuals Filing for Bankruptcy Volun…" at bounding box center [302, 150] width 104 height 296
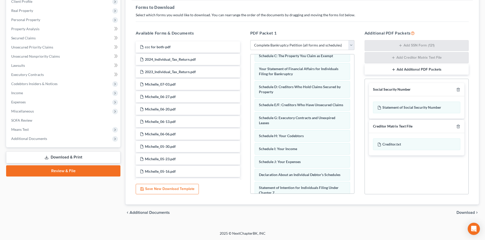
scroll to position [0, 0]
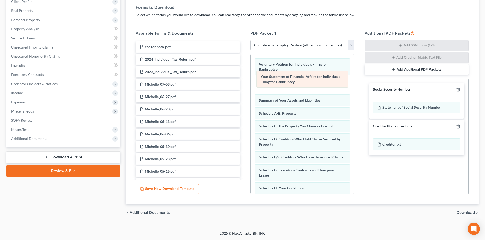
drag, startPoint x: 278, startPoint y: 124, endPoint x: 314, endPoint y: 83, distance: 55.0
click at [280, 78] on div "Your Statement of Financial Affairs for Individuals Filing for Bankruptcy Volun…" at bounding box center [302, 202] width 104 height 296
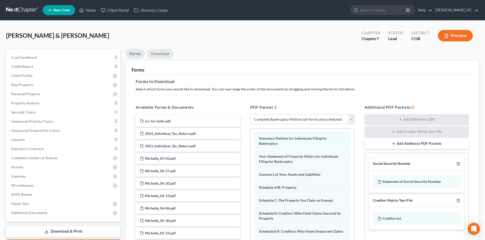
click at [162, 54] on link "Download" at bounding box center [160, 54] width 26 height 10
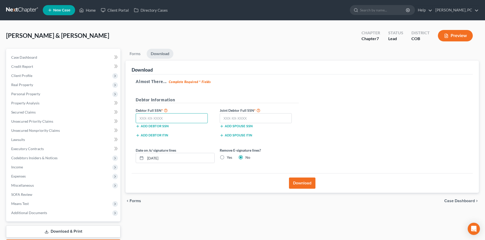
click at [169, 120] on input "text" at bounding box center [172, 118] width 72 height 10
type input "521-65-0012"
click at [253, 118] on input "text" at bounding box center [256, 118] width 72 height 10
type input "650-26-6591"
click at [298, 185] on button "Download" at bounding box center [302, 183] width 26 height 11
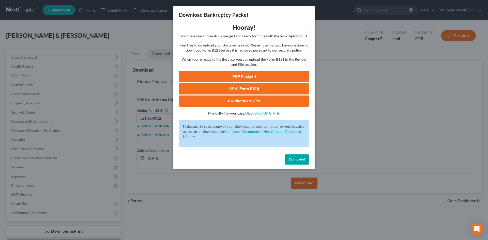
click at [246, 75] on link "PDF Packet 1" at bounding box center [244, 76] width 130 height 11
drag, startPoint x: 216, startPoint y: 90, endPoint x: 253, endPoint y: 100, distance: 38.1
click at [216, 90] on link "SSN (Form B121)" at bounding box center [244, 88] width 130 height 11
click at [293, 160] on span "Complete!" at bounding box center [297, 159] width 16 height 4
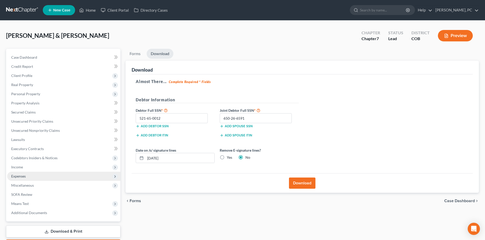
drag, startPoint x: 19, startPoint y: 176, endPoint x: 43, endPoint y: 174, distance: 24.3
click at [19, 176] on span "Expenses" at bounding box center [18, 176] width 14 height 4
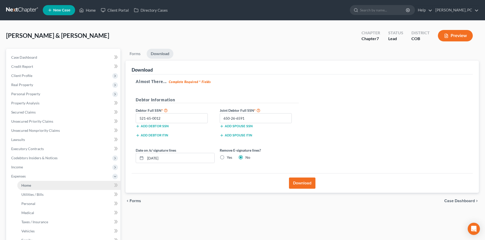
click at [31, 186] on span "Home" at bounding box center [26, 185] width 10 height 4
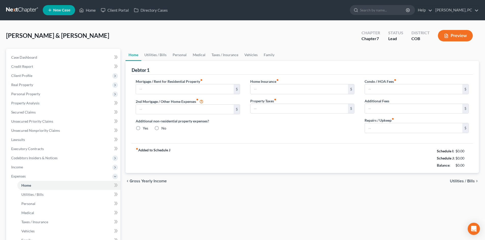
type input "2,900.17"
type input "0.00"
radio input "true"
type input "0.00"
type input "146.13"
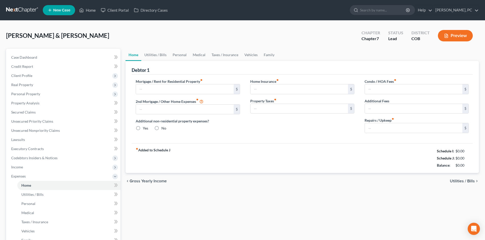
type input "0.00"
type input "250.00"
click at [22, 114] on link "Secured Claims" at bounding box center [63, 112] width 113 height 9
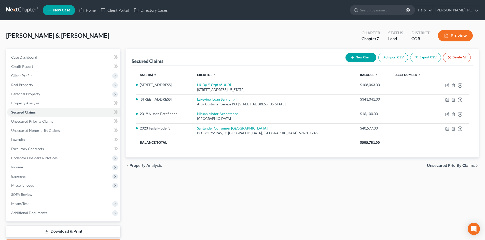
click at [353, 57] on icon "button" at bounding box center [352, 57] width 4 height 4
select select "0"
select select "2"
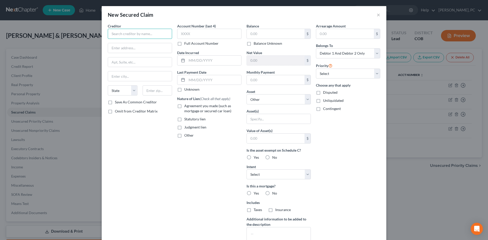
click at [112, 37] on input "text" at bounding box center [140, 34] width 64 height 10
type input "The Meados Neighborhood Co"
type input "c/o MDS LLC"
type input "[STREET_ADDRESS][PERSON_NAME]"
click at [184, 120] on label "Statutory lien" at bounding box center [194, 119] width 21 height 5
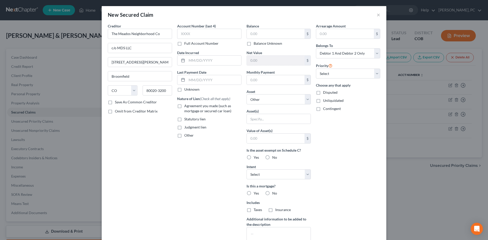
click at [186, 120] on input "Statutory lien" at bounding box center [187, 118] width 3 height 3
click at [257, 101] on select "Select Other Multiple Assets [STREET_ADDRESS] - $599500.0 2023 Tesla Model 3 - …" at bounding box center [279, 99] width 64 height 10
click at [247, 94] on select "Select Other Multiple Assets [STREET_ADDRESS] - $599500.0 2023 Tesla Model 3 - …" at bounding box center [279, 99] width 64 height 10
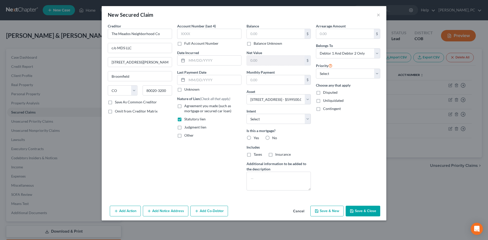
click at [272, 137] on label "No" at bounding box center [274, 138] width 5 height 5
click at [274, 137] on input "No" at bounding box center [275, 137] width 3 height 3
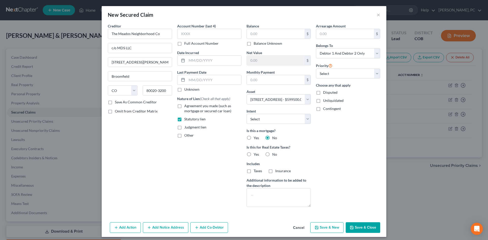
click at [272, 154] on label "No" at bounding box center [274, 154] width 5 height 5
click at [274, 154] on input "No" at bounding box center [275, 153] width 3 height 3
click at [263, 32] on input "text" at bounding box center [276, 34] width 58 height 10
click at [249, 34] on input "text" at bounding box center [276, 34] width 58 height 10
click at [360, 227] on button "Save & Close" at bounding box center [363, 228] width 35 height 11
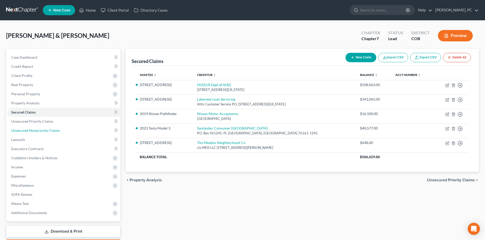
drag, startPoint x: 26, startPoint y: 131, endPoint x: 113, endPoint y: 127, distance: 87.8
click at [26, 131] on span "Unsecured Nonpriority Claims" at bounding box center [35, 130] width 49 height 4
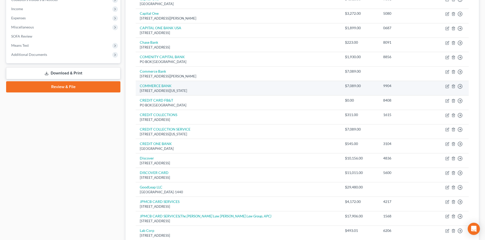
scroll to position [153, 0]
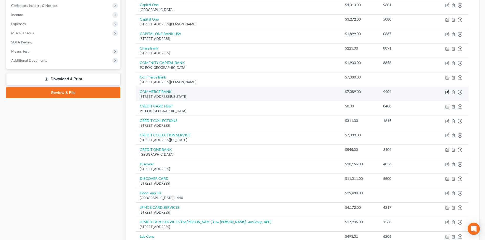
click at [446, 93] on icon "button" at bounding box center [447, 92] width 4 height 4
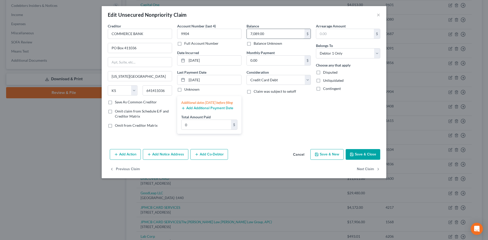
click at [269, 34] on input "7,089.00" at bounding box center [276, 34] width 58 height 10
click at [366, 160] on button "Save & Close" at bounding box center [363, 154] width 35 height 11
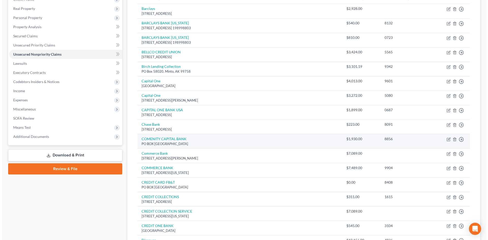
scroll to position [51, 0]
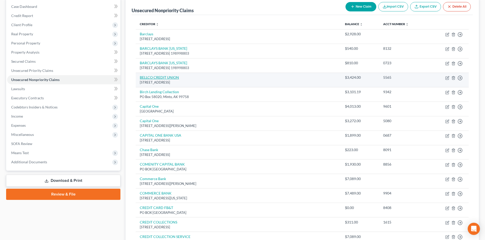
click at [174, 78] on link "BELLCO CREDIT UNION" at bounding box center [159, 77] width 39 height 4
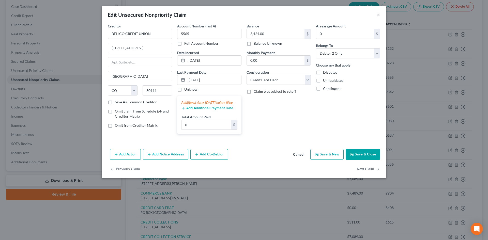
click at [172, 158] on button "Add Notice Address" at bounding box center [166, 154] width 46 height 11
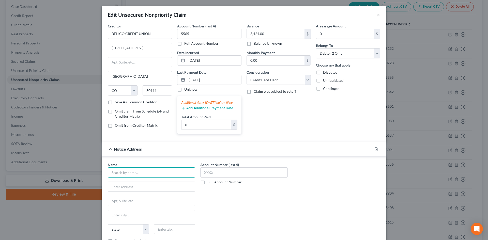
click at [132, 174] on input "text" at bounding box center [152, 173] width 88 height 10
click at [335, 199] on div "Name * Bellco PO Box [GEOGRAPHIC_DATA][US_STATE] CA CO CT DE DC [GEOGRAPHIC_DAT…" at bounding box center [244, 204] width 278 height 85
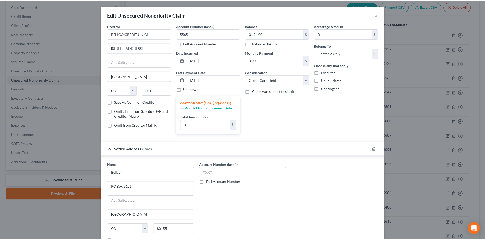
scroll to position [59, 0]
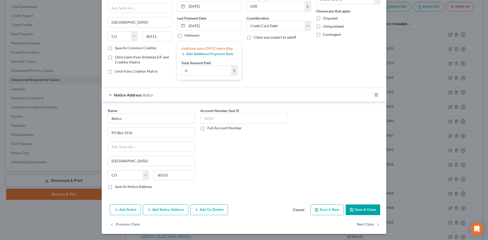
click at [350, 211] on icon "button" at bounding box center [352, 210] width 4 height 4
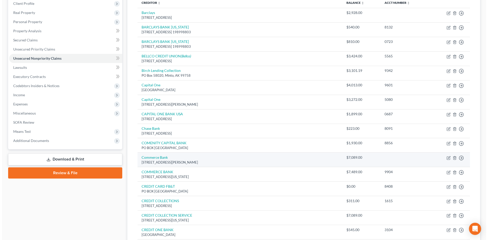
scroll to position [65, 0]
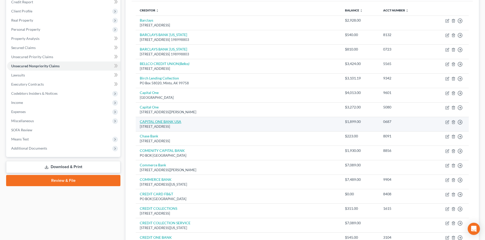
click at [154, 122] on link "CAPITAL ONE BANK USA" at bounding box center [160, 122] width 41 height 4
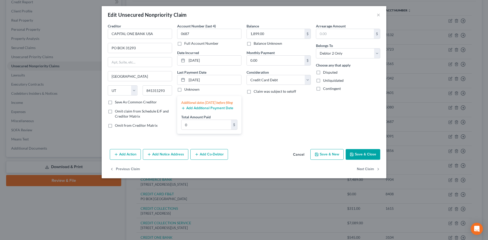
click at [323, 160] on button "Save & New" at bounding box center [327, 154] width 33 height 11
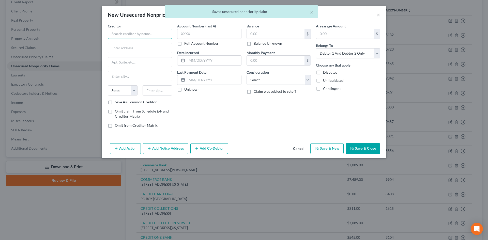
click at [127, 31] on input "text" at bounding box center [140, 34] width 64 height 10
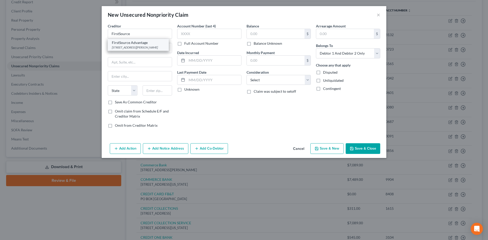
click at [140, 43] on div "FirstSource Advantage" at bounding box center [138, 42] width 53 height 5
click at [298, 149] on button "Cancel" at bounding box center [298, 149] width 19 height 10
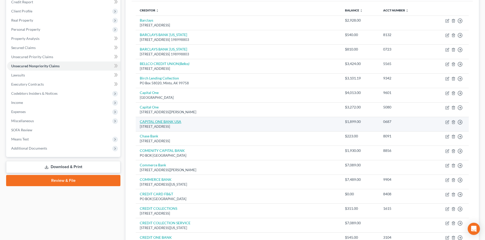
click at [153, 122] on link "CAPITAL ONE BANK USA" at bounding box center [160, 122] width 41 height 4
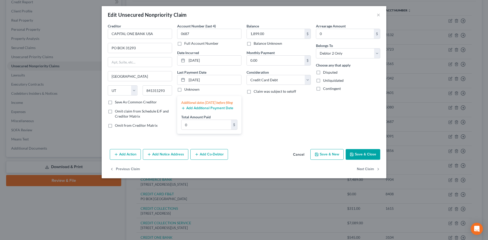
click at [167, 160] on button "Add Notice Address" at bounding box center [166, 154] width 46 height 11
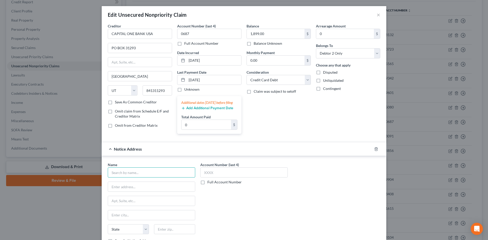
click at [137, 178] on input "text" at bounding box center [152, 173] width 88 height 10
drag, startPoint x: 126, startPoint y: 189, endPoint x: 269, endPoint y: 199, distance: 143.8
click at [126, 184] on div "FirstSource Advantage" at bounding box center [138, 181] width 53 height 5
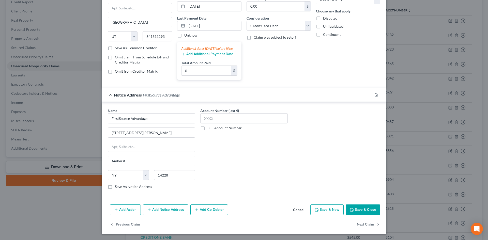
scroll to position [59, 0]
click at [363, 209] on button "Save & Close" at bounding box center [363, 210] width 35 height 11
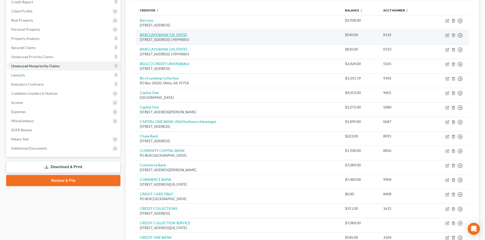
click at [160, 33] on link "BARCLAYS BANK [US_STATE]" at bounding box center [163, 35] width 47 height 4
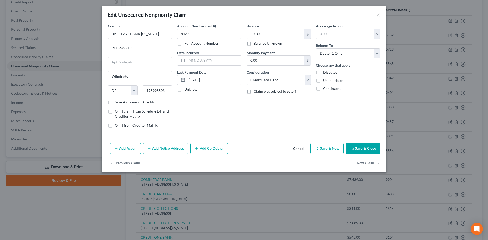
click at [168, 149] on button "Add Notice Address" at bounding box center [166, 148] width 46 height 11
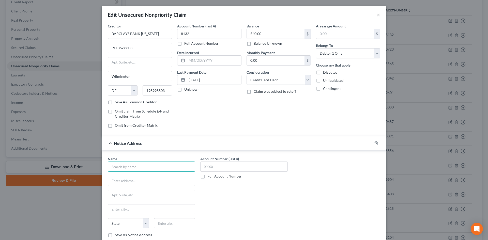
click at [150, 169] on input "text" at bounding box center [152, 167] width 88 height 10
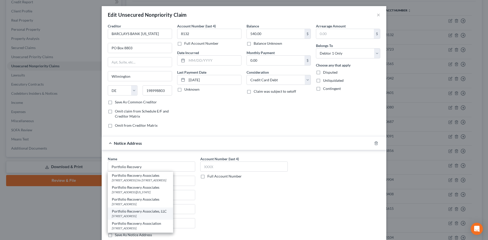
click at [140, 219] on div "[STREET_ADDRESS]" at bounding box center [140, 216] width 57 height 4
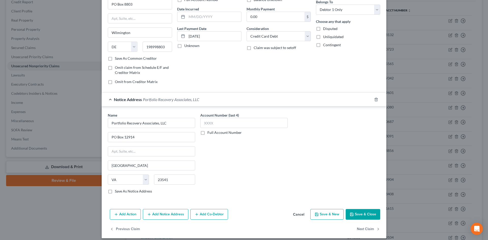
scroll to position [48, 0]
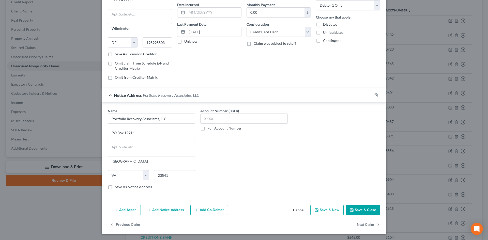
click at [365, 208] on button "Save & Close" at bounding box center [363, 210] width 35 height 11
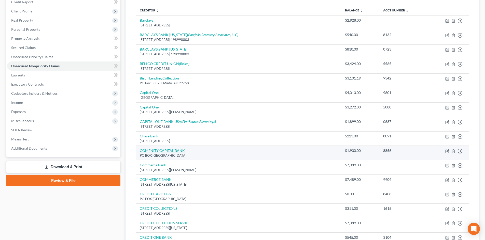
click at [166, 149] on link "COMENITY CAPITAL BANK" at bounding box center [162, 151] width 45 height 4
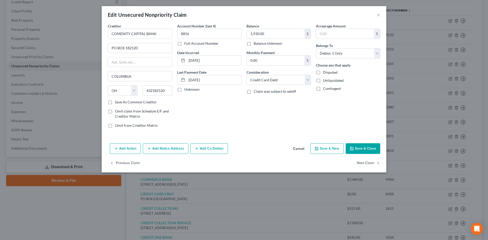
click at [170, 150] on button "Add Notice Address" at bounding box center [166, 148] width 46 height 11
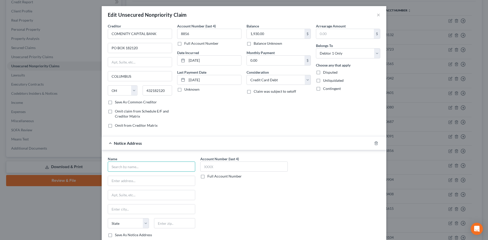
click at [147, 168] on input "text" at bounding box center [152, 167] width 88 height 10
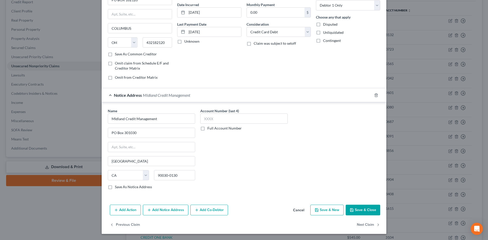
click at [355, 207] on button "Save & Close" at bounding box center [363, 210] width 35 height 11
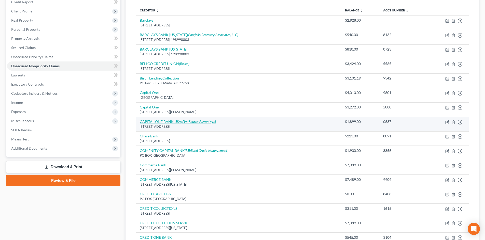
click at [152, 121] on link "CAPITAL ONE BANK USA (FirstSource Advantage)" at bounding box center [178, 122] width 76 height 4
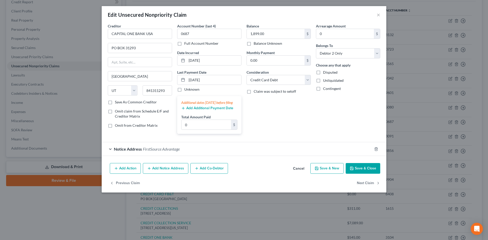
click at [170, 171] on button "Add Notice Address" at bounding box center [166, 168] width 46 height 11
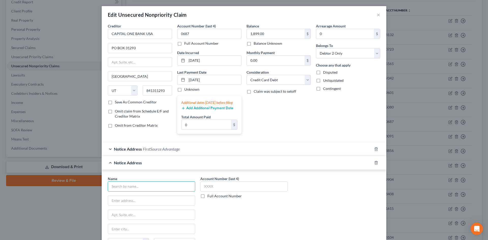
click at [135, 190] on input "text" at bounding box center [152, 187] width 88 height 10
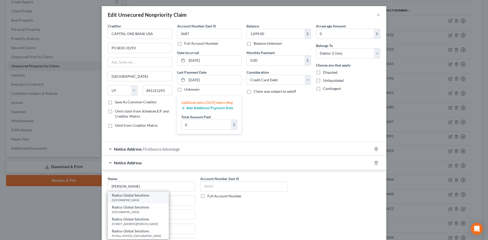
click at [134, 198] on div "Radius Global Solutions" at bounding box center [138, 195] width 53 height 5
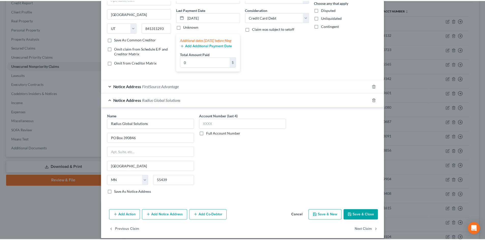
scroll to position [73, 0]
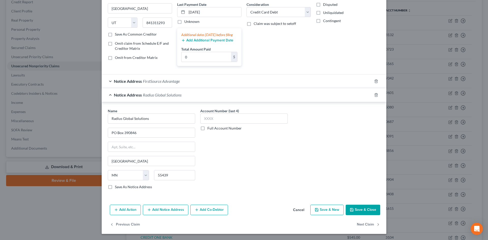
click at [362, 210] on button "Save & Close" at bounding box center [363, 210] width 35 height 11
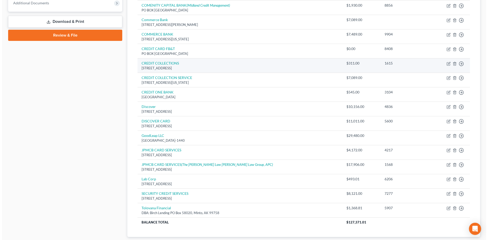
scroll to position [217, 0]
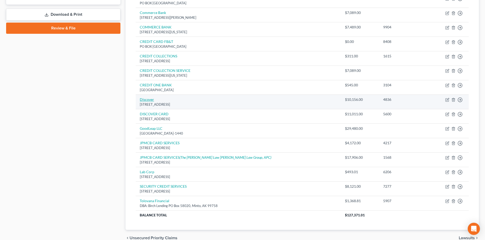
click at [144, 100] on link "Discover" at bounding box center [147, 99] width 14 height 4
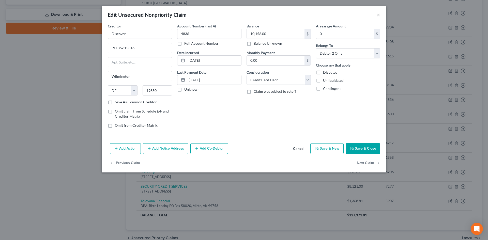
click at [176, 147] on button "Add Notice Address" at bounding box center [166, 148] width 46 height 11
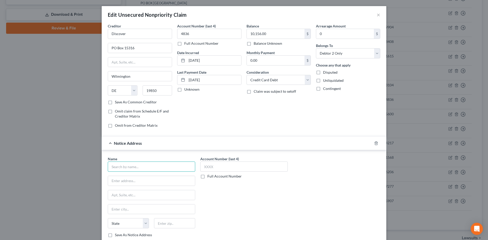
click at [160, 166] on input "text" at bounding box center [152, 167] width 88 height 10
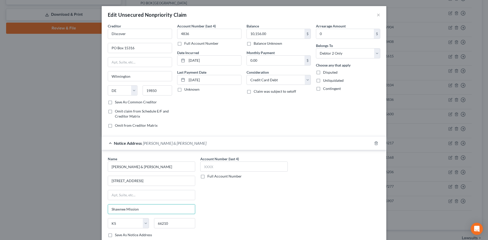
drag, startPoint x: 142, startPoint y: 212, endPoint x: 56, endPoint y: 202, distance: 86.5
click at [57, 205] on div "Edit Unsecured Nonpriority Claim × Creditor * Discover PO Box [GEOGRAPHIC_DATA]…" at bounding box center [244, 120] width 488 height 240
click at [251, 203] on div "Account Number (last 4) Full Account Number" at bounding box center [244, 198] width 93 height 85
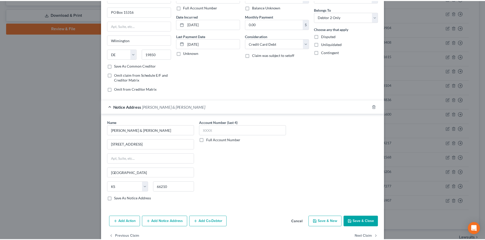
scroll to position [48, 0]
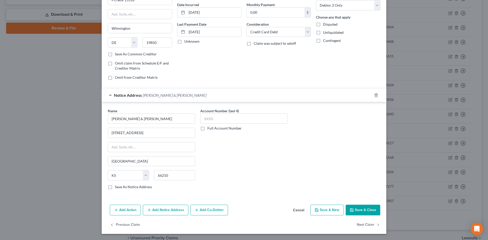
click at [115, 187] on label "Save As Notice Address" at bounding box center [133, 187] width 37 height 5
click at [117, 187] on input "Save As Notice Address" at bounding box center [118, 186] width 3 height 3
click at [365, 208] on button "Save & Close" at bounding box center [363, 210] width 35 height 11
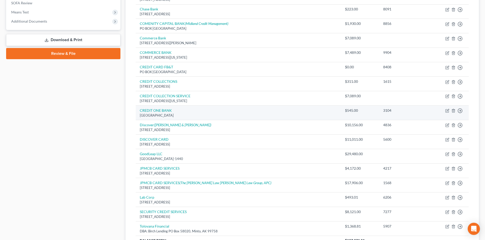
scroll to position [166, 0]
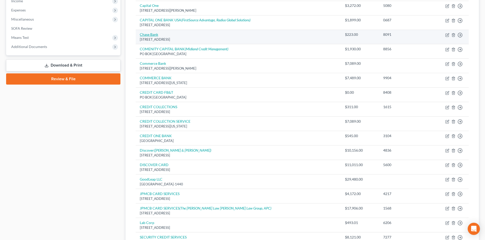
click at [152, 35] on link "Chase Bank" at bounding box center [149, 34] width 18 height 4
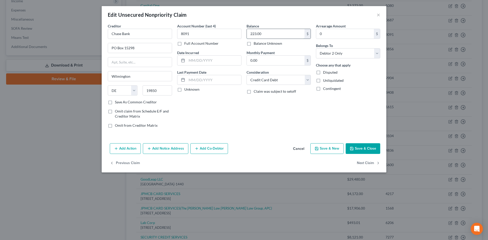
click at [265, 36] on input "223.00" at bounding box center [276, 34] width 58 height 10
click at [369, 145] on button "Save & Close" at bounding box center [363, 148] width 35 height 11
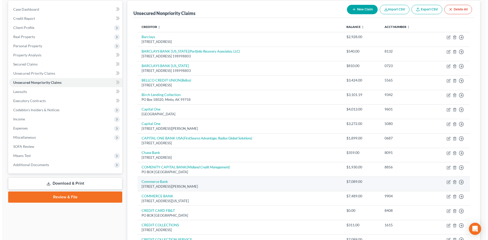
scroll to position [39, 0]
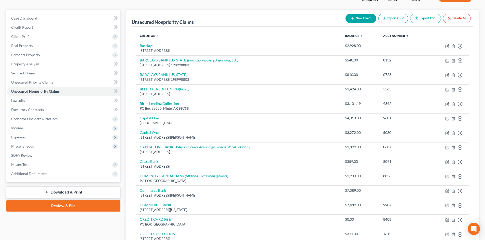
click at [362, 16] on button "New Claim" at bounding box center [360, 18] width 31 height 9
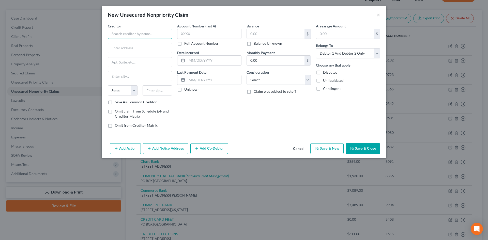
click at [144, 33] on input "text" at bounding box center [140, 34] width 64 height 10
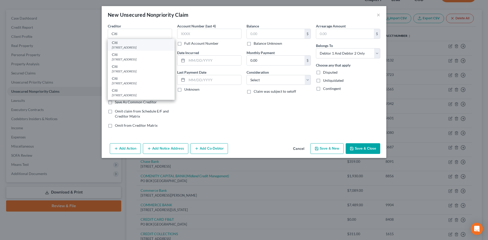
click at [140, 46] on div "[STREET_ADDRESS]" at bounding box center [141, 47] width 59 height 4
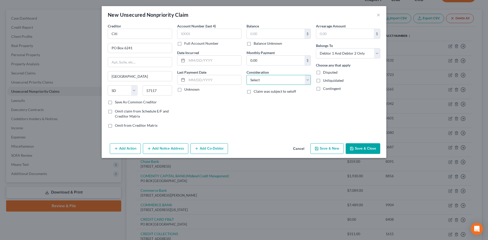
drag, startPoint x: 255, startPoint y: 80, endPoint x: 255, endPoint y: 83, distance: 3.3
click at [255, 80] on select "Select Cable / Satellite Services Collection Agency Credit Card Debt Debt Couns…" at bounding box center [279, 80] width 64 height 10
click at [247, 75] on select "Select Cable / Satellite Services Collection Agency Credit Card Debt Debt Couns…" at bounding box center [279, 80] width 64 height 10
click at [258, 36] on input "text" at bounding box center [276, 34] width 58 height 10
click at [171, 151] on button "Add Notice Address" at bounding box center [166, 148] width 46 height 11
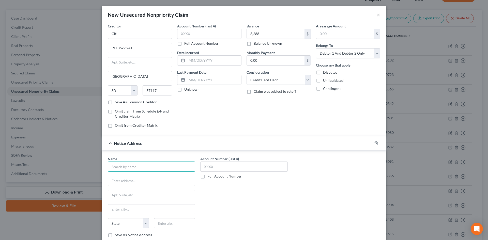
click at [150, 165] on input "text" at bounding box center [152, 167] width 88 height 10
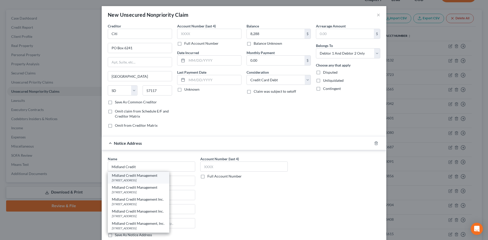
click at [150, 178] on div "Midland Credit Management" at bounding box center [138, 175] width 53 height 5
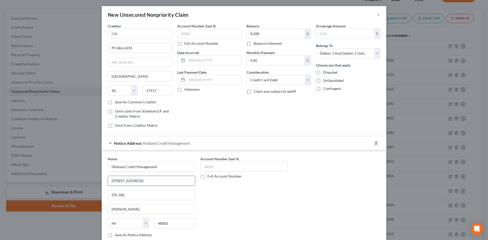
click at [153, 182] on input "[STREET_ADDRESS]" at bounding box center [151, 181] width 87 height 10
click at [305, 187] on div "Name * Midland Credit Management [STREET_ADDRESS][GEOGRAPHIC_DATA][PERSON_NAME]…" at bounding box center [244, 198] width 278 height 85
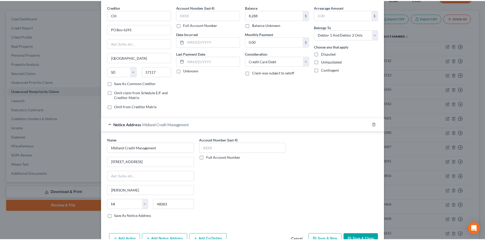
scroll to position [34, 0]
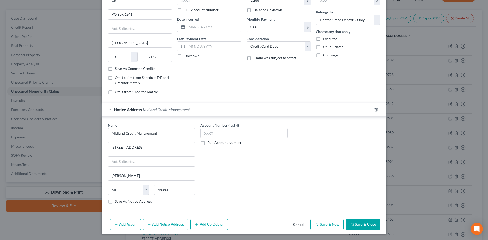
click at [361, 222] on button "Save & Close" at bounding box center [363, 225] width 35 height 11
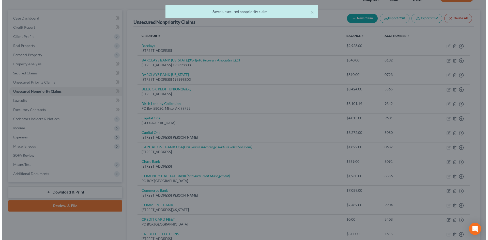
scroll to position [0, 0]
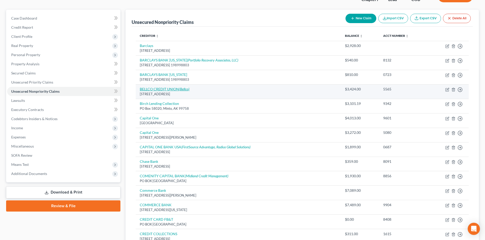
click at [167, 89] on link "BELLCO CREDIT UNION (Bellco)" at bounding box center [165, 89] width 50 height 4
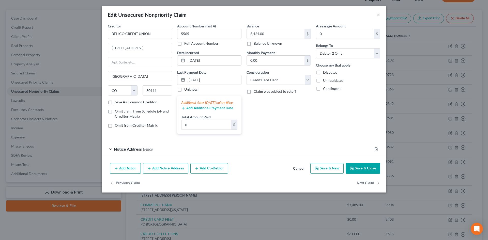
click at [159, 174] on button "Add Notice Address" at bounding box center [166, 168] width 46 height 11
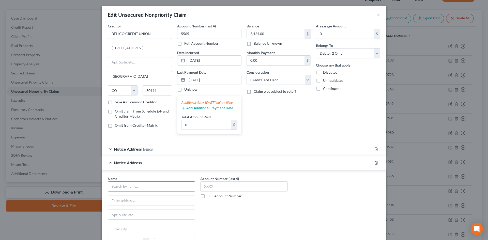
click at [147, 192] on input "text" at bounding box center [152, 187] width 88 height 10
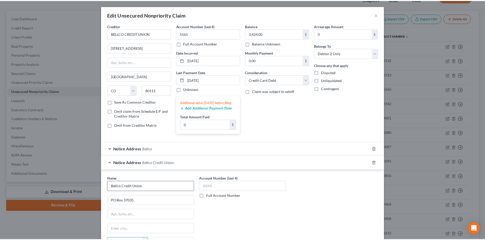
scroll to position [73, 0]
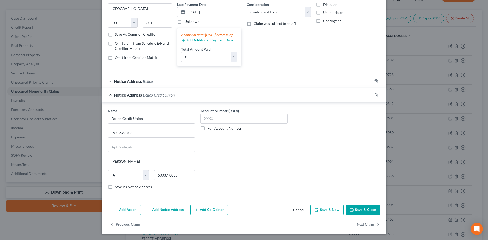
click at [362, 210] on button "Save & Close" at bounding box center [363, 210] width 35 height 11
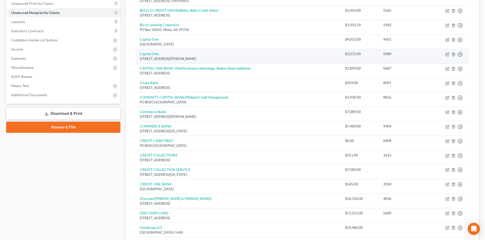
scroll to position [54, 0]
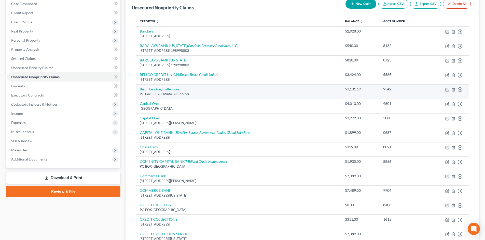
click at [170, 88] on link "Birch Lending Collection" at bounding box center [159, 89] width 39 height 4
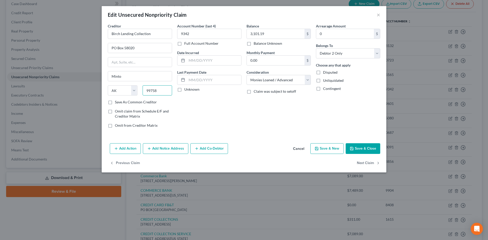
click at [165, 90] on input "99758" at bounding box center [158, 90] width 30 height 10
click at [134, 34] on input "Birch Lending Collection" at bounding box center [140, 34] width 64 height 10
click at [364, 147] on button "Save & Close" at bounding box center [363, 148] width 35 height 11
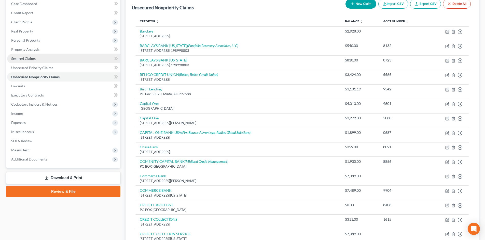
click at [27, 57] on span "Secured Claims" at bounding box center [23, 58] width 24 height 4
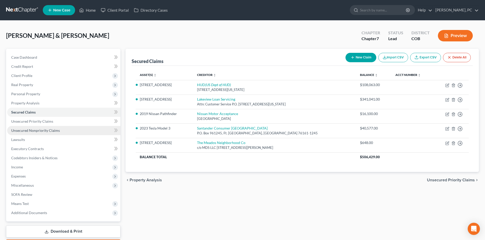
click at [23, 129] on span "Unsecured Nonpriority Claims" at bounding box center [35, 130] width 49 height 4
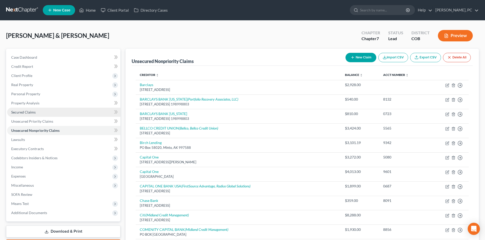
click at [30, 114] on span "Secured Claims" at bounding box center [23, 112] width 24 height 4
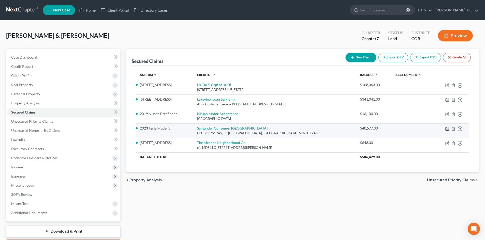
click at [446, 128] on icon "button" at bounding box center [447, 129] width 4 height 4
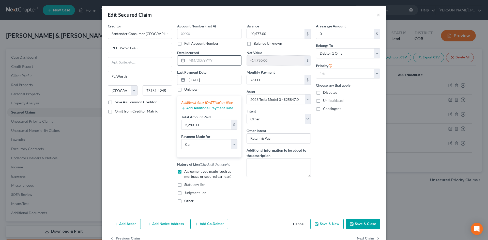
click at [207, 61] on input "text" at bounding box center [214, 61] width 54 height 10
drag, startPoint x: 206, startPoint y: 60, endPoint x: 165, endPoint y: 56, distance: 40.8
click at [166, 57] on div "Creditor * Santander Consumer USA P.O. Box 961245 Ft. Worth State [US_STATE] AK…" at bounding box center [244, 115] width 278 height 184
click at [362, 227] on button "Save & Close" at bounding box center [363, 224] width 35 height 11
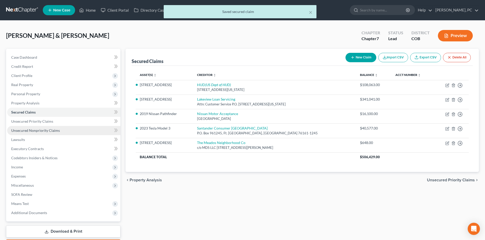
click at [51, 131] on span "Unsecured Nonpriority Claims" at bounding box center [35, 130] width 49 height 4
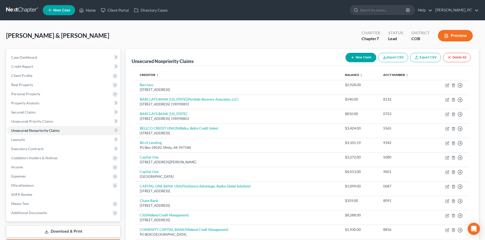
click at [451, 38] on button "Preview" at bounding box center [455, 35] width 35 height 11
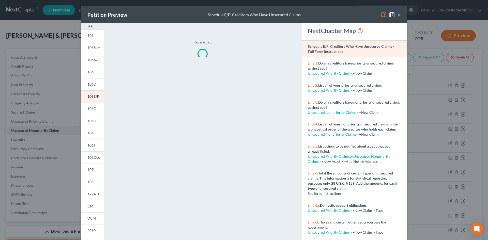
click at [397, 15] on button "×" at bounding box center [399, 15] width 4 height 6
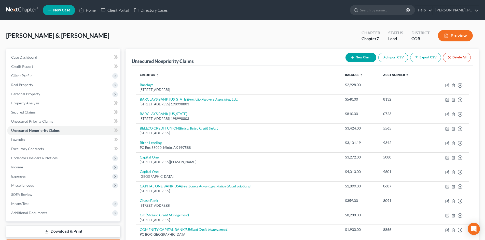
click at [359, 54] on button "New Claim" at bounding box center [360, 57] width 31 height 9
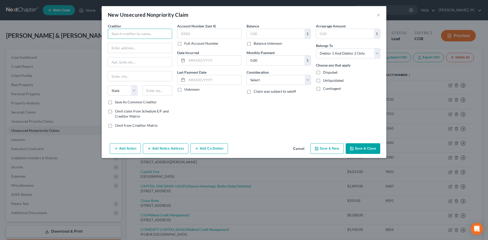
click at [142, 34] on input "text" at bounding box center [140, 34] width 64 height 10
click at [146, 49] on div "[STREET_ADDRESS]" at bounding box center [138, 47] width 53 height 4
click at [253, 81] on select "Select Cable / Satellite Services Collection Agency Credit Card Debt Debt Couns…" at bounding box center [279, 80] width 64 height 10
click at [247, 75] on select "Select Cable / Satellite Services Collection Agency Credit Card Debt Debt Couns…" at bounding box center [279, 80] width 64 height 10
click at [256, 35] on input "text" at bounding box center [276, 34] width 58 height 10
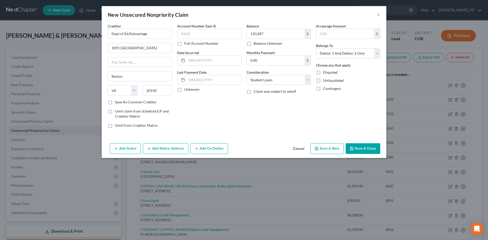
click at [364, 148] on button "Save & Close" at bounding box center [363, 148] width 35 height 11
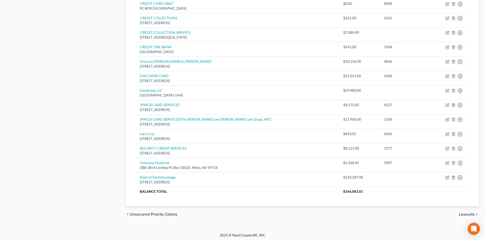
scroll to position [272, 0]
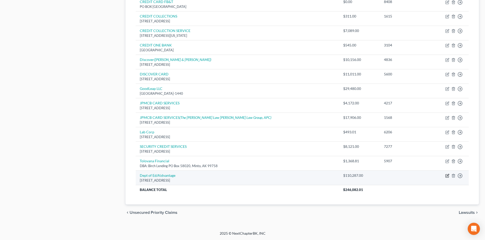
click at [446, 176] on icon "button" at bounding box center [447, 176] width 4 height 4
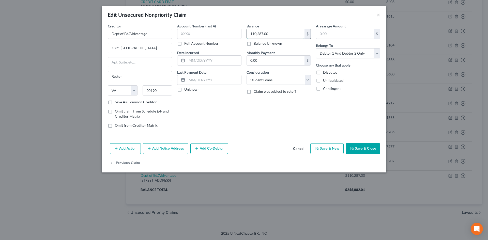
click at [277, 32] on input "110,287.00" at bounding box center [276, 34] width 58 height 10
click at [373, 148] on button "Save & Close" at bounding box center [363, 148] width 35 height 11
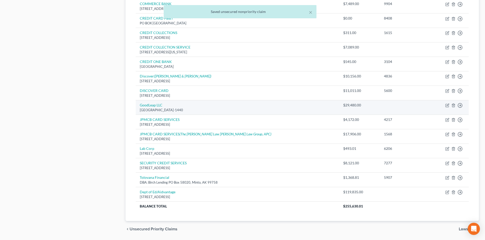
scroll to position [246, 0]
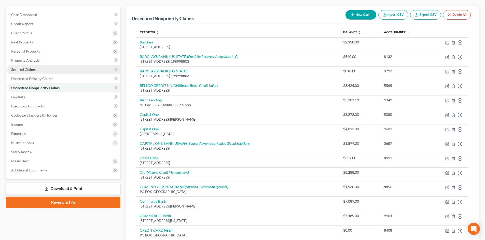
drag, startPoint x: 23, startPoint y: 67, endPoint x: 38, endPoint y: 71, distance: 15.5
click at [23, 67] on span "Secured Claims" at bounding box center [23, 69] width 24 height 4
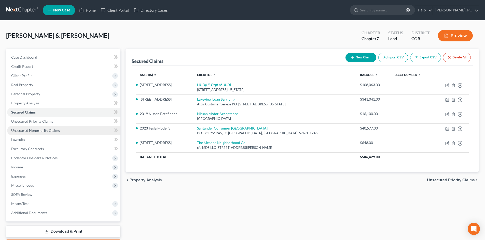
click at [43, 130] on span "Unsecured Nonpriority Claims" at bounding box center [35, 130] width 49 height 4
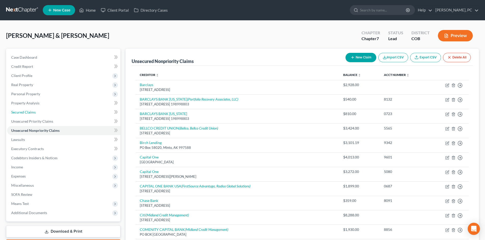
drag, startPoint x: 26, startPoint y: 111, endPoint x: 113, endPoint y: 113, distance: 87.0
click at [26, 111] on span "Secured Claims" at bounding box center [23, 112] width 24 height 4
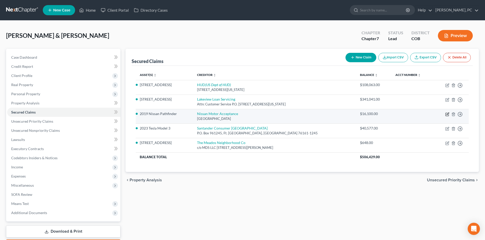
click at [447, 113] on icon "button" at bounding box center [447, 114] width 2 height 2
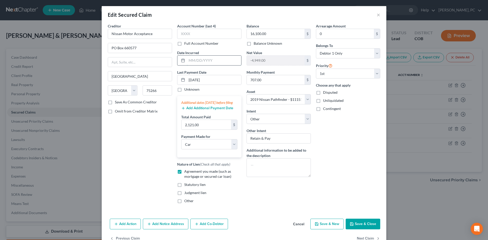
click at [198, 63] on input "text" at bounding box center [214, 61] width 54 height 10
click at [363, 227] on button "Save & Close" at bounding box center [363, 224] width 35 height 11
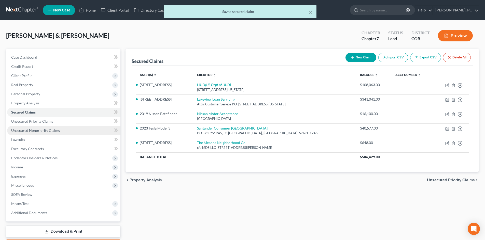
drag, startPoint x: 17, startPoint y: 131, endPoint x: 81, endPoint y: 134, distance: 63.9
click at [17, 131] on span "Unsecured Nonpriority Claims" at bounding box center [35, 130] width 49 height 4
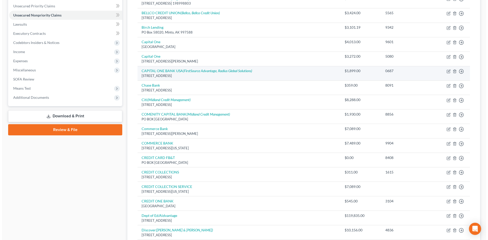
scroll to position [127, 0]
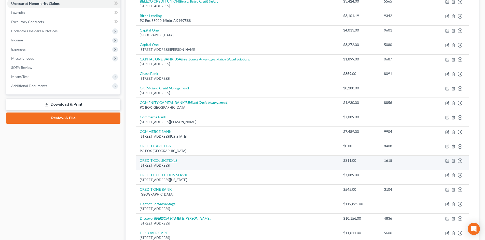
click at [163, 160] on link "CREDIT COLLECTIONS" at bounding box center [158, 160] width 37 height 4
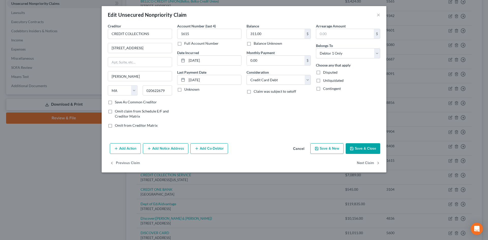
click at [166, 152] on button "Add Notice Address" at bounding box center [166, 148] width 46 height 11
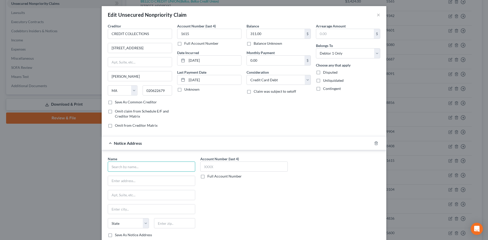
click at [142, 167] on input "text" at bounding box center [152, 167] width 88 height 10
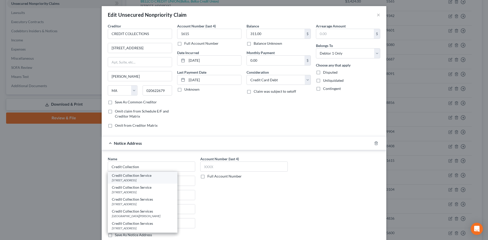
click at [137, 179] on div "[STREET_ADDRESS]" at bounding box center [143, 180] width 62 height 4
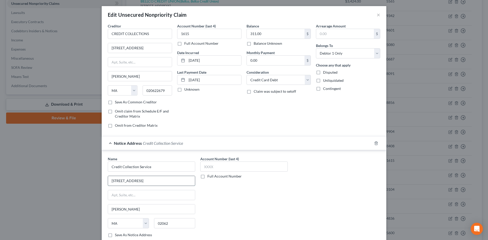
drag, startPoint x: 135, startPoint y: 181, endPoint x: 152, endPoint y: 178, distance: 17.6
click at [151, 182] on input "[STREET_ADDRESS]" at bounding box center [151, 181] width 87 height 10
click at [232, 207] on div "Account Number (last 4) Full Account Number" at bounding box center [244, 198] width 93 height 85
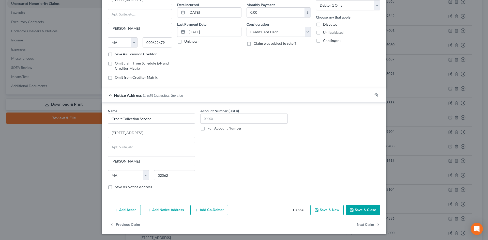
scroll to position [0, 0]
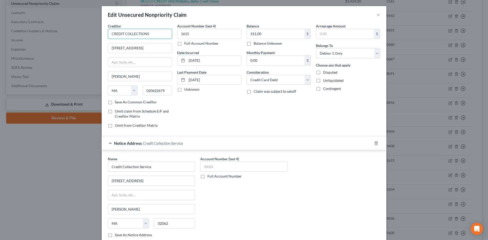
click at [155, 35] on input "CREDIT COLLECTIONS" at bounding box center [140, 34] width 64 height 10
click at [130, 47] on div "P.O. [GEOGRAPHIC_DATA]" at bounding box center [138, 47] width 53 height 4
drag, startPoint x: 256, startPoint y: 79, endPoint x: 257, endPoint y: 83, distance: 3.9
click at [256, 79] on select "Select Cable / Satellite Services Collection Agency Credit Card Debt Debt Couns…" at bounding box center [279, 80] width 64 height 10
click at [247, 75] on select "Select Cable / Satellite Services Collection Agency Credit Card Debt Debt Couns…" at bounding box center [279, 80] width 64 height 10
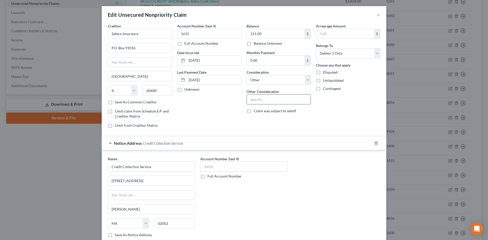
click at [258, 103] on input "text" at bounding box center [279, 100] width 64 height 10
click at [320, 112] on div "Arrearage Amount $ Belongs To * Select Debtor 1 Only Debtor 2 Only Debtor 1 And…" at bounding box center [348, 77] width 69 height 109
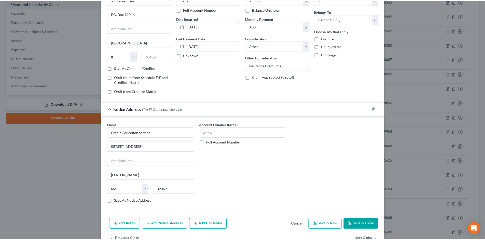
scroll to position [48, 0]
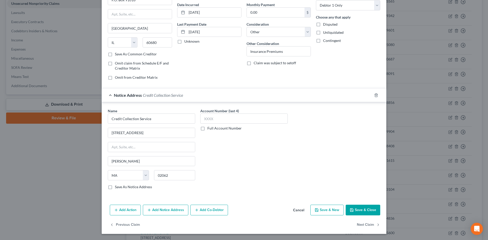
click at [354, 210] on button "Save & Close" at bounding box center [363, 210] width 35 height 11
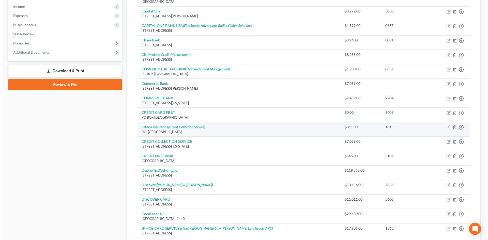
scroll to position [178, 0]
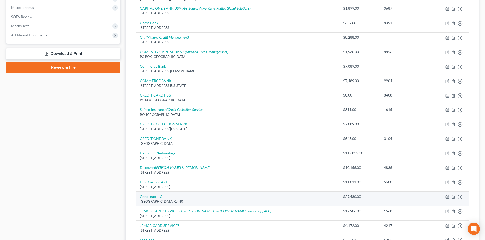
click at [153, 198] on link "GoodLeap LLC" at bounding box center [151, 197] width 23 height 4
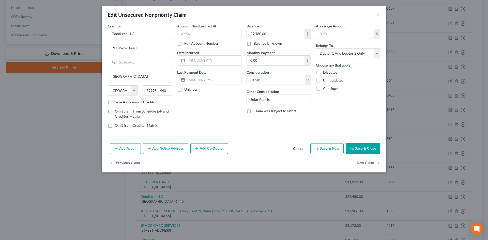
click at [173, 149] on button "Add Notice Address" at bounding box center [166, 148] width 46 height 11
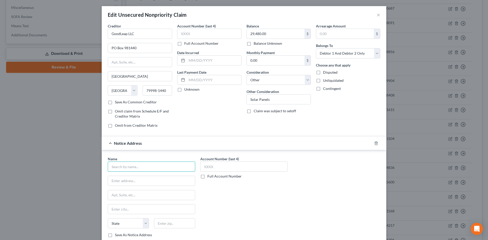
click at [151, 168] on input "text" at bounding box center [152, 167] width 88 height 10
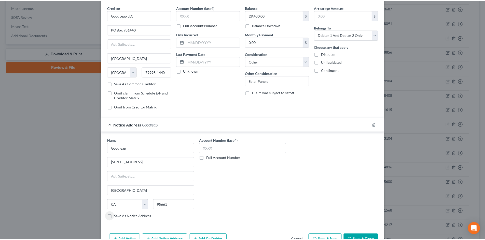
scroll to position [48, 0]
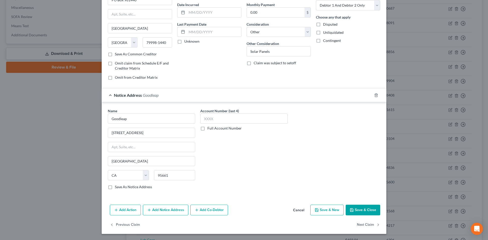
click at [366, 213] on button "Save & Close" at bounding box center [363, 210] width 35 height 11
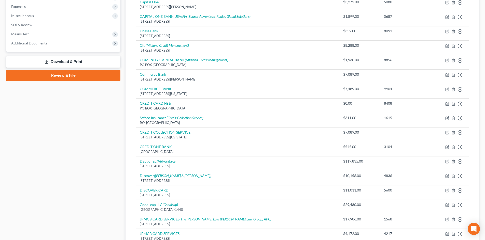
scroll to position [144, 0]
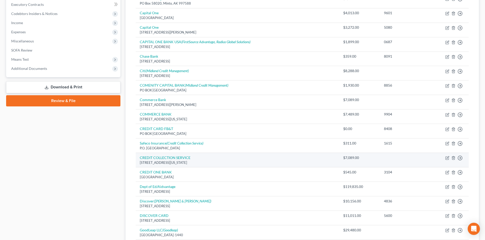
drag, startPoint x: 137, startPoint y: 158, endPoint x: 204, endPoint y: 165, distance: 67.0
click at [204, 165] on td "CREDIT COLLECTION SERVICE [STREET_ADDRESS][US_STATE]" at bounding box center [237, 160] width 203 height 14
click at [453, 157] on polyline "button" at bounding box center [453, 157] width 3 height 0
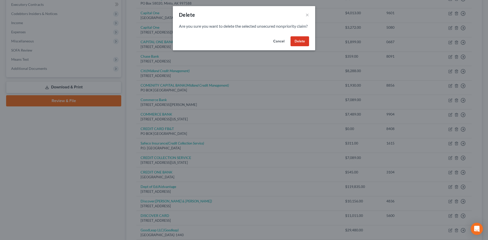
click at [304, 44] on button "Delete" at bounding box center [300, 41] width 19 height 10
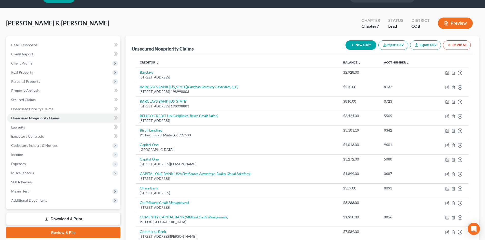
scroll to position [0, 0]
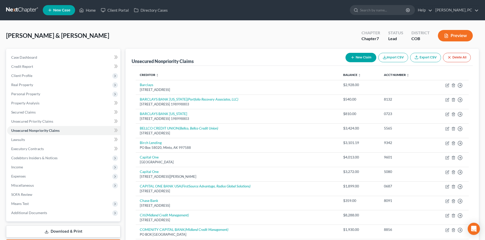
click at [364, 55] on button "New Claim" at bounding box center [360, 57] width 31 height 9
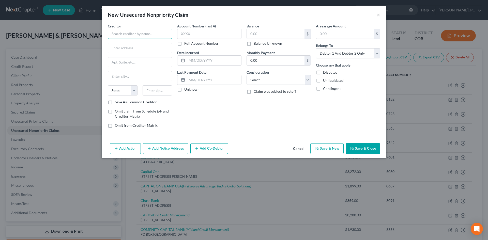
click at [147, 35] on input "text" at bounding box center [140, 34] width 64 height 10
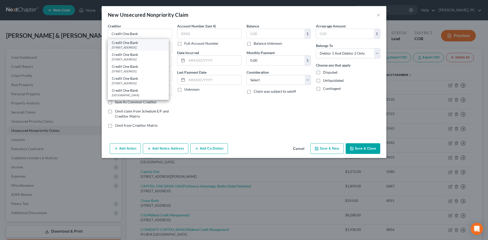
click at [134, 46] on div "[STREET_ADDRESS]" at bounding box center [138, 47] width 53 height 4
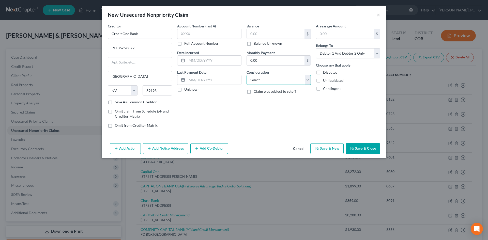
click at [282, 81] on select "Select Cable / Satellite Services Collection Agency Credit Card Debt Debt Couns…" at bounding box center [279, 80] width 64 height 10
click at [247, 75] on select "Select Cable / Satellite Services Collection Agency Credit Card Debt Debt Couns…" at bounding box center [279, 80] width 64 height 10
click at [271, 35] on input "text" at bounding box center [276, 34] width 58 height 10
click at [376, 148] on button "Save & Close" at bounding box center [363, 148] width 35 height 11
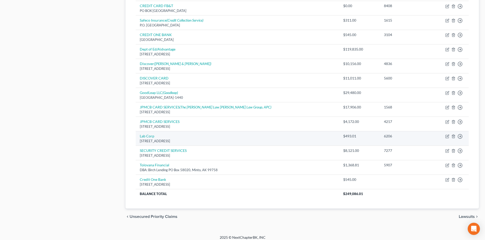
scroll to position [272, 0]
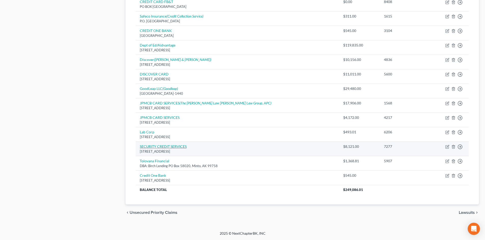
click at [161, 147] on link "SECURITY CREDIT SERVICES" at bounding box center [163, 146] width 47 height 4
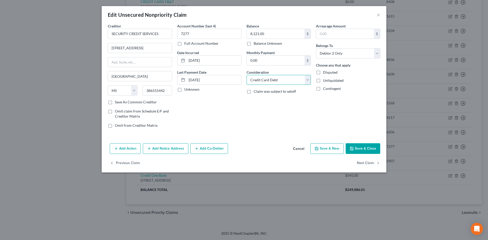
drag, startPoint x: 262, startPoint y: 82, endPoint x: 261, endPoint y: 85, distance: 3.1
click at [262, 82] on select "Select Cable / Satellite Services Collection Agency Credit Card Debt Debt Couns…" at bounding box center [279, 80] width 64 height 10
click at [247, 75] on select "Select Cable / Satellite Services Collection Agency Credit Card Debt Debt Couns…" at bounding box center [279, 80] width 64 height 10
click at [365, 151] on button "Save & Close" at bounding box center [363, 148] width 35 height 11
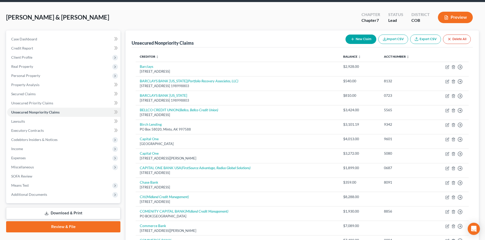
scroll to position [17, 0]
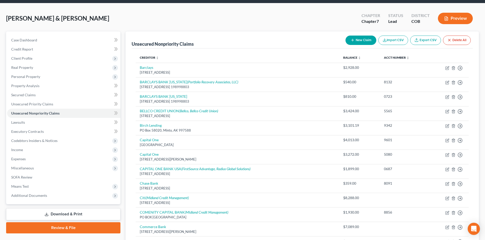
click at [364, 40] on button "New Claim" at bounding box center [360, 40] width 31 height 9
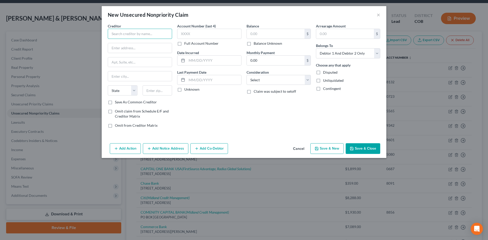
click at [136, 35] on input "text" at bounding box center [140, 34] width 64 height 10
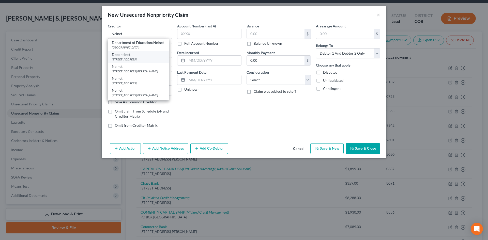
click at [129, 57] on div "[STREET_ADDRESS]" at bounding box center [138, 59] width 53 height 4
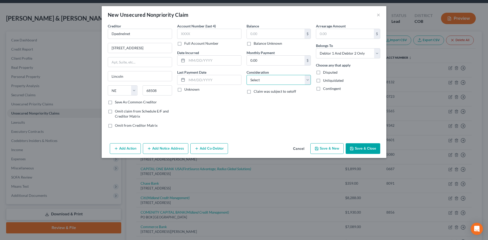
drag, startPoint x: 263, startPoint y: 77, endPoint x: 262, endPoint y: 85, distance: 8.2
click at [263, 77] on select "Select Cable / Satellite Services Collection Agency Credit Card Debt Debt Couns…" at bounding box center [279, 80] width 64 height 10
click at [247, 75] on select "Select Cable / Satellite Services Collection Agency Credit Card Debt Debt Couns…" at bounding box center [279, 80] width 64 height 10
click at [260, 35] on input "text" at bounding box center [276, 34] width 58 height 10
click at [362, 145] on button "Save & Close" at bounding box center [363, 148] width 35 height 11
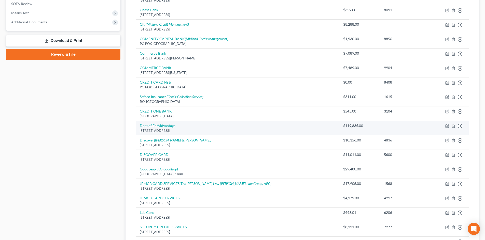
scroll to position [184, 0]
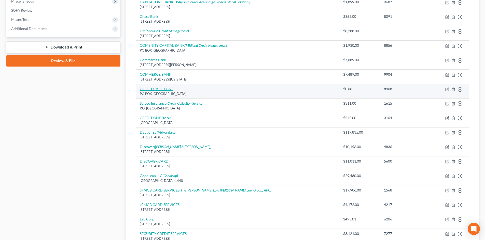
click at [157, 90] on link "CREDIT CARD FB&T" at bounding box center [156, 89] width 33 height 4
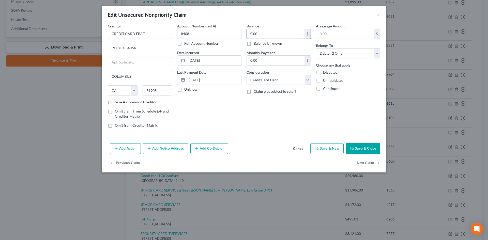
click at [265, 35] on input "0.00" at bounding box center [276, 34] width 58 height 10
click at [364, 151] on button "Save & Close" at bounding box center [363, 148] width 35 height 11
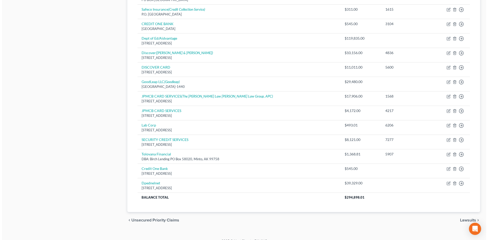
scroll to position [286, 0]
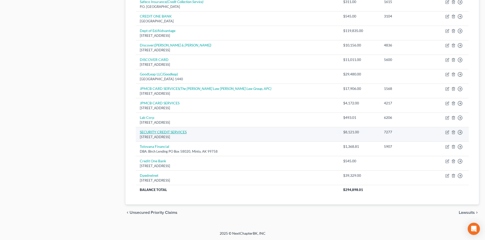
click at [164, 133] on link "SECURITY CREDIT SERVICES" at bounding box center [163, 132] width 47 height 4
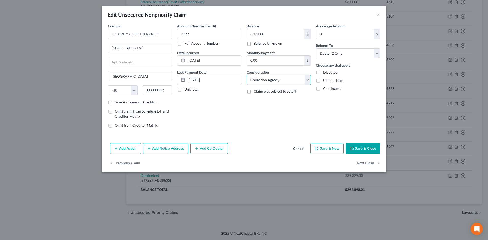
drag, startPoint x: 265, startPoint y: 77, endPoint x: 264, endPoint y: 84, distance: 7.7
click at [265, 77] on select "Select Cable / Satellite Services Collection Agency Credit Card Debt Debt Couns…" at bounding box center [279, 80] width 64 height 10
click at [247, 75] on select "Select Cable / Satellite Services Collection Agency Credit Card Debt Debt Couns…" at bounding box center [279, 80] width 64 height 10
click at [170, 147] on button "Add Notice Address" at bounding box center [166, 148] width 46 height 11
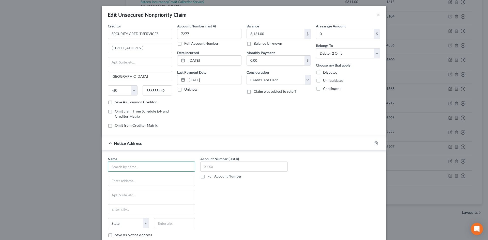
click at [137, 164] on input "text" at bounding box center [152, 167] width 88 height 10
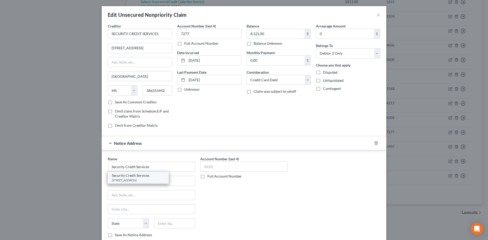
click at [135, 178] on div "Security Credit Services" at bounding box center [138, 175] width 53 height 5
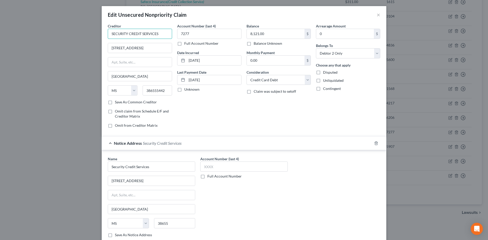
drag, startPoint x: 161, startPoint y: 35, endPoint x: 80, endPoint y: 39, distance: 81.5
click at [80, 39] on div "Edit Unsecured Nonpriority Claim × Creditor * SECURITY CREDIT SERVICES [STREET_…" at bounding box center [244, 120] width 488 height 240
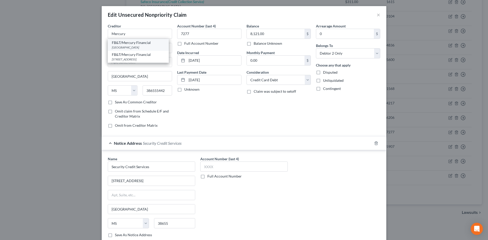
click at [134, 45] on div "FB&T/Mercury Financial" at bounding box center [138, 42] width 53 height 5
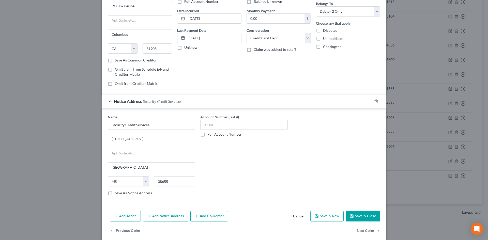
scroll to position [48, 0]
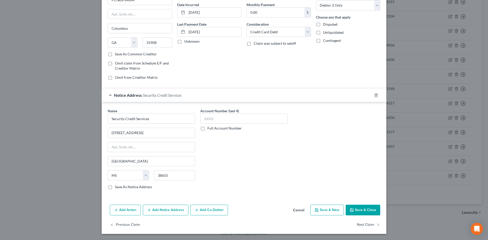
click at [160, 207] on button "Add Notice Address" at bounding box center [166, 210] width 46 height 11
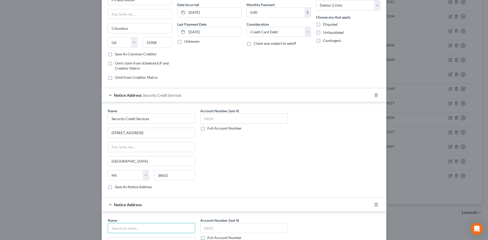
click at [150, 229] on input "text" at bounding box center [152, 228] width 88 height 10
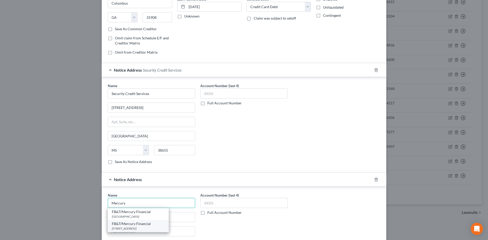
scroll to position [74, 0]
click at [141, 227] on div "[STREET_ADDRESS]" at bounding box center [138, 228] width 53 height 4
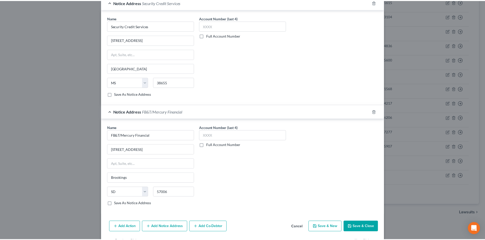
scroll to position [150, 0]
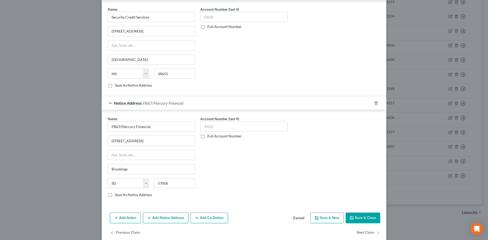
click at [358, 219] on button "Save & Close" at bounding box center [363, 218] width 35 height 11
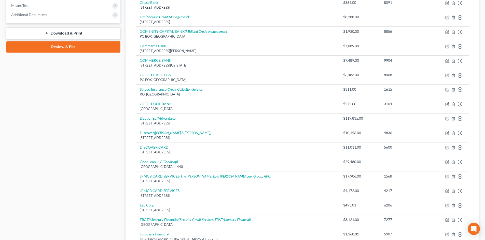
scroll to position [184, 0]
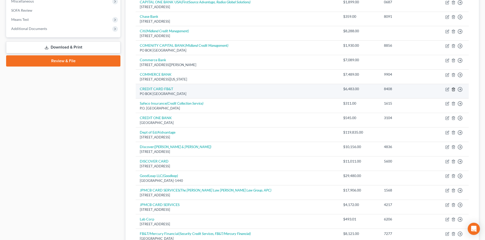
click at [452, 89] on icon "button" at bounding box center [453, 90] width 4 height 4
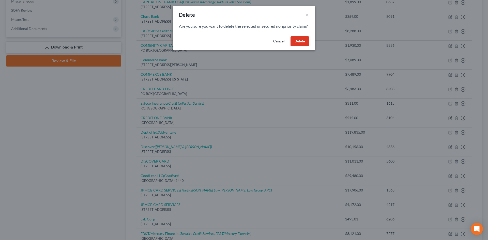
click at [304, 47] on button "Delete" at bounding box center [300, 41] width 19 height 10
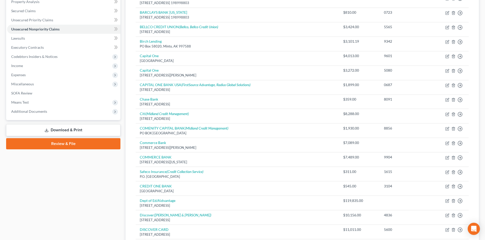
scroll to position [32, 0]
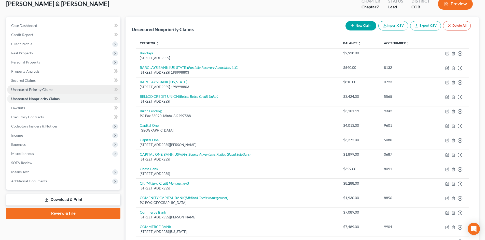
click at [35, 61] on span "Personal Property" at bounding box center [25, 62] width 29 height 4
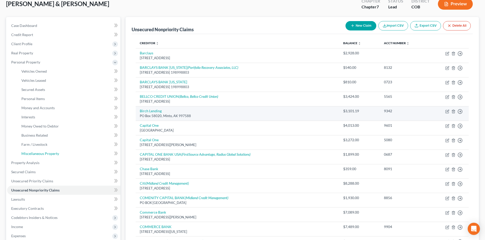
click at [44, 155] on span "Miscellaneous Property" at bounding box center [40, 154] width 38 height 4
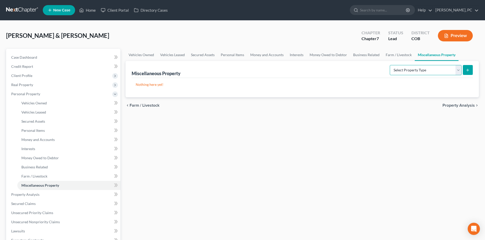
click at [399, 72] on select "Select Property Type Assigned for Creditor Benefit [DATE] Holding for Another N…" at bounding box center [425, 70] width 72 height 10
click at [389, 65] on select "Select Property Type Assigned for Creditor Benefit [DATE] Holding for Another N…" at bounding box center [425, 70] width 72 height 10
click at [465, 70] on icon "submit" at bounding box center [467, 70] width 4 height 4
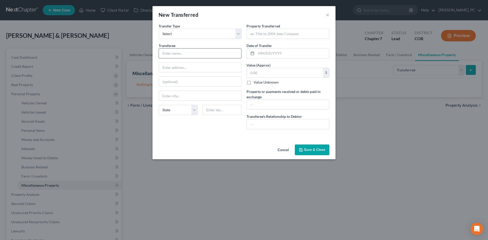
click at [189, 54] on input "text" at bounding box center [200, 54] width 82 height 10
click at [167, 53] on input "text" at bounding box center [200, 54] width 82 height 10
click at [281, 127] on input "text" at bounding box center [288, 125] width 82 height 10
click at [268, 35] on input "text" at bounding box center [288, 34] width 82 height 10
click at [274, 55] on input "text" at bounding box center [292, 54] width 73 height 10
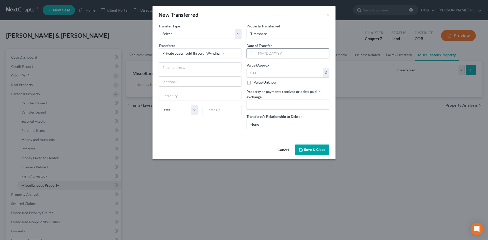
click at [261, 54] on input "text" at bounding box center [292, 54] width 73 height 10
click at [264, 72] on input "text" at bounding box center [285, 73] width 76 height 10
click at [269, 105] on input "text" at bounding box center [288, 105] width 82 height 10
click at [278, 105] on input "Received $0 (got out of $750/mo obligation between" at bounding box center [288, 105] width 82 height 10
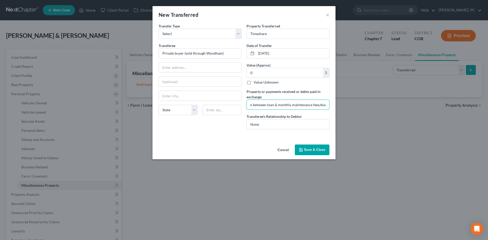
scroll to position [0, 79]
click at [312, 148] on button "Save & Close" at bounding box center [312, 150] width 35 height 11
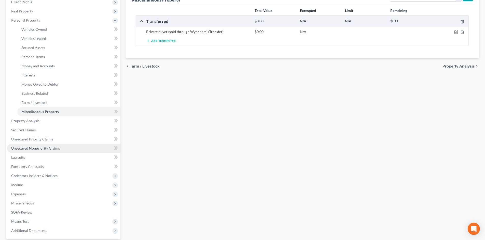
scroll to position [76, 0]
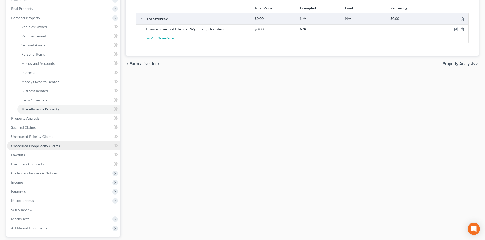
click at [46, 143] on link "Unsecured Nonpriority Claims" at bounding box center [63, 145] width 113 height 9
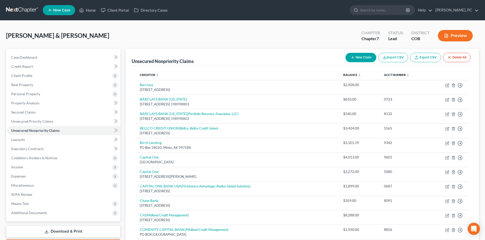
click at [361, 57] on button "New Claim" at bounding box center [360, 57] width 31 height 9
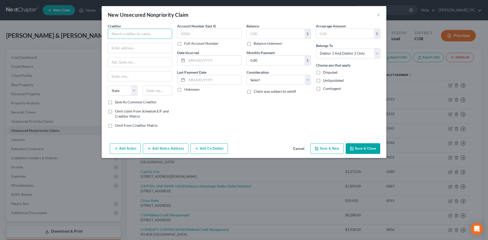
click at [124, 37] on input "text" at bounding box center [140, 34] width 64 height 10
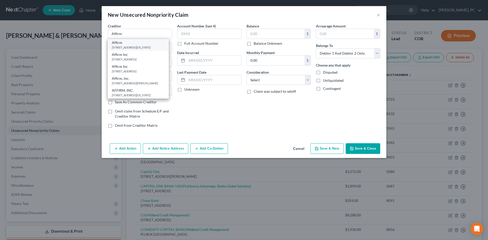
click at [128, 46] on div "[STREET_ADDRESS][US_STATE]" at bounding box center [138, 47] width 53 height 4
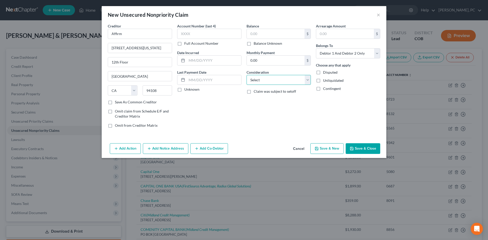
click at [264, 82] on select "Select Cable / Satellite Services Collection Agency Credit Card Debt Debt Couns…" at bounding box center [279, 80] width 64 height 10
click at [247, 75] on select "Select Cable / Satellite Services Collection Agency Credit Card Debt Debt Couns…" at bounding box center [279, 80] width 64 height 10
click at [265, 32] on input "text" at bounding box center [276, 34] width 58 height 10
click at [364, 148] on button "Save & Close" at bounding box center [363, 148] width 35 height 11
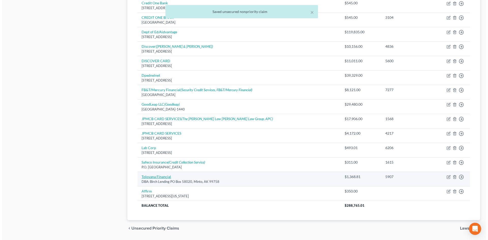
scroll to position [286, 0]
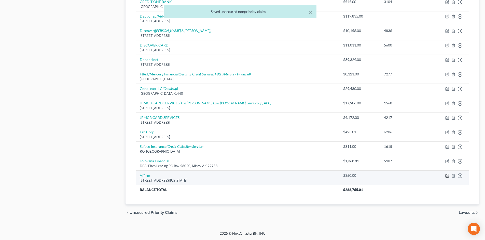
click at [446, 176] on icon "button" at bounding box center [447, 176] width 4 height 4
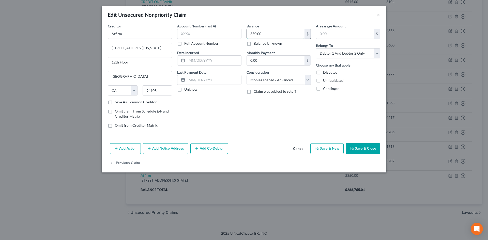
click at [265, 33] on input "350.00" at bounding box center [276, 34] width 58 height 10
click at [164, 149] on button "Add Notice Address" at bounding box center [166, 148] width 46 height 11
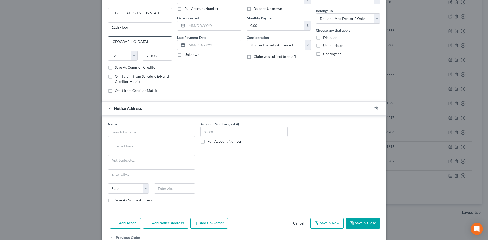
scroll to position [23, 0]
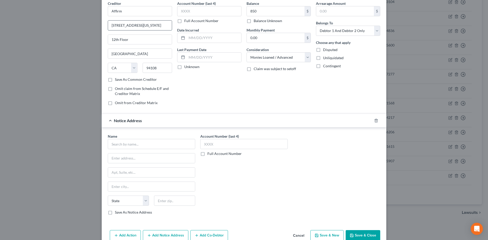
click at [149, 28] on input "[STREET_ADDRESS][US_STATE]" at bounding box center [140, 26] width 64 height 10
click at [146, 146] on input "text" at bounding box center [152, 144] width 88 height 10
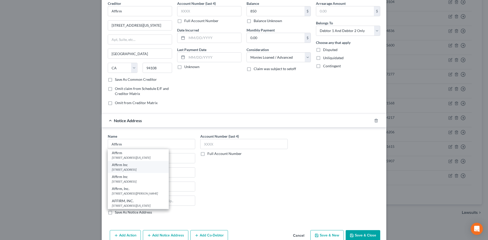
click at [129, 169] on div "[STREET_ADDRESS]" at bounding box center [138, 170] width 53 height 4
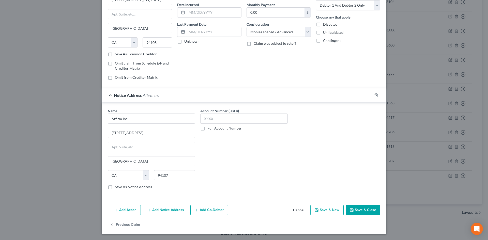
click at [168, 209] on button "Add Notice Address" at bounding box center [166, 210] width 46 height 11
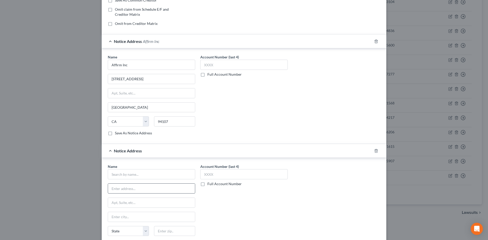
scroll to position [113, 0]
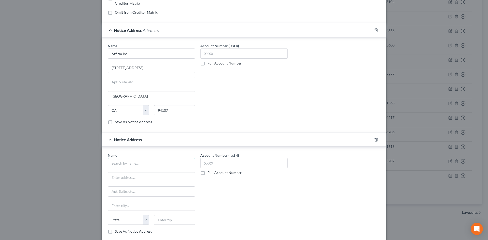
click at [132, 164] on input "text" at bounding box center [152, 163] width 88 height 10
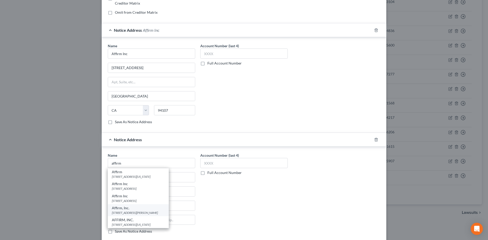
click at [127, 212] on div "[STREET_ADDRESS][PERSON_NAME]" at bounding box center [138, 213] width 53 height 4
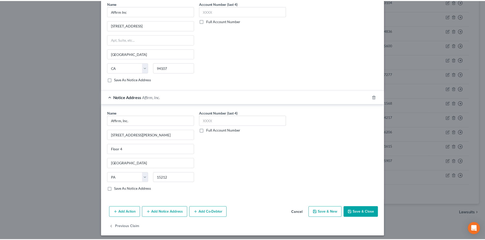
scroll to position [158, 0]
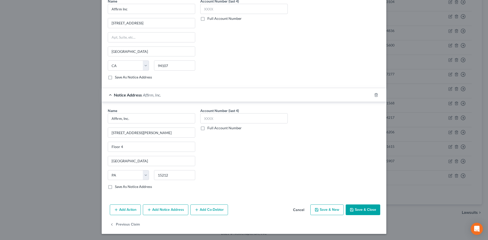
click at [350, 210] on icon "button" at bounding box center [352, 210] width 4 height 4
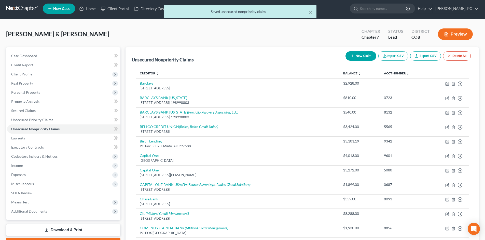
scroll to position [0, 0]
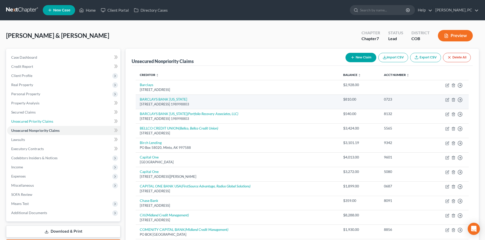
drag, startPoint x: 45, startPoint y: 121, endPoint x: 180, endPoint y: 109, distance: 136.3
click at [45, 121] on span "Unsecured Priority Claims" at bounding box center [32, 121] width 42 height 4
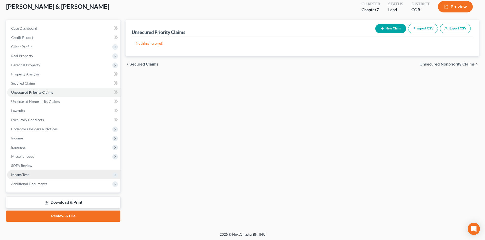
scroll to position [30, 0]
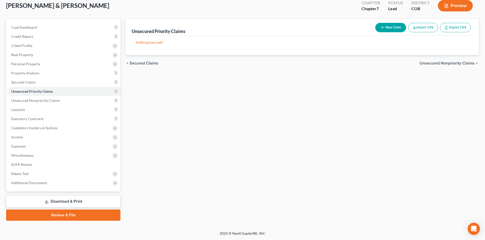
drag, startPoint x: 67, startPoint y: 217, endPoint x: 209, endPoint y: 129, distance: 166.7
click at [67, 217] on link "Review & File" at bounding box center [63, 215] width 114 height 11
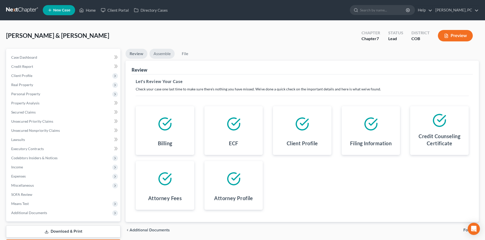
click at [163, 54] on link "Assemble" at bounding box center [161, 54] width 25 height 10
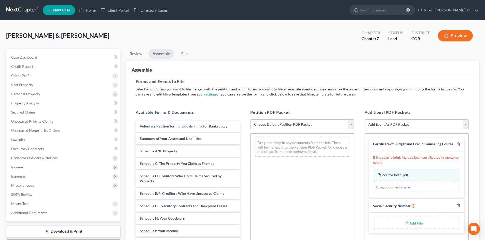
drag, startPoint x: 281, startPoint y: 124, endPoint x: 283, endPoint y: 128, distance: 4.4
click at [281, 124] on select "Choose Default Petition PDF Packet Emergency Filing (Voluntary Petition and Cre…" at bounding box center [302, 125] width 104 height 10
click at [250, 120] on select "Choose Default Petition PDF Packet Emergency Filing (Voluntary Petition and Cre…" at bounding box center [302, 125] width 104 height 10
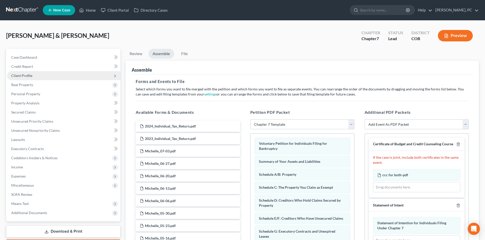
click at [24, 77] on span "Client Profile" at bounding box center [21, 76] width 21 height 4
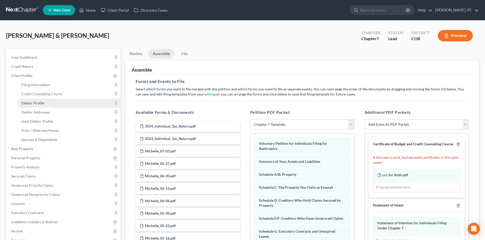
click at [31, 103] on span "Debtor Profile" at bounding box center [32, 103] width 23 height 4
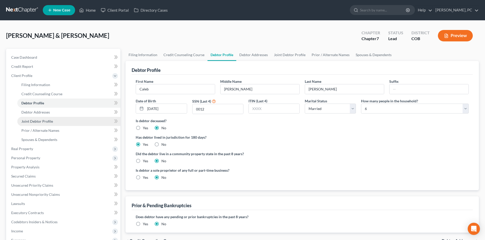
click at [42, 119] on link "Joint Debtor Profile" at bounding box center [68, 121] width 103 height 9
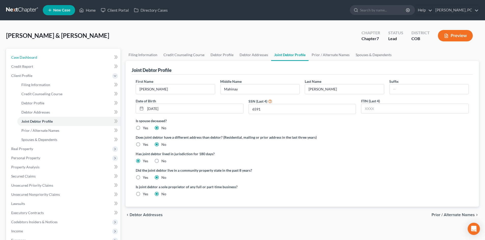
click at [26, 57] on span "Case Dashboard" at bounding box center [24, 57] width 26 height 4
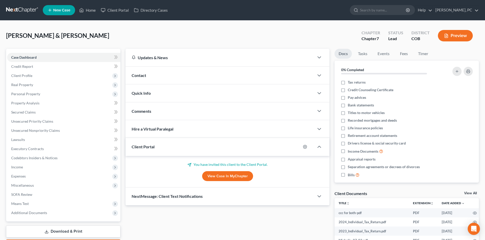
drag, startPoint x: 473, startPoint y: 192, endPoint x: 170, endPoint y: 163, distance: 305.1
click at [473, 192] on link "View All" at bounding box center [470, 194] width 13 height 4
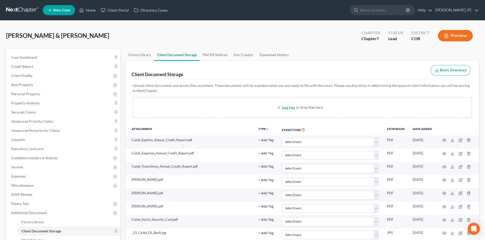
click at [291, 109] on input "file" at bounding box center [287, 107] width 12 height 9
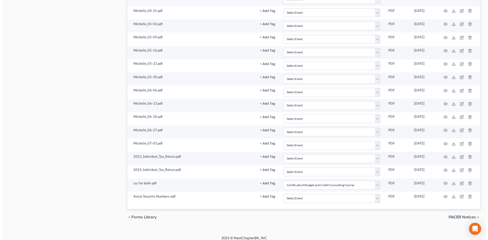
scroll to position [573, 0]
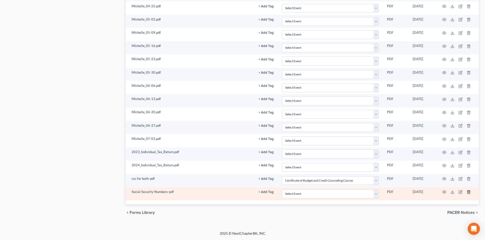
click at [469, 192] on line "button" at bounding box center [469, 192] width 0 height 1
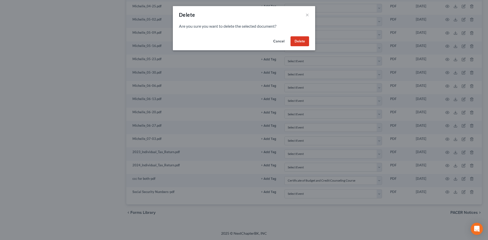
click at [297, 40] on button "Delete" at bounding box center [300, 41] width 19 height 10
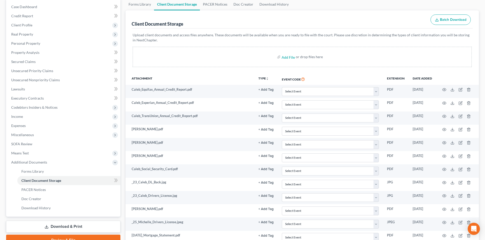
scroll to position [0, 0]
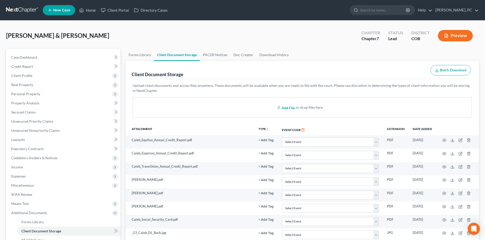
click at [285, 107] on input "file" at bounding box center [287, 107] width 12 height 9
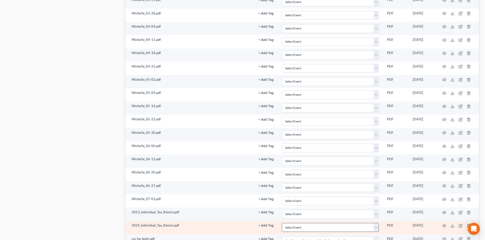
scroll to position [559, 0]
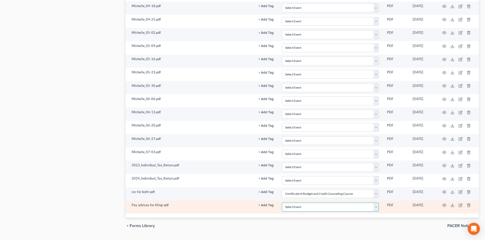
drag, startPoint x: 304, startPoint y: 207, endPoint x: 303, endPoint y: 204, distance: 3.4
click at [304, 207] on select "Select Event 1009-1.1 Notice of Amendments 20 Largest Unsecured Creditors Amend…" at bounding box center [330, 207] width 97 height 9
click at [282, 203] on select "Select Event 1009-1.1 Notice of Amendments 20 Largest Unsecured Creditors Amend…" at bounding box center [330, 207] width 97 height 9
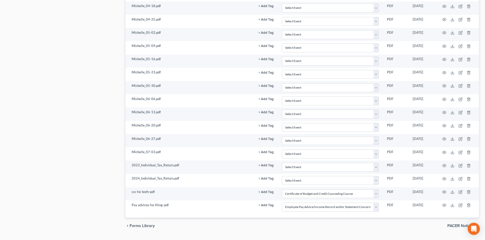
click at [267, 219] on div "chevron_left Forms Library PACER Notices chevron_right" at bounding box center [301, 226] width 353 height 16
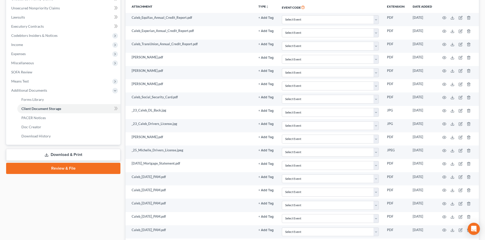
scroll to position [76, 0]
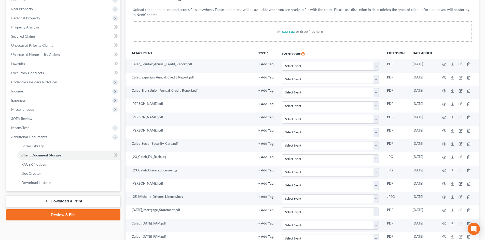
click at [72, 215] on link "Review & File" at bounding box center [63, 215] width 114 height 11
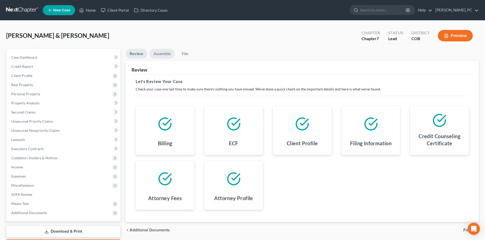
click at [165, 51] on link "Assemble" at bounding box center [161, 54] width 25 height 10
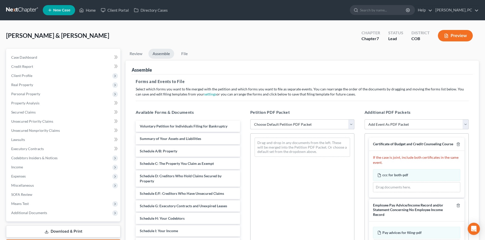
click at [311, 123] on select "Choose Default Petition PDF Packet Emergency Filing (Voluntary Petition and Cre…" at bounding box center [302, 125] width 104 height 10
click at [250, 120] on select "Choose Default Petition PDF Packet Emergency Filing (Voluntary Petition and Cre…" at bounding box center [302, 125] width 104 height 10
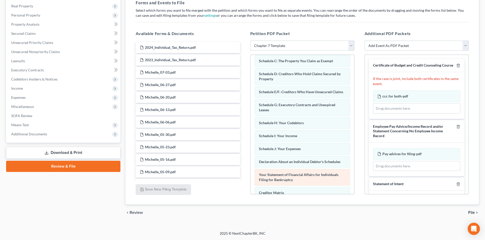
scroll to position [46, 0]
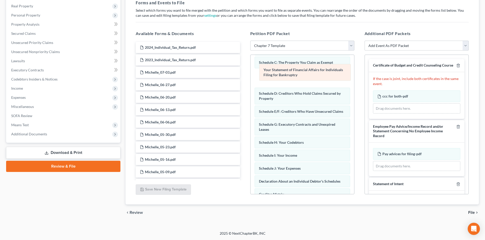
drag, startPoint x: 278, startPoint y: 185, endPoint x: 283, endPoint y: 72, distance: 112.5
click at [283, 72] on div "Your Statement of Financial Affairs for Individuals Filing for Bankruptcy Volun…" at bounding box center [302, 132] width 104 height 247
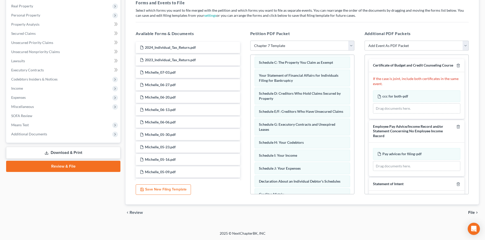
scroll to position [0, 0]
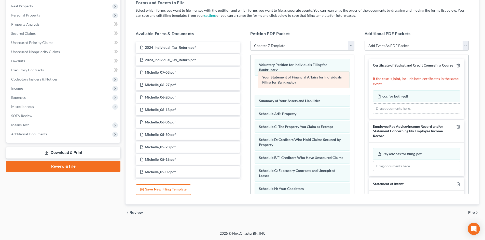
drag, startPoint x: 292, startPoint y: 124, endPoint x: 294, endPoint y: 75, distance: 49.4
click at [294, 75] on div "Your Statement of Financial Affairs for Individuals Filing for Bankruptcy Volun…" at bounding box center [302, 178] width 104 height 247
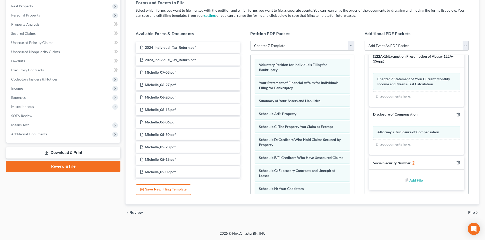
scroll to position [191, 0]
click at [413, 179] on input "file" at bounding box center [415, 180] width 12 height 9
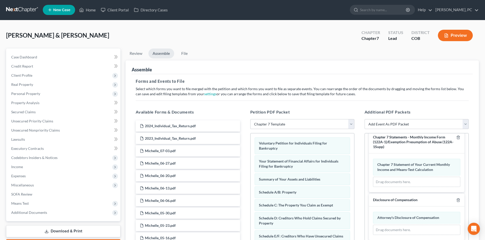
scroll to position [0, 0]
click at [183, 51] on link "File" at bounding box center [184, 54] width 16 height 10
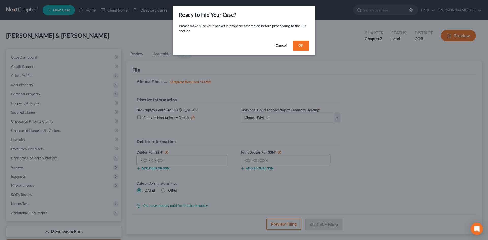
click at [302, 46] on button "OK" at bounding box center [301, 46] width 16 height 10
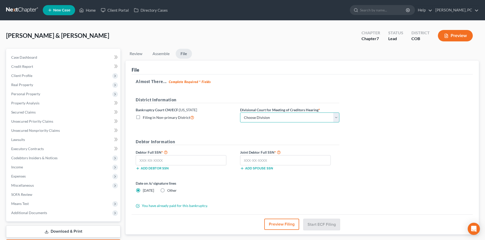
drag, startPoint x: 266, startPoint y: 117, endPoint x: 263, endPoint y: 122, distance: 6.5
click at [266, 117] on select "Choose Division [GEOGRAPHIC_DATA]" at bounding box center [289, 118] width 99 height 10
click at [240, 113] on select "Choose Division [GEOGRAPHIC_DATA]" at bounding box center [289, 118] width 99 height 10
click at [201, 163] on input "text" at bounding box center [181, 160] width 91 height 10
click at [284, 161] on input "text" at bounding box center [285, 160] width 91 height 10
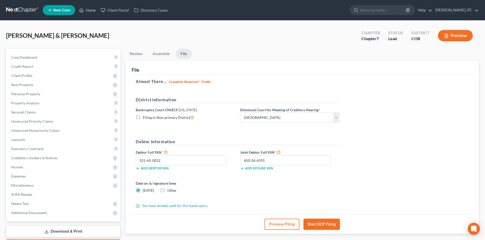
click at [313, 225] on button "Start ECF Filing" at bounding box center [321, 224] width 36 height 11
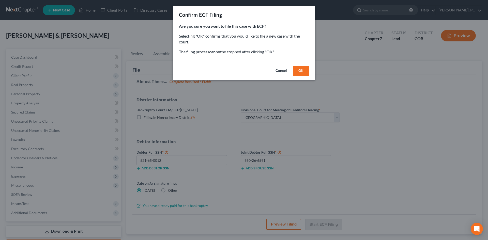
click at [300, 72] on button "OK" at bounding box center [301, 71] width 16 height 10
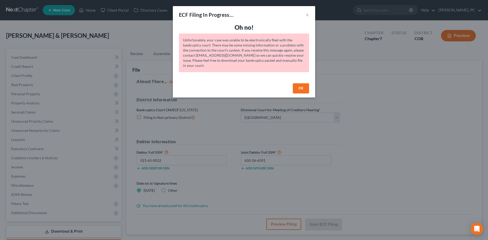
click at [299, 89] on button "OK" at bounding box center [301, 88] width 16 height 10
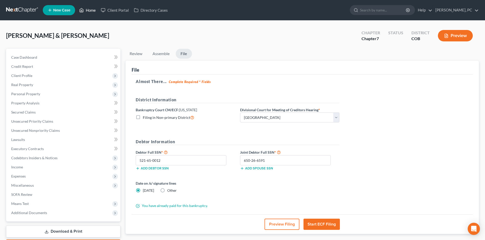
click at [90, 10] on link "Home" at bounding box center [88, 10] width 22 height 9
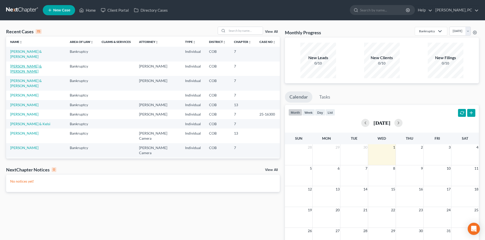
click at [27, 64] on link "[PERSON_NAME] & [PERSON_NAME]" at bounding box center [26, 68] width 32 height 9
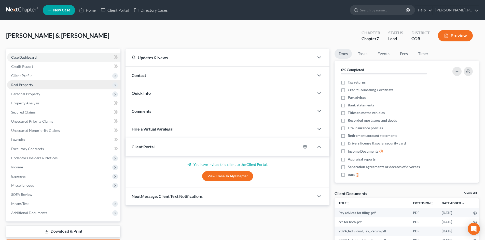
click at [27, 76] on span "Client Profile" at bounding box center [21, 76] width 21 height 4
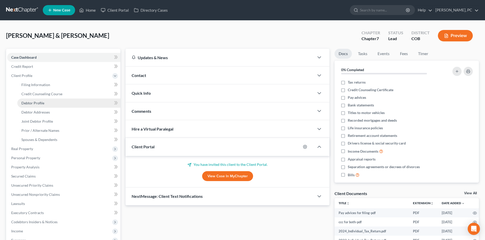
click at [36, 104] on span "Debtor Profile" at bounding box center [32, 103] width 23 height 4
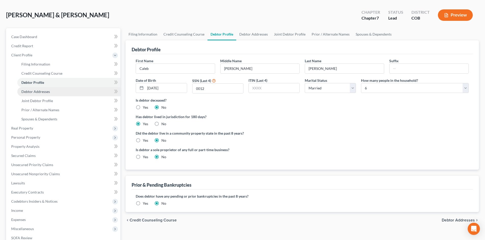
scroll to position [18, 0]
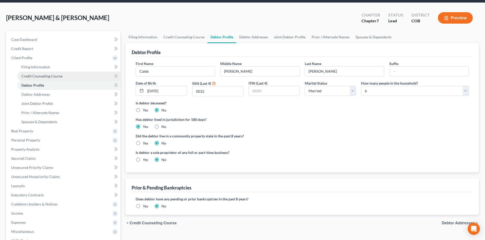
click at [41, 78] on span "Credit Counseling Course" at bounding box center [41, 76] width 41 height 4
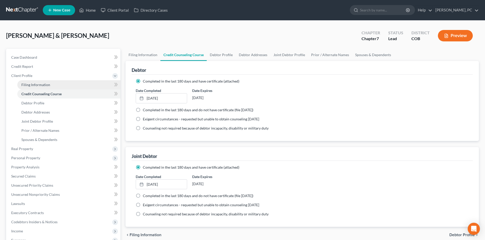
click at [40, 83] on span "Filing Information" at bounding box center [35, 85] width 29 height 4
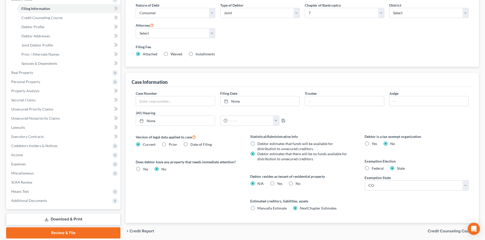
scroll to position [95, 0]
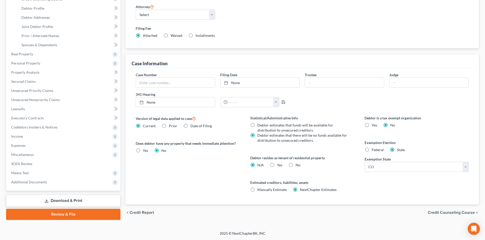
click at [295, 165] on label "No" at bounding box center [297, 165] width 5 height 5
click at [297, 165] on input "No" at bounding box center [298, 164] width 3 height 3
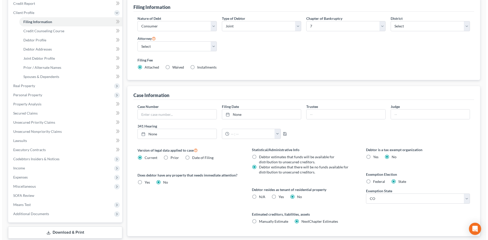
scroll to position [0, 0]
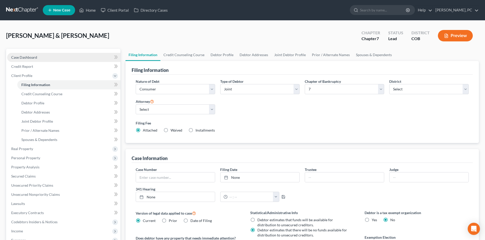
click at [23, 58] on span "Case Dashboard" at bounding box center [24, 57] width 26 height 4
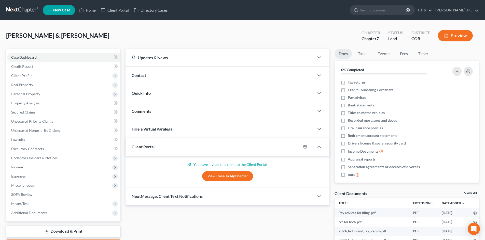
click at [446, 38] on icon "button" at bounding box center [446, 36] width 5 height 5
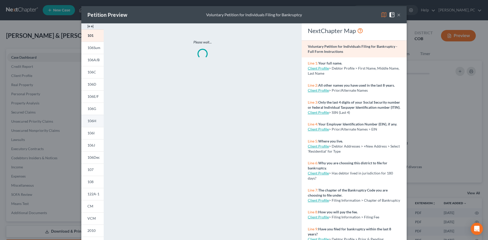
click at [90, 26] on img at bounding box center [91, 26] width 6 height 6
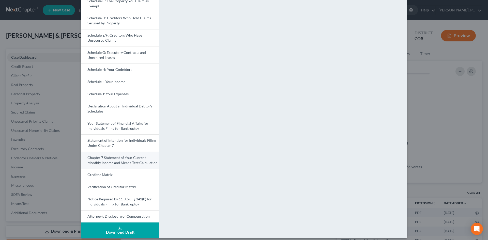
scroll to position [80, 0]
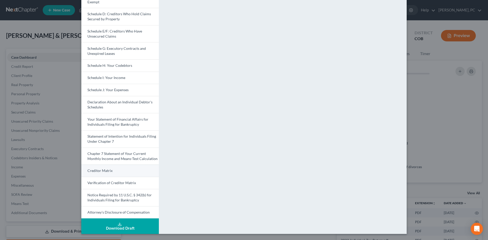
click at [106, 170] on span "Creditor Matrix" at bounding box center [100, 171] width 25 height 4
click at [110, 170] on span "Creditor Matrix" at bounding box center [100, 171] width 25 height 4
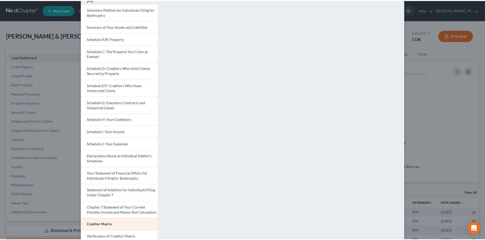
scroll to position [0, 0]
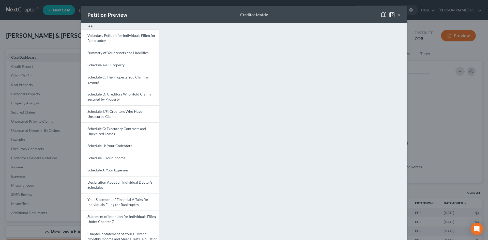
click at [399, 14] on div "Petition Preview Creditor Matrix ×" at bounding box center [244, 14] width 326 height 17
click at [397, 15] on button "×" at bounding box center [399, 15] width 4 height 6
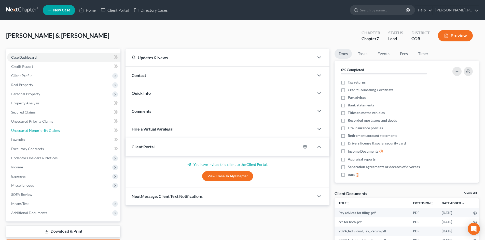
drag, startPoint x: 40, startPoint y: 133, endPoint x: 176, endPoint y: 125, distance: 136.3
click at [40, 133] on span "Unsecured Nonpriority Claims" at bounding box center [35, 130] width 49 height 4
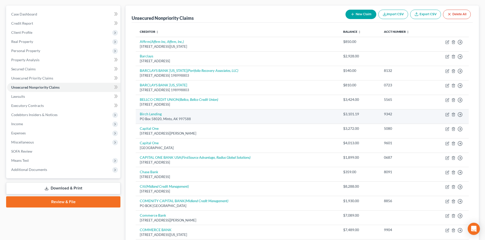
scroll to position [51, 0]
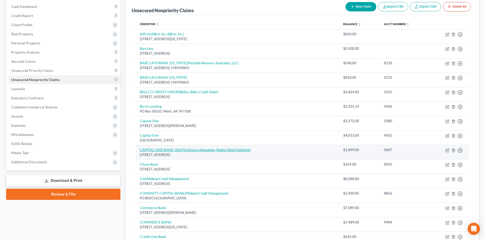
click at [171, 150] on link "CAPITAL ONE BANK USA (FirstSource Advantage, Radius Global Solutions)" at bounding box center [195, 150] width 111 height 4
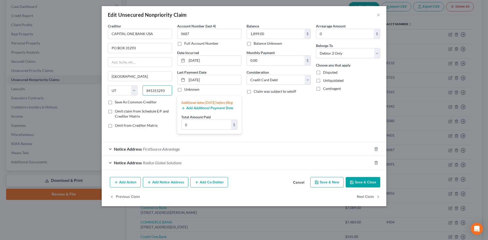
click at [157, 91] on input "841311293" at bounding box center [158, 90] width 30 height 10
click at [287, 128] on div "Balance 1,899.00 $ Balance Unknown Balance Undetermined 1,899.00 $ Balance Unkn…" at bounding box center [278, 80] width 69 height 115
click at [361, 186] on button "Save & Close" at bounding box center [363, 182] width 35 height 11
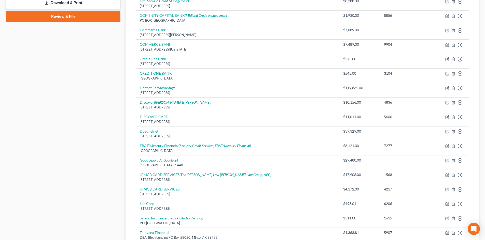
scroll to position [254, 0]
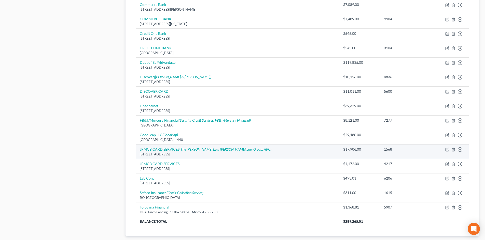
click at [170, 151] on link "JPMCB CARD SERVICES (The [PERSON_NAME] Law [PERSON_NAME] Law Group, APC)" at bounding box center [206, 149] width 132 height 4
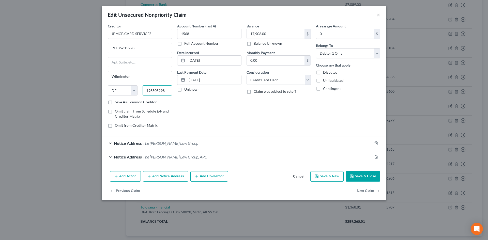
click at [156, 91] on input "198505298" at bounding box center [158, 90] width 30 height 10
click at [361, 179] on button "Save & Close" at bounding box center [363, 176] width 35 height 11
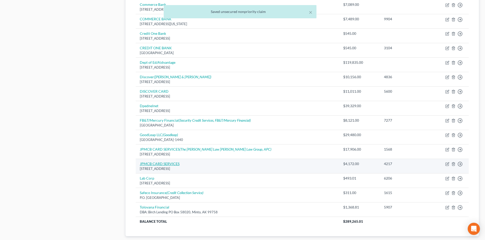
click at [168, 163] on link "JPMCB CARD SERVICES" at bounding box center [160, 164] width 40 height 4
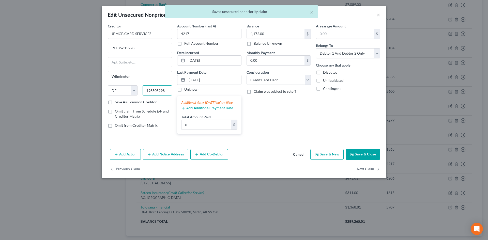
click at [157, 90] on input "198505298" at bounding box center [158, 90] width 30 height 10
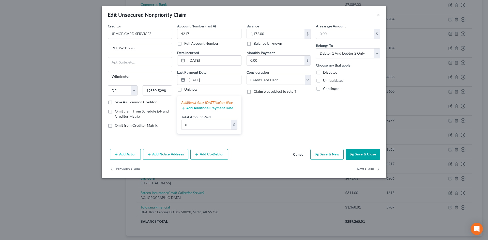
click at [355, 157] on button "Save & Close" at bounding box center [363, 154] width 35 height 11
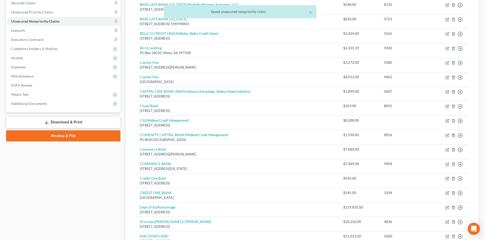
scroll to position [108, 0]
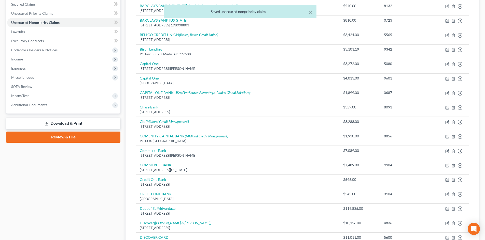
click at [60, 137] on link "Review & File" at bounding box center [63, 137] width 114 height 11
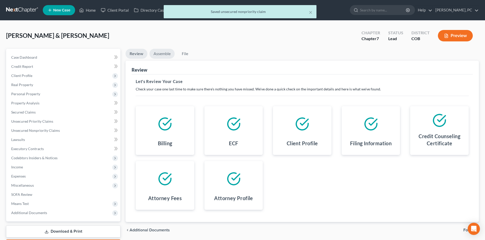
click at [155, 55] on link "Assemble" at bounding box center [161, 54] width 25 height 10
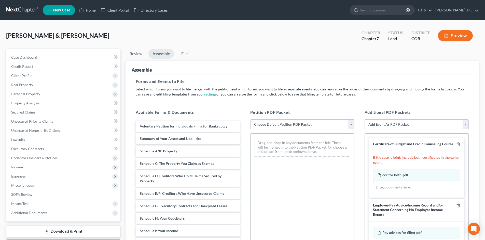
click at [302, 122] on select "Choose Default Petition PDF Packet Emergency Filing (Voluntary Petition and Cre…" at bounding box center [302, 125] width 104 height 10
click at [250, 120] on select "Choose Default Petition PDF Packet Emergency Filing (Voluntary Petition and Cre…" at bounding box center [302, 125] width 104 height 10
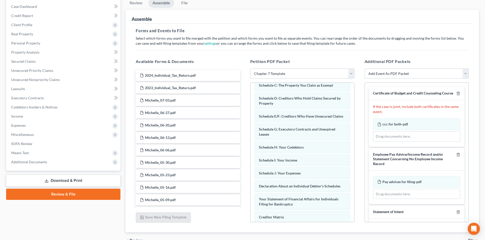
scroll to position [50, 0]
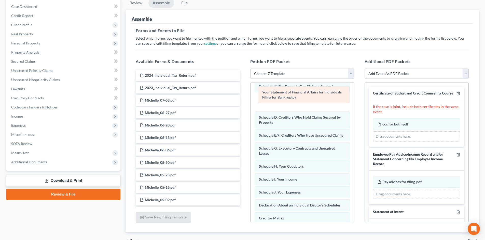
drag, startPoint x: 294, startPoint y: 208, endPoint x: 298, endPoint y: 94, distance: 113.2
click at [298, 94] on div "Your Statement of Financial Affairs for Individuals Filing for Bankruptcy Volun…" at bounding box center [302, 156] width 104 height 247
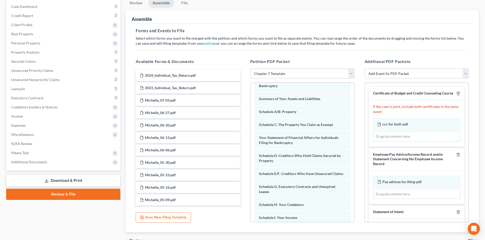
scroll to position [0, 0]
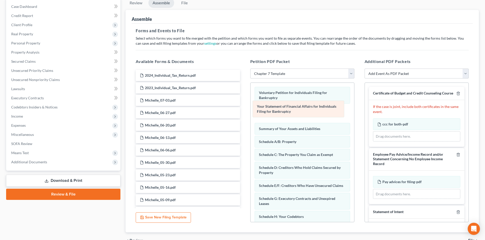
drag, startPoint x: 288, startPoint y: 153, endPoint x: 286, endPoint y: 109, distance: 44.0
click at [286, 109] on div "Your Statement of Financial Affairs for Individuals Filing for Bankruptcy Volun…" at bounding box center [302, 206] width 104 height 247
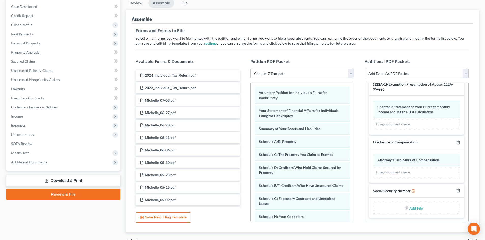
scroll to position [191, 0]
click at [409, 207] on input "file" at bounding box center [415, 207] width 12 height 9
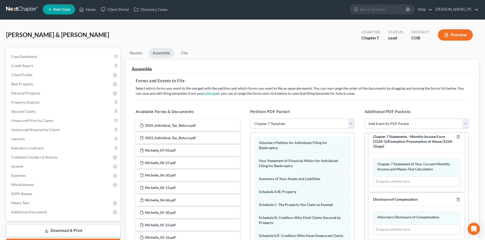
scroll to position [0, 0]
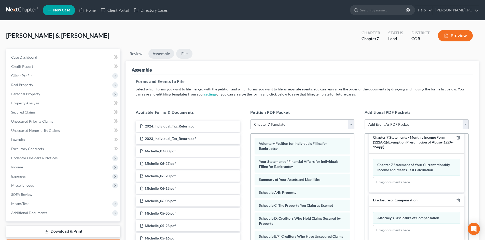
click at [183, 56] on link "File" at bounding box center [184, 54] width 16 height 10
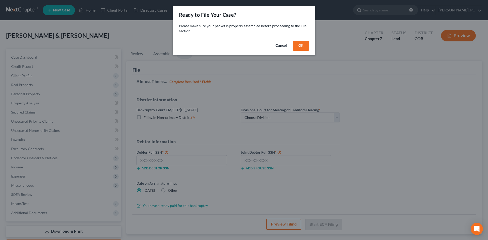
click at [297, 46] on button "OK" at bounding box center [301, 46] width 16 height 10
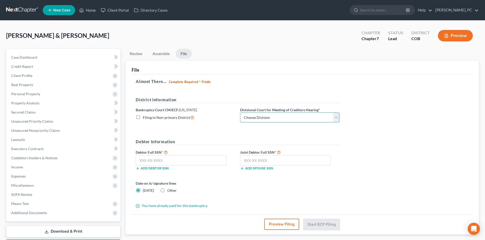
drag, startPoint x: 271, startPoint y: 118, endPoint x: 269, endPoint y: 122, distance: 5.0
click at [271, 118] on select "Choose Division [GEOGRAPHIC_DATA]" at bounding box center [289, 118] width 99 height 10
click at [240, 113] on select "Choose Division [GEOGRAPHIC_DATA]" at bounding box center [289, 118] width 99 height 10
click at [181, 162] on input "text" at bounding box center [181, 160] width 91 height 10
paste input "521-65-0012"
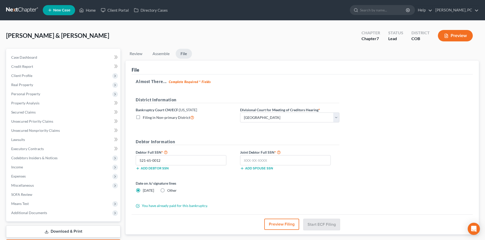
click at [210, 178] on form "District Information Bankruptcy Court CM/ECF: [US_STATE] Filing in Non-primary …" at bounding box center [237, 153] width 203 height 112
click at [286, 161] on input "text" at bounding box center [285, 160] width 91 height 10
paste input "650-26-6591"
click at [324, 223] on button "Start ECF Filing" at bounding box center [321, 224] width 36 height 11
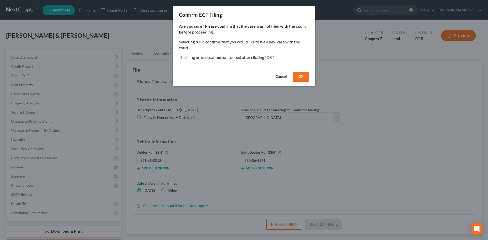
click at [296, 75] on button "OK" at bounding box center [301, 77] width 16 height 10
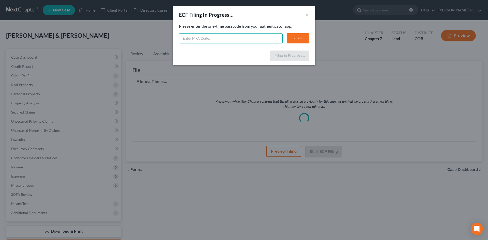
click at [212, 40] on input "text" at bounding box center [231, 38] width 104 height 10
click at [296, 38] on button "Submit" at bounding box center [298, 38] width 22 height 10
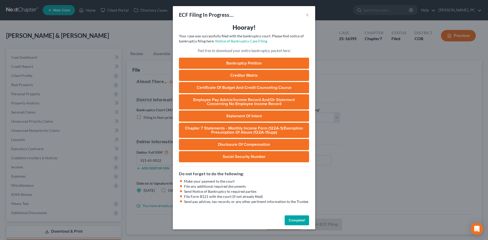
click at [298, 221] on button "Complete!" at bounding box center [297, 221] width 24 height 10
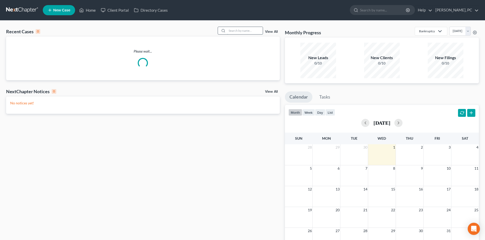
click at [242, 31] on input "search" at bounding box center [245, 30] width 36 height 7
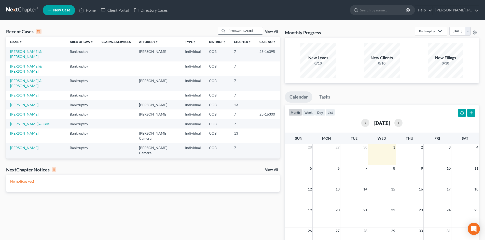
type input "mason"
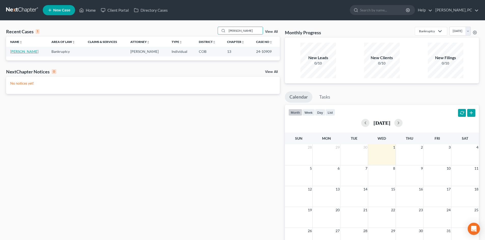
click at [15, 52] on link "Mason, Kathryn" at bounding box center [24, 51] width 28 height 4
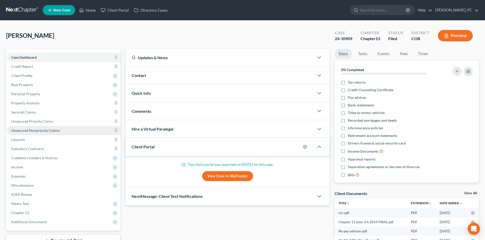
click at [47, 129] on span "Unsecured Nonpriority Claims" at bounding box center [35, 130] width 49 height 4
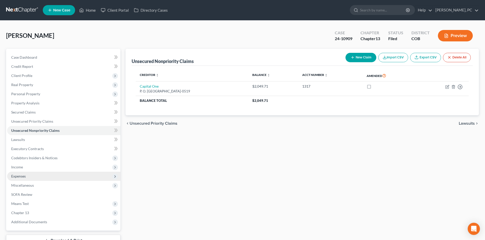
click at [19, 174] on span "Expenses" at bounding box center [18, 176] width 14 height 4
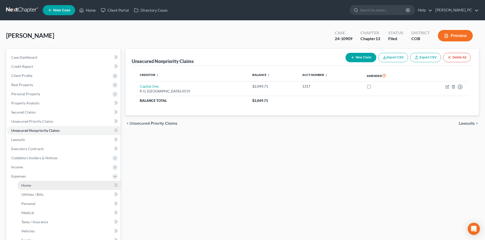
click at [28, 183] on span "Home" at bounding box center [26, 185] width 10 height 4
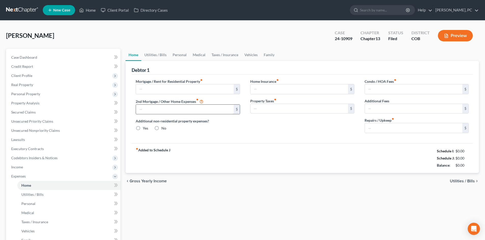
type input "1,468.09"
type input "250.00"
radio input "true"
type input "0.00"
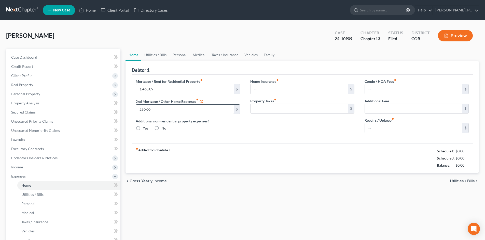
type input "0.00"
type input "100.00"
click at [24, 113] on span "Secured Claims" at bounding box center [23, 112] width 24 height 4
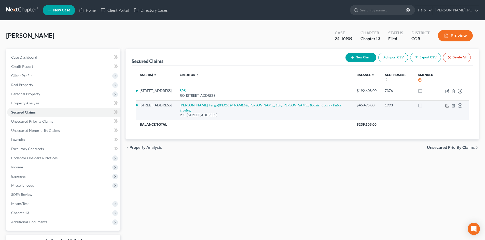
click at [446, 104] on icon "button" at bounding box center [447, 106] width 4 height 4
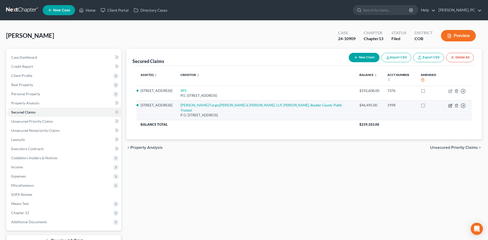
select select "16"
select select "0"
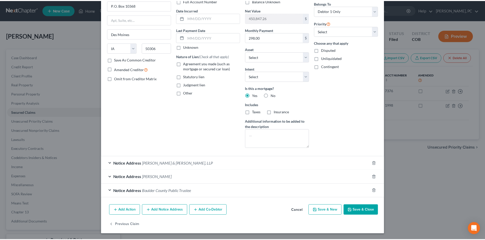
scroll to position [43, 0]
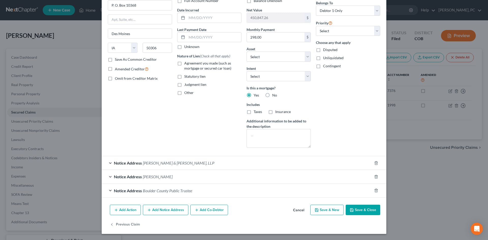
click at [362, 211] on button "Save & Close" at bounding box center [363, 210] width 35 height 11
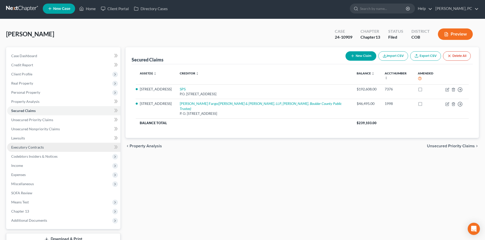
scroll to position [25, 0]
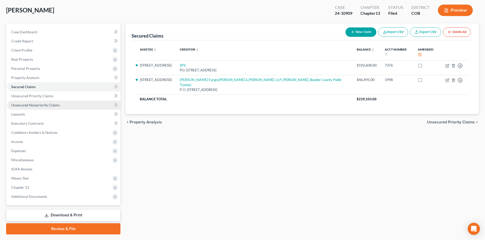
click at [28, 106] on span "Unsecured Nonpriority Claims" at bounding box center [35, 105] width 49 height 4
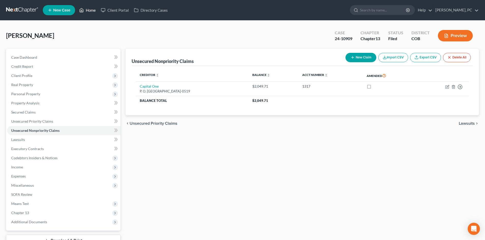
click at [86, 12] on link "Home" at bounding box center [88, 10] width 22 height 9
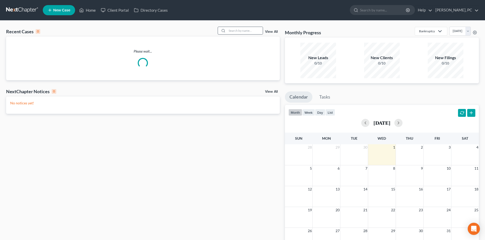
click at [225, 29] on icon at bounding box center [223, 31] width 4 height 4
click at [234, 31] on input "search" at bounding box center [245, 30] width 36 height 7
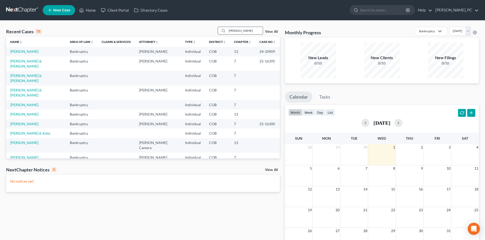
type input "morehouse"
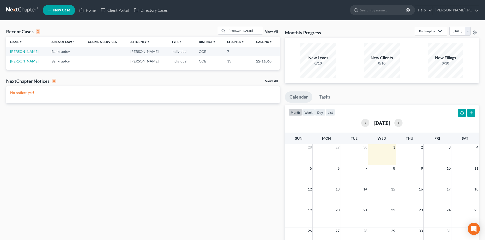
drag, startPoint x: 25, startPoint y: 51, endPoint x: 29, endPoint y: 49, distance: 4.4
click at [26, 51] on link "Morehouse, Philip" at bounding box center [24, 51] width 28 height 4
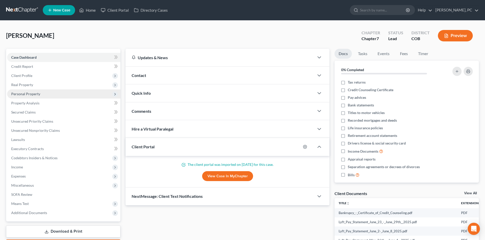
click at [33, 94] on span "Personal Property" at bounding box center [25, 94] width 29 height 4
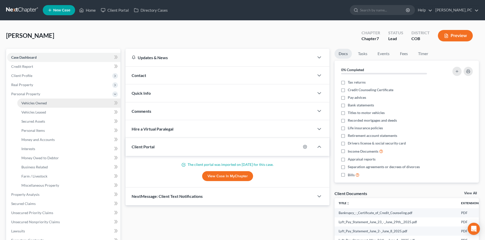
drag, startPoint x: 37, startPoint y: 102, endPoint x: 65, endPoint y: 102, distance: 28.0
click at [37, 102] on span "Vehicles Owned" at bounding box center [33, 103] width 25 height 4
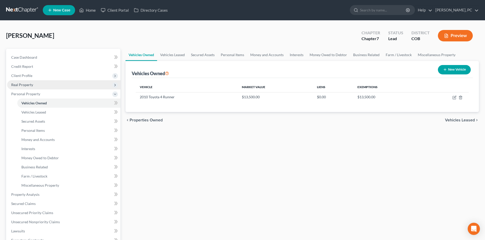
click at [23, 86] on span "Real Property" at bounding box center [22, 85] width 22 height 4
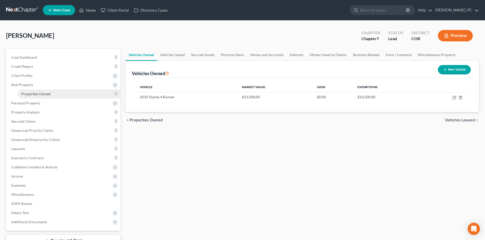
click at [33, 91] on link "Properties Owned" at bounding box center [68, 94] width 103 height 9
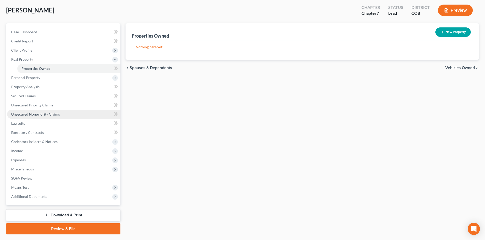
click at [50, 112] on span "Unsecured Nonpriority Claims" at bounding box center [35, 114] width 49 height 4
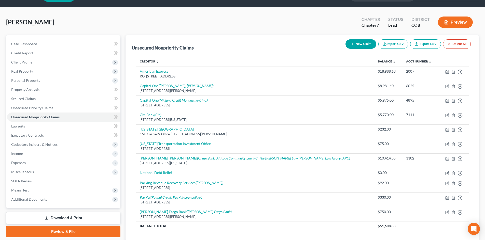
scroll to position [25, 0]
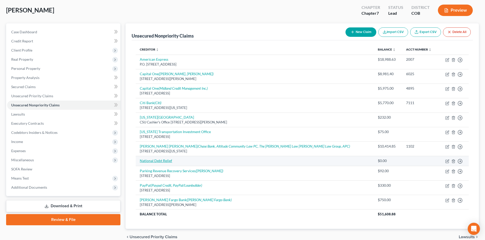
click at [159, 160] on link "National Debt Relief" at bounding box center [156, 161] width 32 height 4
select select "16"
select select "0"
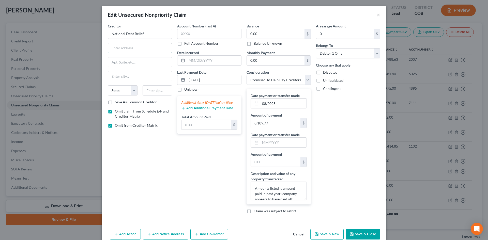
click at [126, 48] on input "text" at bounding box center [140, 48] width 64 height 10
type input "PO Box 2011"
type input "10272"
type input "New York"
select select "35"
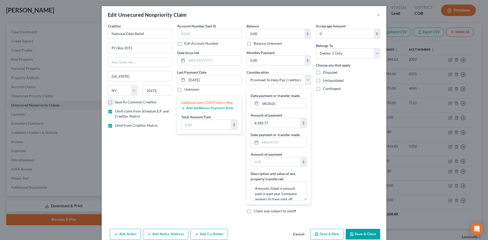
click at [353, 231] on button "Save & Close" at bounding box center [363, 234] width 35 height 11
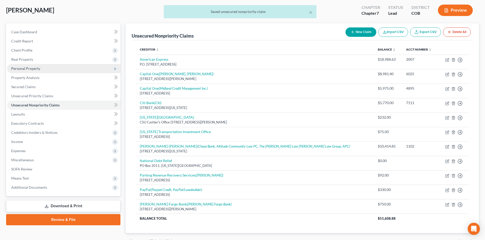
click at [32, 68] on span "Personal Property" at bounding box center [25, 68] width 29 height 4
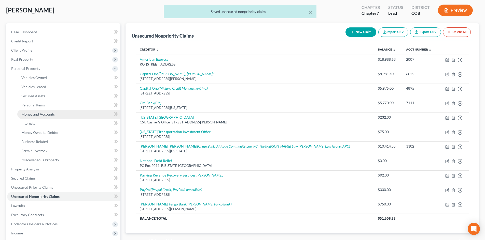
drag, startPoint x: 37, startPoint y: 115, endPoint x: 45, endPoint y: 115, distance: 7.6
click at [37, 115] on span "Money and Accounts" at bounding box center [37, 114] width 33 height 4
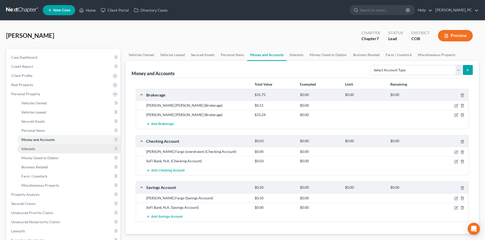
click at [23, 146] on link "Interests" at bounding box center [68, 148] width 103 height 9
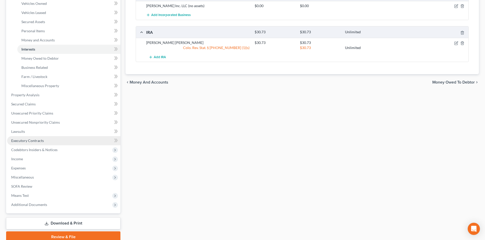
scroll to position [102, 0]
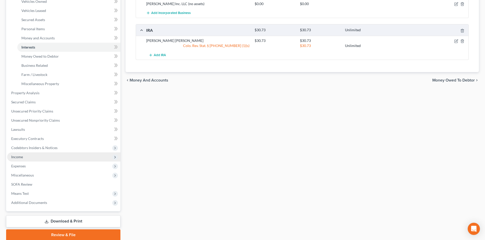
click at [21, 156] on span "Income" at bounding box center [17, 157] width 12 height 4
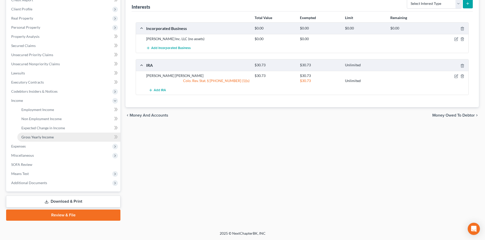
click at [41, 137] on span "Gross Yearly Income" at bounding box center [37, 137] width 32 height 4
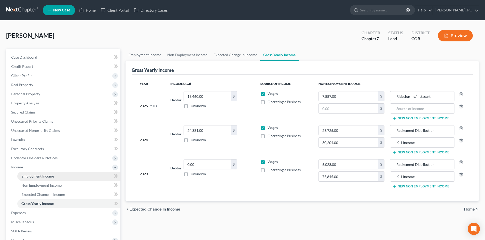
click at [44, 177] on span "Employment Income" at bounding box center [37, 176] width 33 height 4
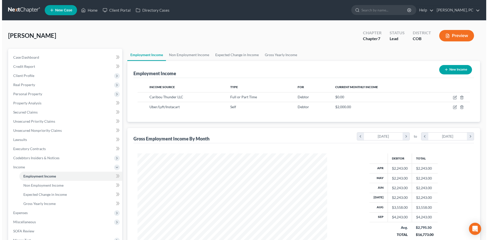
scroll to position [95, 200]
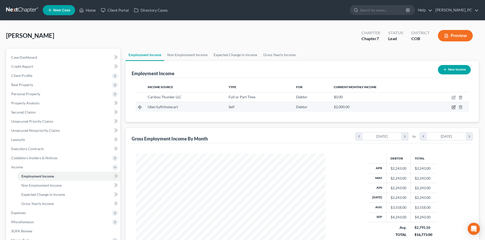
click at [452, 106] on icon "button" at bounding box center [453, 107] width 3 height 3
select select "1"
select select "0"
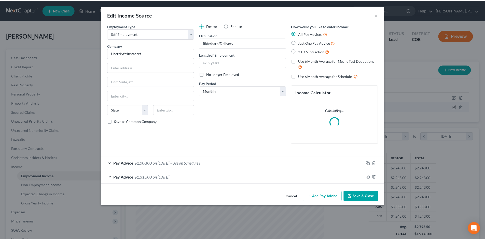
scroll to position [96, 202]
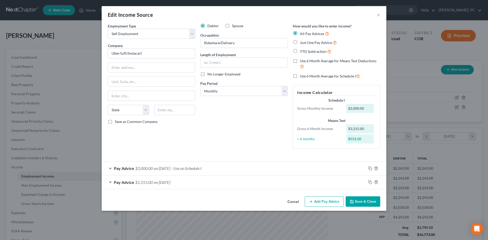
click at [360, 203] on button "Save & Close" at bounding box center [363, 202] width 35 height 11
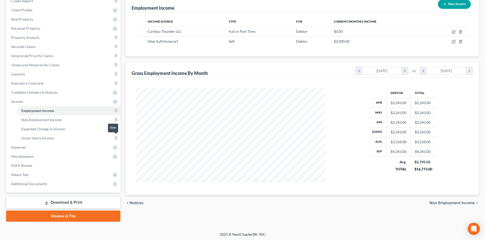
scroll to position [67, 0]
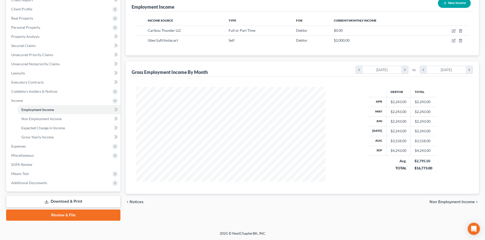
click at [65, 213] on link "Review & File" at bounding box center [63, 215] width 114 height 11
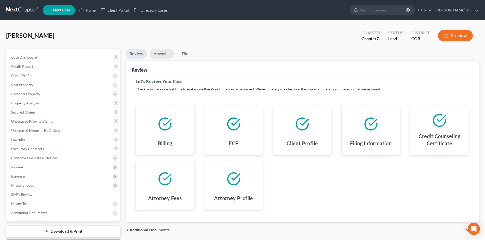
click at [165, 54] on link "Assemble" at bounding box center [161, 54] width 25 height 10
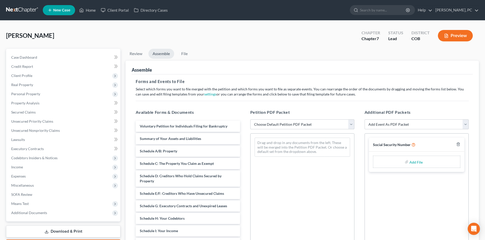
click at [288, 127] on select "Choose Default Petition PDF Packet Emergency Filing (Voluntary Petition and Cre…" at bounding box center [302, 125] width 104 height 10
select select "1"
click at [250, 120] on select "Choose Default Petition PDF Packet Emergency Filing (Voluntary Petition and Cre…" at bounding box center [302, 125] width 104 height 10
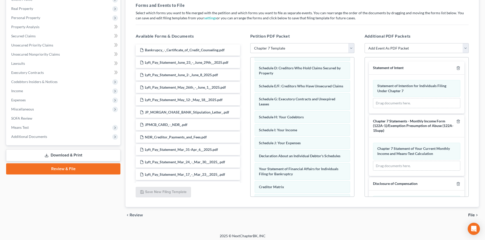
scroll to position [45, 0]
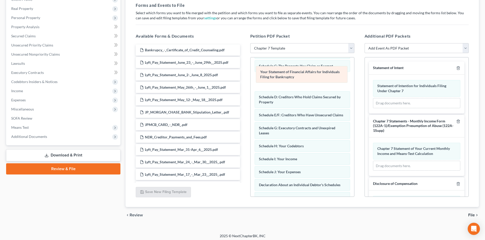
drag, startPoint x: 309, startPoint y: 185, endPoint x: 311, endPoint y: 73, distance: 112.4
click at [311, 73] on div "Your Statement of Financial Affairs for Individuals Filing for Bankruptcy Volun…" at bounding box center [302, 135] width 104 height 247
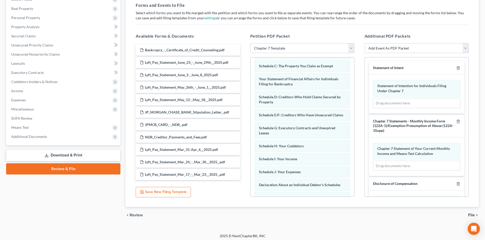
scroll to position [0, 0]
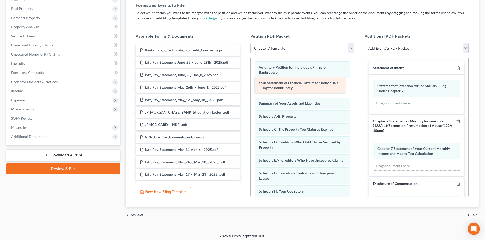
drag, startPoint x: 285, startPoint y: 126, endPoint x: 285, endPoint y: 81, distance: 45.0
click at [285, 81] on div "Your Statement of Financial Affairs for Individuals Filing for Bankruptcy Volun…" at bounding box center [302, 180] width 104 height 247
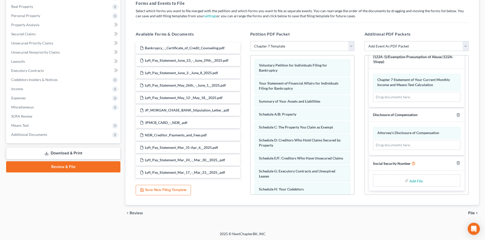
scroll to position [79, 0]
click at [412, 181] on input "file" at bounding box center [415, 180] width 12 height 9
type input "C:\fakepath\Social Security Number.pdf"
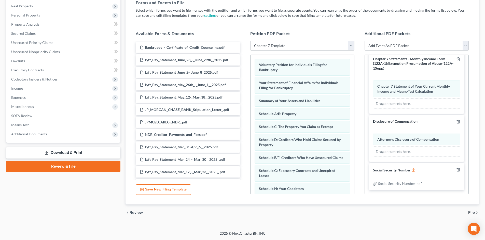
scroll to position [0, 0]
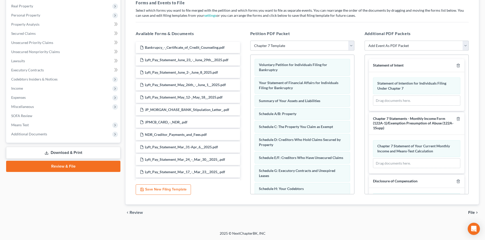
click at [379, 49] on select "Add Event As PDF Packet 1009-1.1 Notice of Amendments Amended Voluntary Petitio…" at bounding box center [416, 46] width 104 height 10
select select "15"
click at [364, 41] on select "Add Event As PDF Packet 1009-1.1 Notice of Amendments Amended Voluntary Petitio…" at bounding box center [416, 46] width 104 height 10
select select
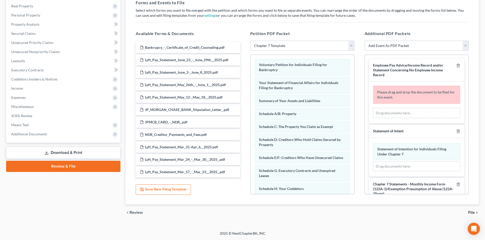
click at [402, 92] on span "Please drag and drop the document to be filed for this event." at bounding box center [416, 94] width 78 height 9
click at [399, 111] on div "Drag documents here." at bounding box center [416, 113] width 87 height 10
click at [394, 114] on div "Drag documents here." at bounding box center [416, 113] width 87 height 10
click at [457, 66] on icon "button" at bounding box center [458, 65] width 2 height 3
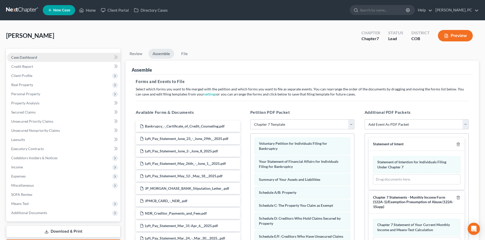
click at [28, 56] on span "Case Dashboard" at bounding box center [24, 57] width 26 height 4
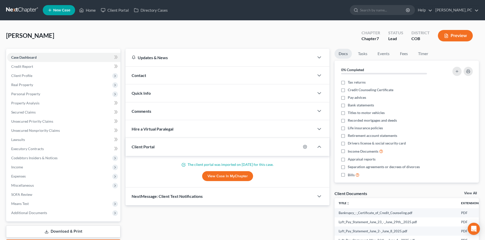
click at [470, 193] on link "View All" at bounding box center [470, 194] width 13 height 4
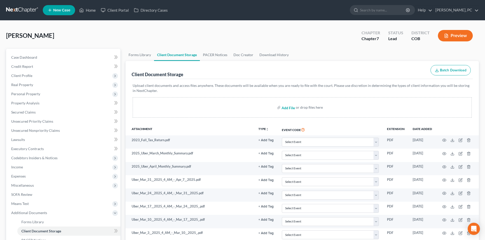
click at [288, 107] on input "file" at bounding box center [287, 107] width 12 height 9
type input "C:\fakepath\No pay advices.pdf"
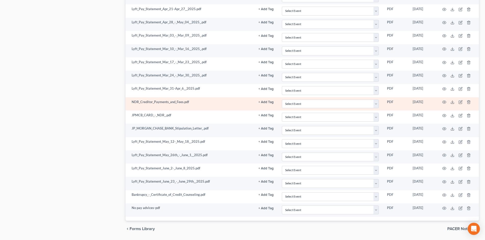
scroll to position [693, 0]
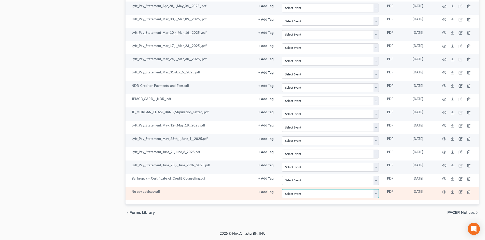
click at [296, 196] on select "Select Event 1009-1.1 Notice of Amendments 20 Largest Unsecured Creditors Amend…" at bounding box center [330, 194] width 97 height 9
click at [282, 190] on select "Select Event 1009-1.1 Notice of Amendments 20 Largest Unsecured Creditors Amend…" at bounding box center [330, 194] width 97 height 9
click at [291, 192] on select "Select Event 1009-1.1 Notice of Amendments 20 Largest Unsecured Creditors Amend…" at bounding box center [330, 194] width 97 height 9
select select "28"
click at [282, 190] on select "Select Event 1009-1.1 Notice of Amendments 20 Largest Unsecured Creditors Amend…" at bounding box center [330, 194] width 97 height 9
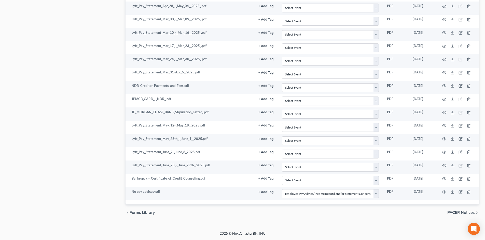
click at [251, 212] on div "chevron_left Forms Library PACER Notices chevron_right" at bounding box center [301, 213] width 353 height 16
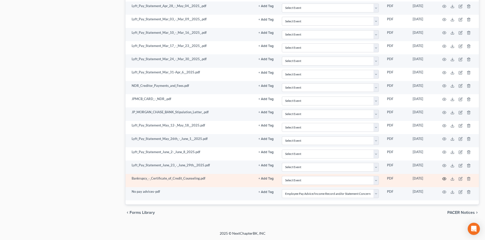
click at [444, 179] on circle "button" at bounding box center [443, 179] width 1 height 1
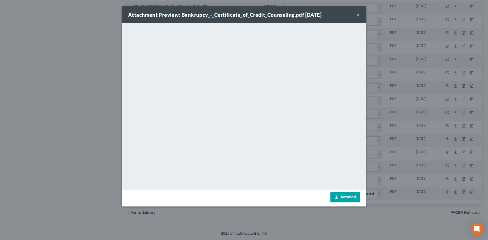
click at [358, 14] on button "×" at bounding box center [359, 15] width 4 height 6
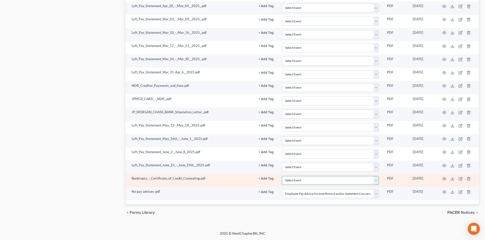
click at [304, 180] on select "Select Event 1009-1.1 Notice of Amendments 20 Largest Unsecured Creditors Amend…" at bounding box center [330, 180] width 97 height 9
select select "5"
click at [282, 176] on select "Select Event 1009-1.1 Notice of Amendments 20 Largest Unsecured Creditors Amend…" at bounding box center [330, 180] width 97 height 9
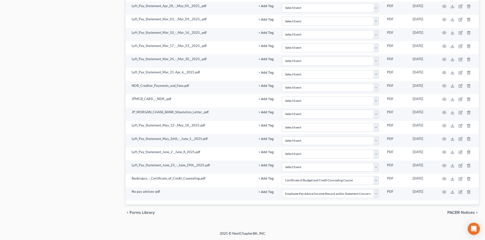
click at [258, 213] on div "chevron_left Forms Library PACER Notices chevron_right" at bounding box center [301, 213] width 353 height 16
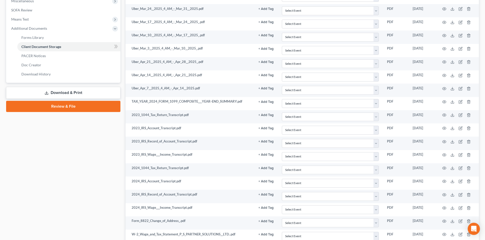
click at [71, 107] on link "Review & File" at bounding box center [63, 106] width 114 height 11
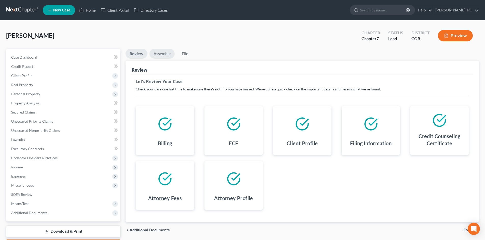
click at [164, 53] on link "Assemble" at bounding box center [161, 54] width 25 height 10
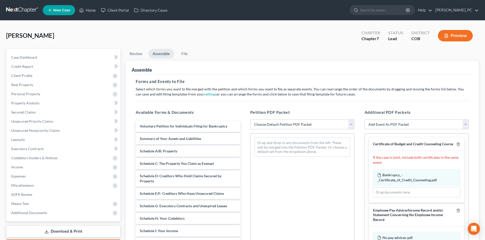
click at [286, 125] on select "Choose Default Petition PDF Packet Emergency Filing (Voluntary Petition and Cre…" at bounding box center [302, 125] width 104 height 10
select select "1"
click at [250, 120] on select "Choose Default Petition PDF Packet Emergency Filing (Voluntary Petition and Cre…" at bounding box center [302, 125] width 104 height 10
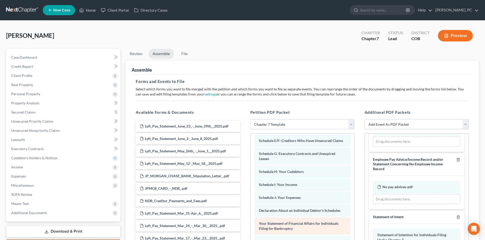
scroll to position [77, 0]
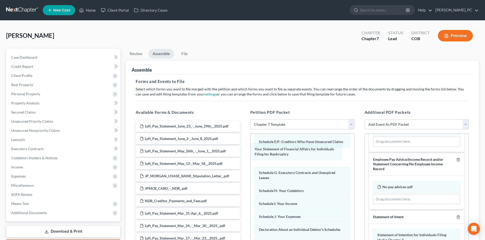
drag, startPoint x: 308, startPoint y: 230, endPoint x: 331, endPoint y: 166, distance: 67.9
click at [304, 149] on div "Your Statement of Financial Affairs for Individuals Filing for Bankruptcy Volun…" at bounding box center [302, 180] width 104 height 247
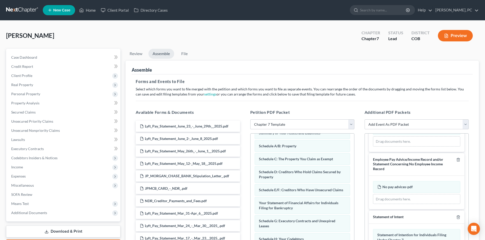
scroll to position [17, 0]
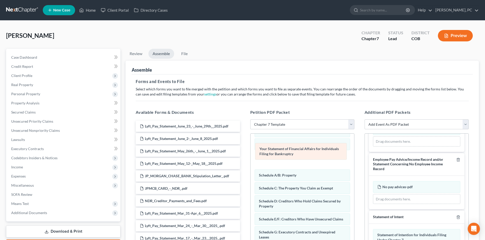
drag, startPoint x: 287, startPoint y: 223, endPoint x: 287, endPoint y: 153, distance: 70.2
click at [287, 153] on div "Your Statement of Financial Affairs for Individuals Filing for Bankruptcy Volun…" at bounding box center [302, 240] width 104 height 247
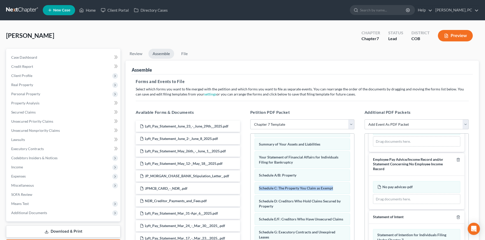
scroll to position [0, 0]
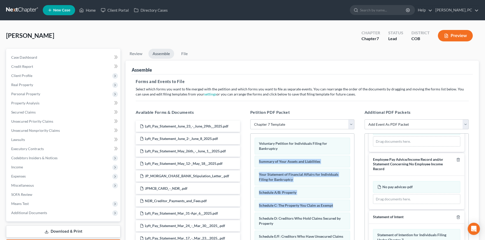
drag, startPoint x: 354, startPoint y: 182, endPoint x: 349, endPoint y: 147, distance: 35.1
click at [353, 148] on div "Voluntary Petition for Individuals Filing for Bankruptcy Summary of Your Assets…" at bounding box center [302, 204] width 104 height 140
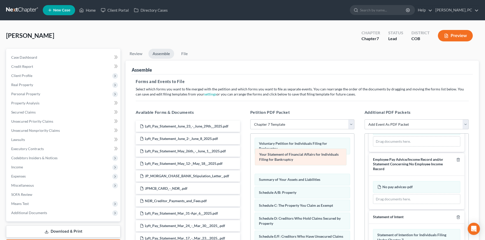
drag, startPoint x: 286, startPoint y: 179, endPoint x: 287, endPoint y: 159, distance: 20.1
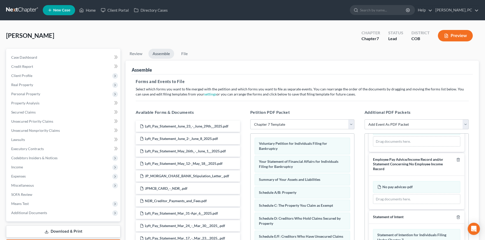
click at [473, 150] on div "Additional PDF Packets Add Event As PDF Packet 1009-1.1 Notice of Amendments Am…" at bounding box center [416, 191] width 114 height 172
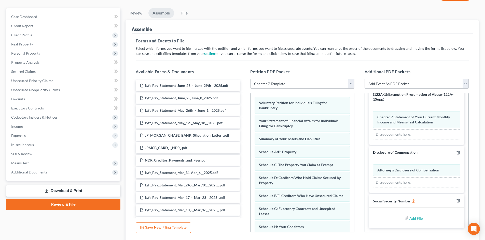
scroll to position [76, 0]
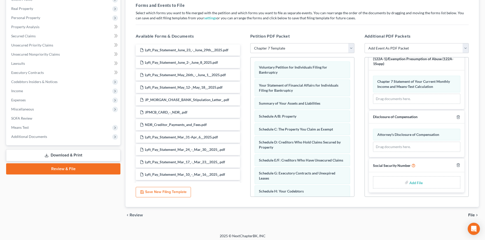
click at [414, 184] on input "file" at bounding box center [415, 182] width 12 height 9
type input "C:\fakepath\Social Security Number.pdf"
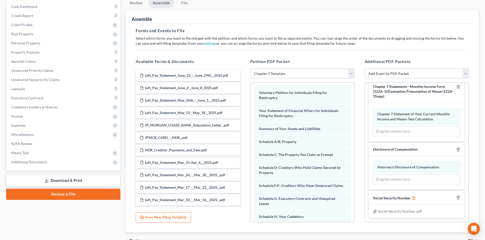
scroll to position [0, 0]
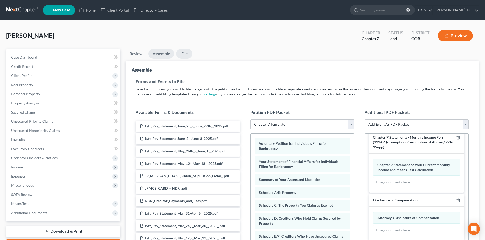
click at [183, 53] on link "File" at bounding box center [184, 54] width 16 height 10
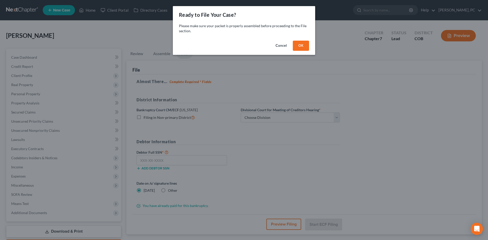
click at [299, 48] on button "OK" at bounding box center [301, 46] width 16 height 10
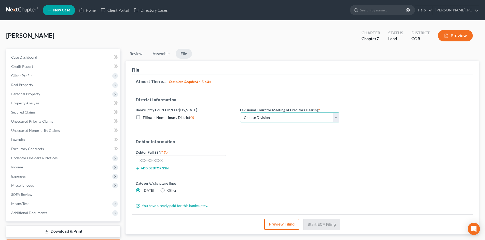
drag, startPoint x: 253, startPoint y: 117, endPoint x: 252, endPoint y: 120, distance: 2.6
click at [253, 117] on select "Choose Division [GEOGRAPHIC_DATA]" at bounding box center [289, 118] width 99 height 10
select select "0"
click at [240, 113] on select "Choose Division [GEOGRAPHIC_DATA]" at bounding box center [289, 118] width 99 height 10
click at [178, 161] on input "text" at bounding box center [181, 160] width 91 height 10
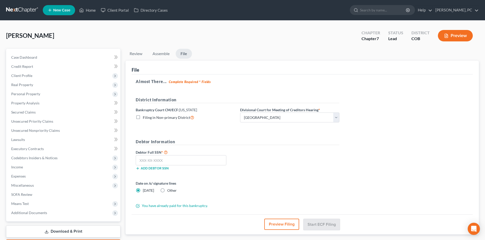
click at [167, 190] on label "Other" at bounding box center [171, 190] width 9 height 5
click at [169, 190] on input "Other" at bounding box center [170, 189] width 3 height 3
radio input "true"
radio input "false"
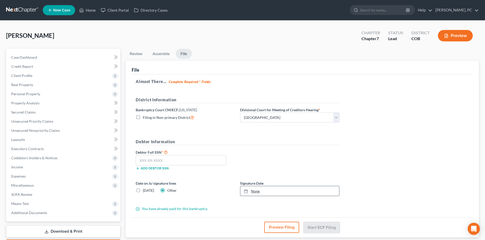
type input "[DATE]"
click at [257, 190] on link "None" at bounding box center [289, 191] width 99 height 10
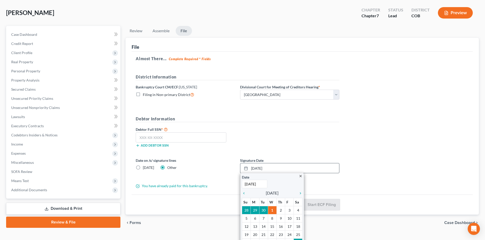
scroll to position [25, 0]
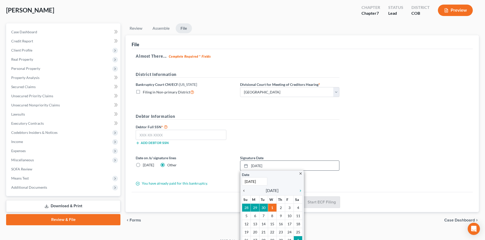
click at [244, 192] on icon "chevron_left" at bounding box center [245, 191] width 7 height 4
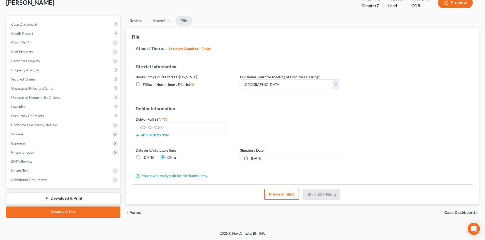
scroll to position [33, 0]
click at [180, 128] on input "text" at bounding box center [181, 127] width 91 height 10
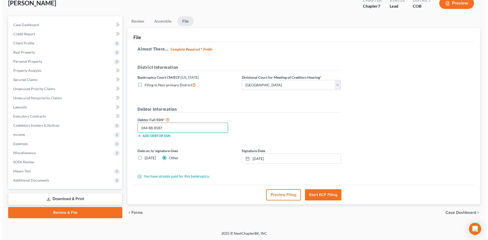
scroll to position [33, 0]
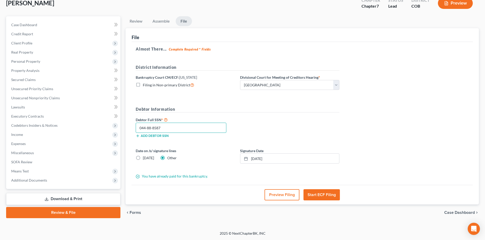
type input "044-88-8587"
click at [330, 195] on button "Start ECF Filing" at bounding box center [321, 195] width 36 height 11
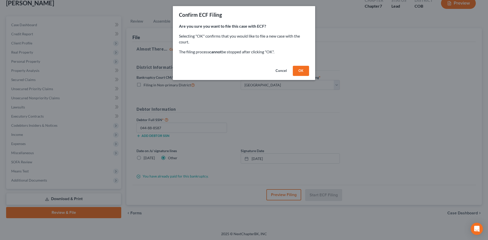
drag, startPoint x: 299, startPoint y: 69, endPoint x: 305, endPoint y: 69, distance: 5.6
click at [299, 69] on button "OK" at bounding box center [301, 71] width 16 height 10
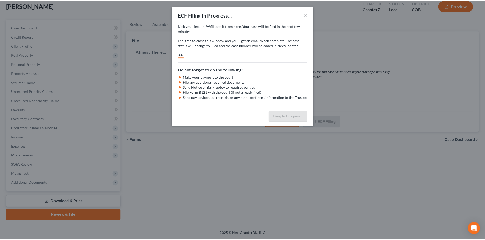
scroll to position [30, 0]
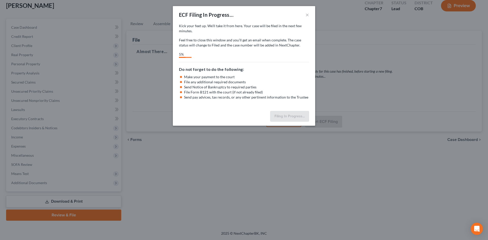
select select "0"
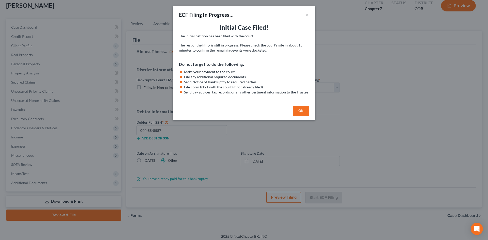
click at [301, 111] on button "OK" at bounding box center [301, 111] width 16 height 10
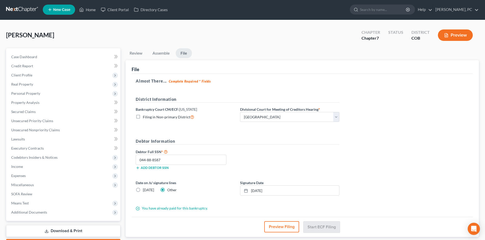
scroll to position [0, 0]
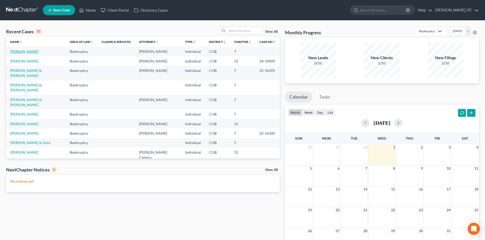
click at [30, 52] on link "Morehouse, Philip" at bounding box center [24, 51] width 28 height 4
